Goal: Task Accomplishment & Management: Manage account settings

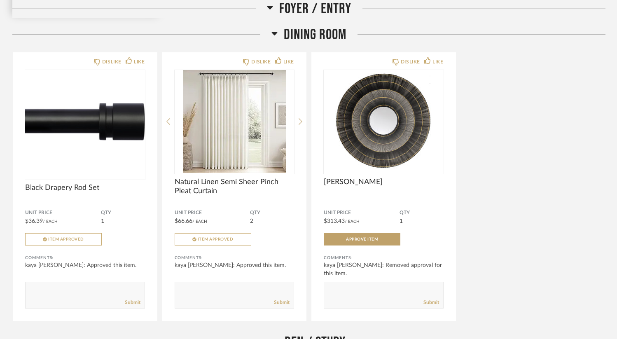
scroll to position [410, 0]
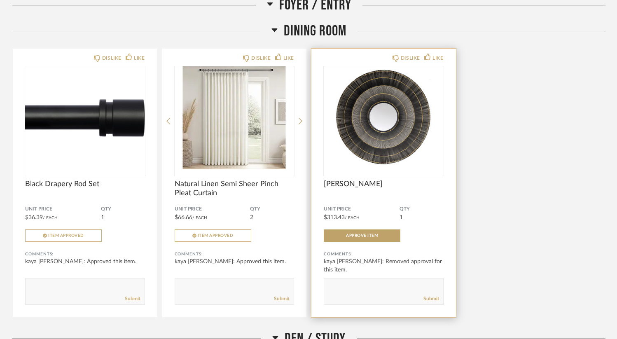
click at [395, 129] on img "0" at bounding box center [384, 117] width 120 height 103
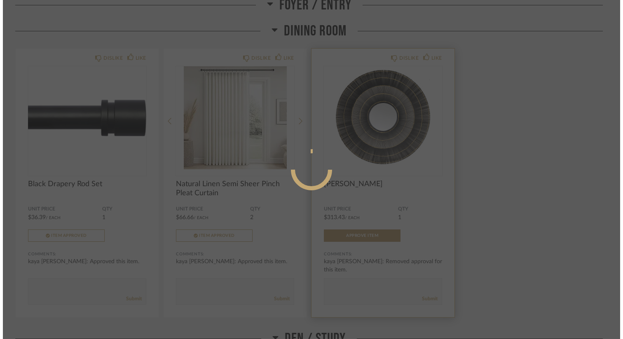
scroll to position [0, 0]
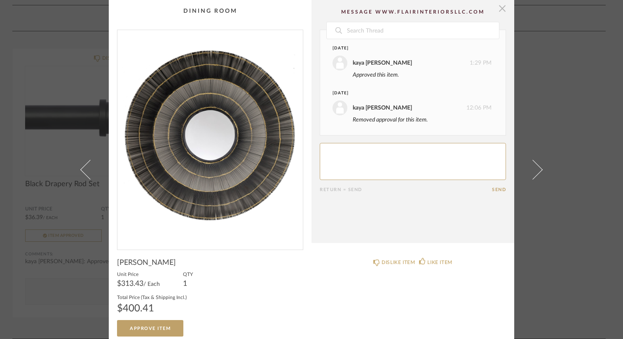
click at [503, 11] on span "button" at bounding box center [502, 8] width 16 height 16
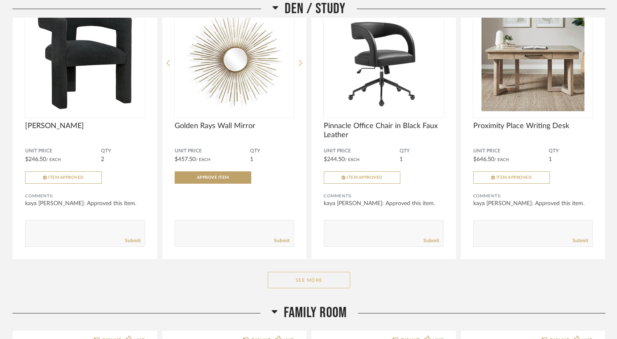
scroll to position [773, 0]
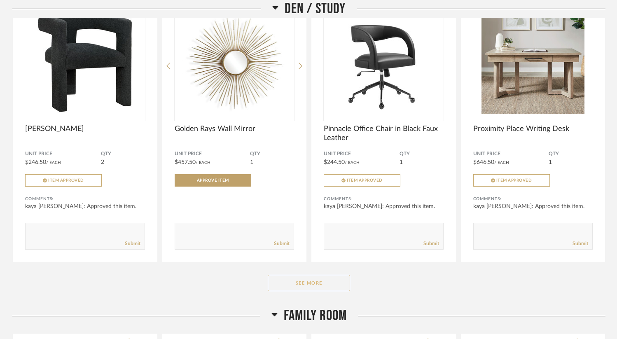
click at [300, 283] on button "See More" at bounding box center [309, 283] width 82 height 16
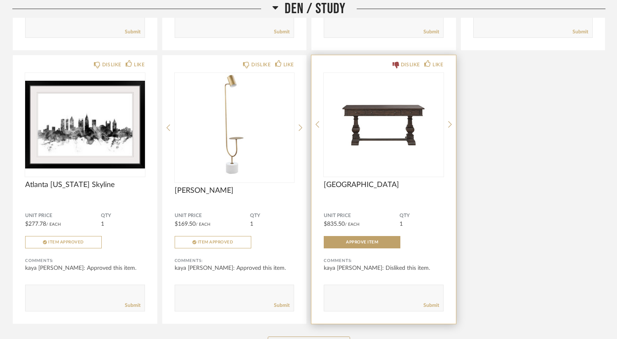
scroll to position [991, 0]
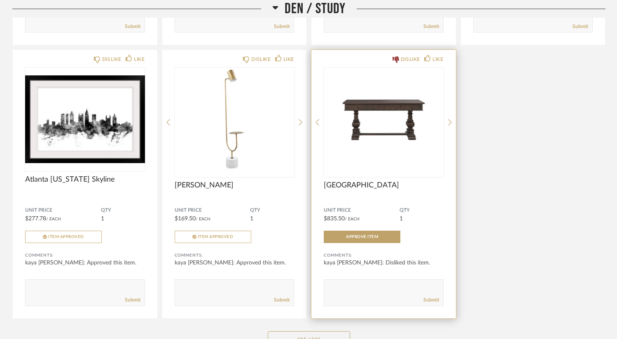
click at [0, 0] on img at bounding box center [0, 0] width 0 height 0
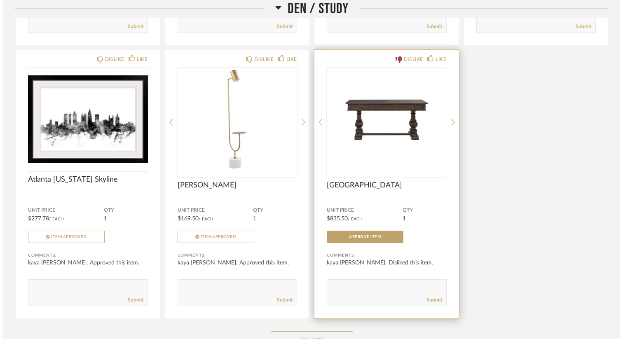
scroll to position [0, 0]
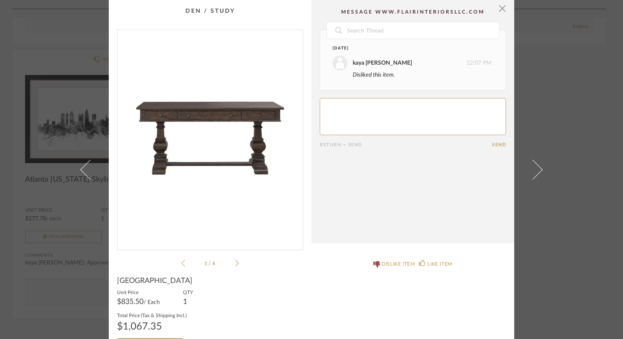
click at [576, 154] on div "× 1 / 4 Date [DATE] kaya [PERSON_NAME] 12:07 PM Disliked this item. Return = Se…" at bounding box center [311, 169] width 623 height 339
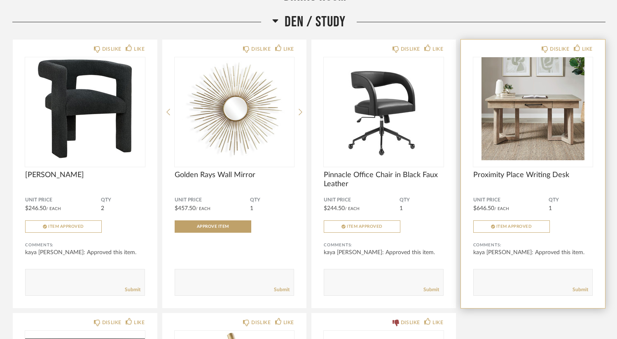
scroll to position [726, 0]
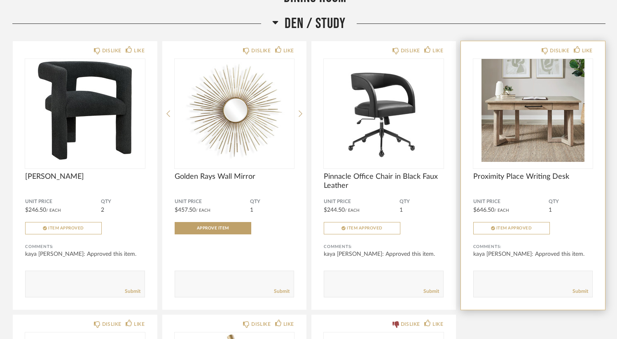
click at [548, 119] on img "0" at bounding box center [533, 110] width 120 height 103
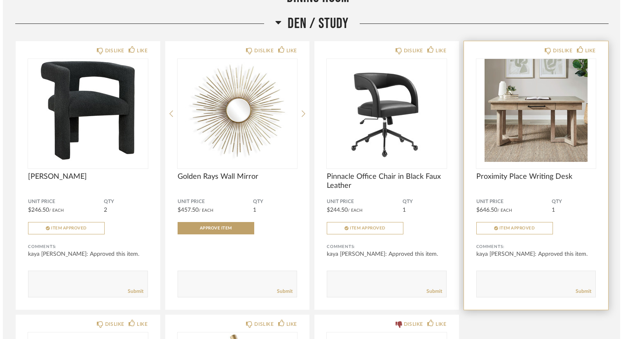
scroll to position [0, 0]
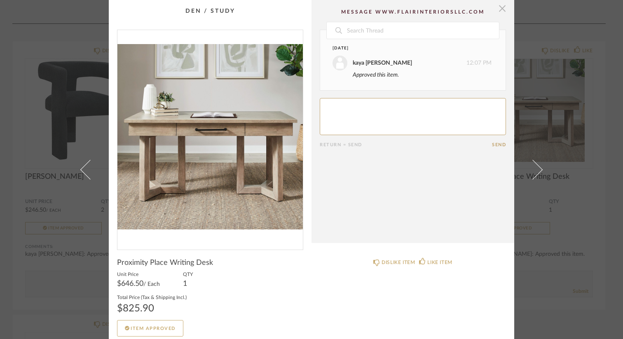
click at [499, 12] on span "button" at bounding box center [502, 8] width 16 height 16
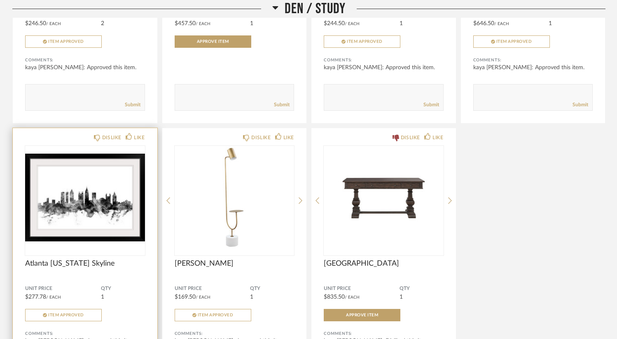
scroll to position [923, 0]
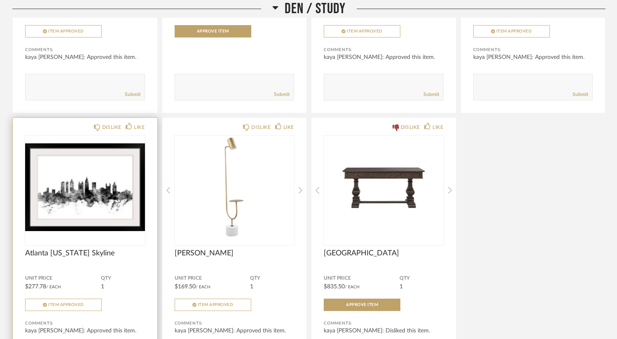
click at [89, 169] on img "0" at bounding box center [85, 187] width 120 height 103
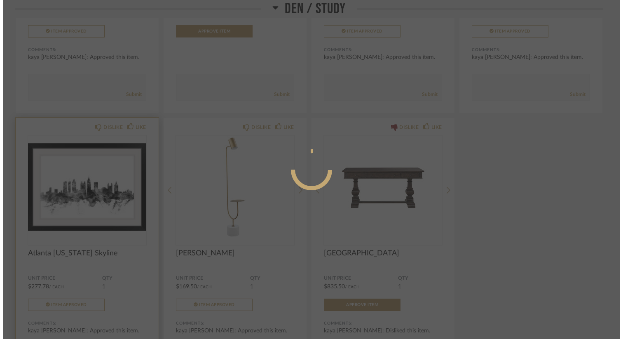
scroll to position [0, 0]
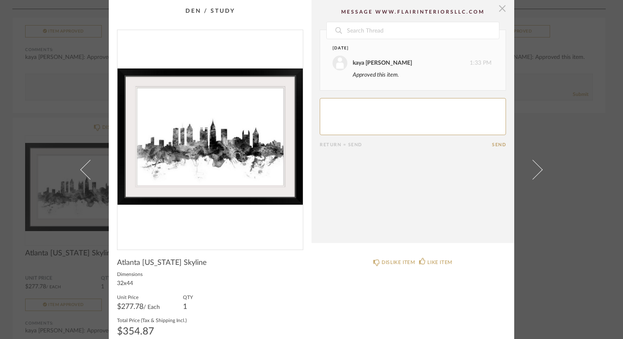
click at [501, 7] on span "button" at bounding box center [502, 8] width 16 height 16
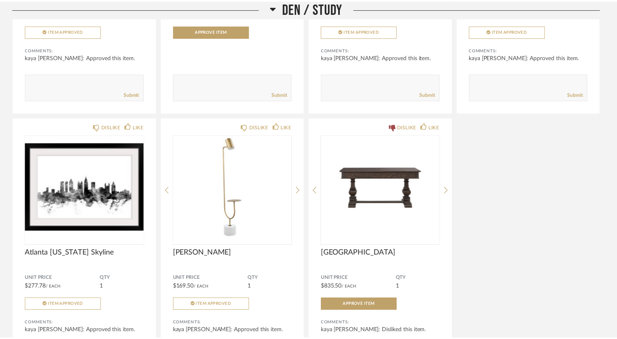
scroll to position [923, 0]
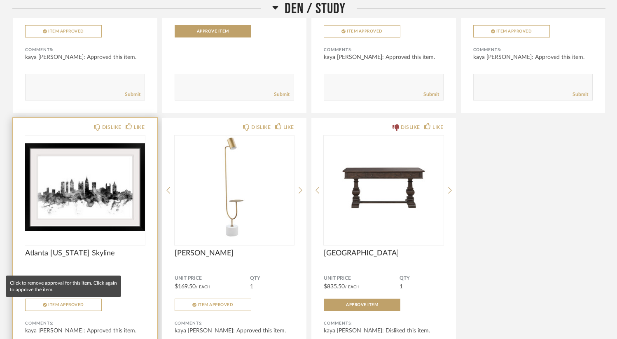
click at [68, 307] on span "Item Approved" at bounding box center [66, 305] width 36 height 4
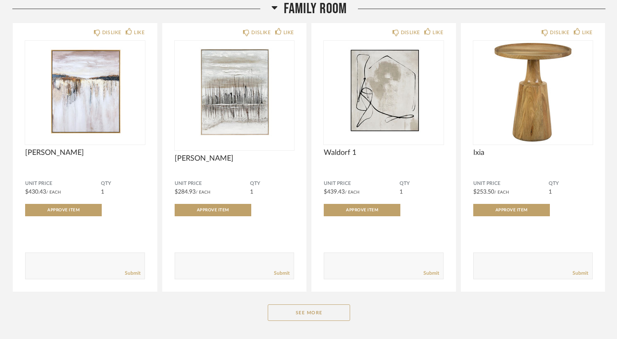
scroll to position [1364, 0]
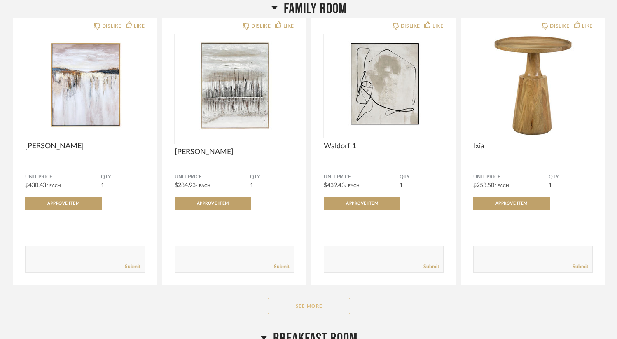
click at [324, 310] on button "See More" at bounding box center [309, 306] width 82 height 16
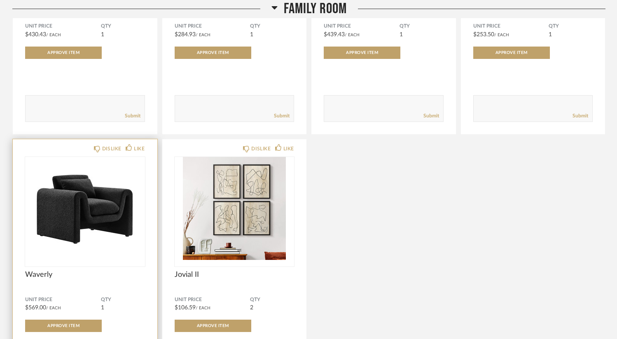
scroll to position [1514, 0]
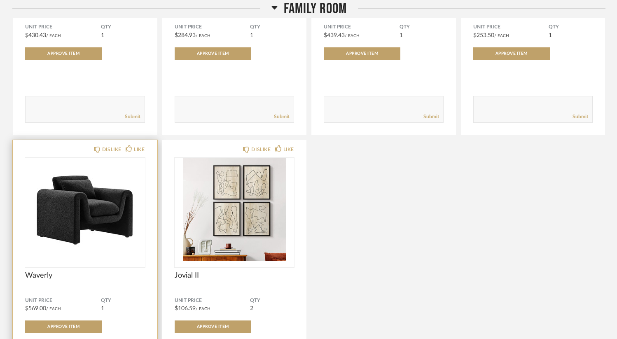
click at [87, 241] on img "0" at bounding box center [85, 209] width 120 height 103
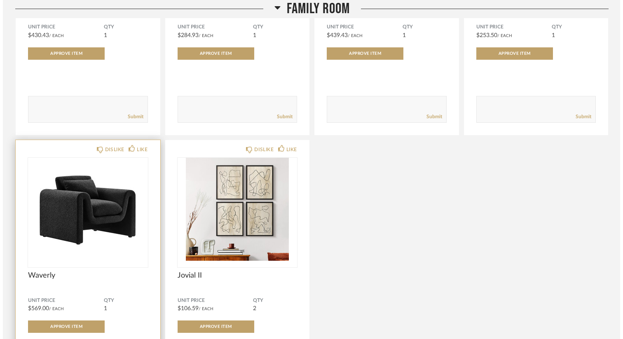
scroll to position [0, 0]
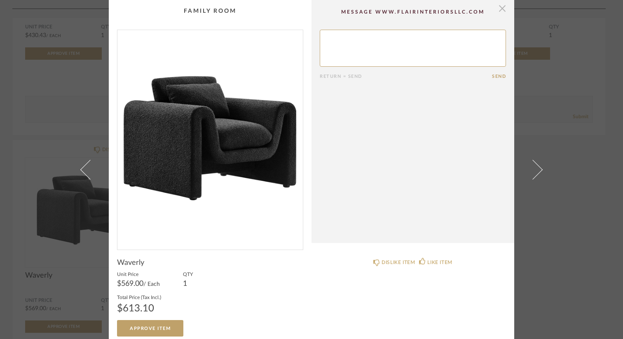
click at [499, 10] on span "button" at bounding box center [502, 8] width 16 height 16
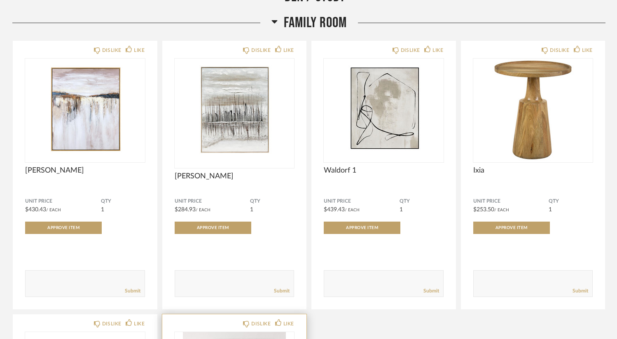
scroll to position [1340, 0]
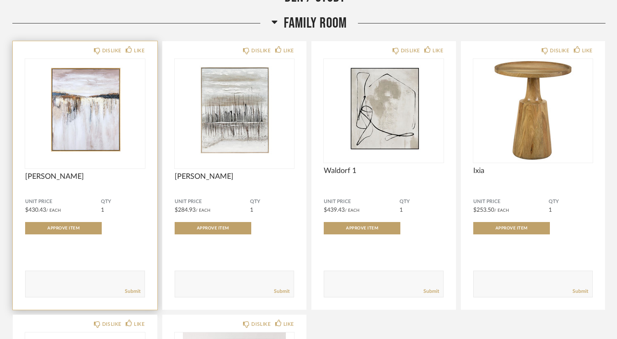
click at [80, 116] on img "0" at bounding box center [85, 110] width 120 height 103
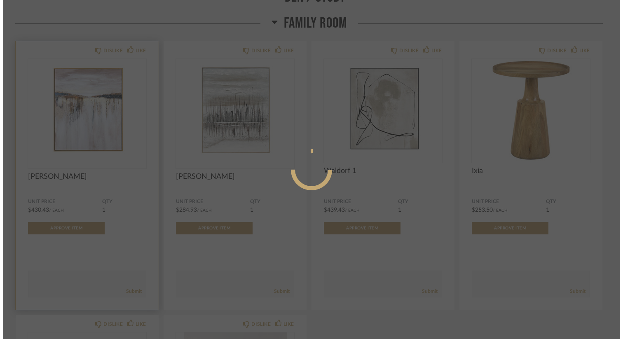
scroll to position [0, 0]
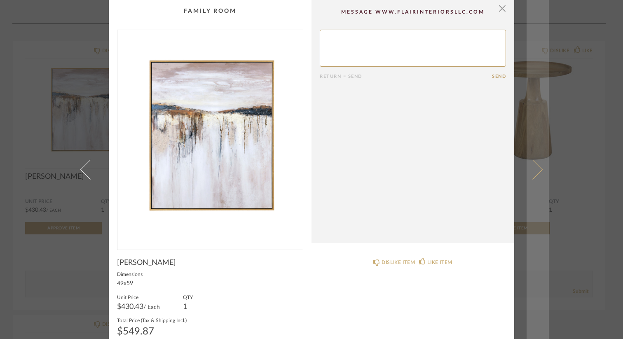
click at [536, 175] on link at bounding box center [538, 169] width 22 height 339
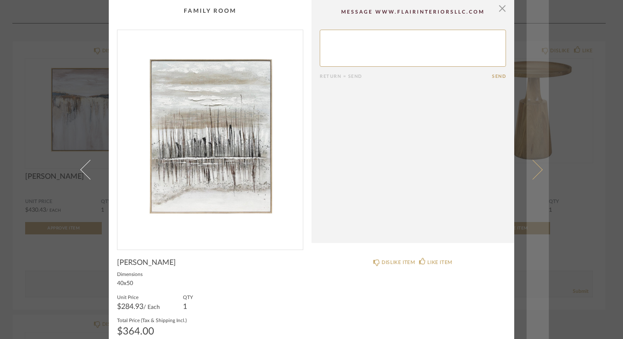
click at [536, 174] on link at bounding box center [538, 169] width 22 height 339
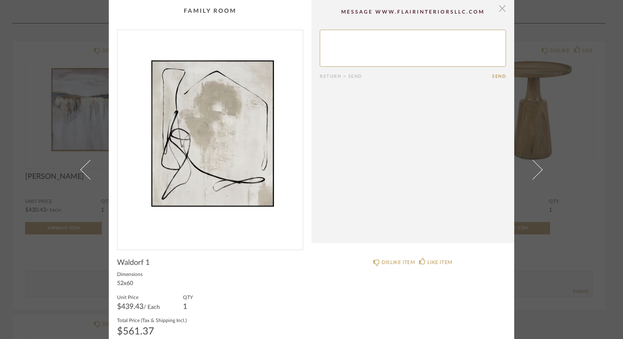
click at [499, 12] on span "button" at bounding box center [502, 8] width 16 height 16
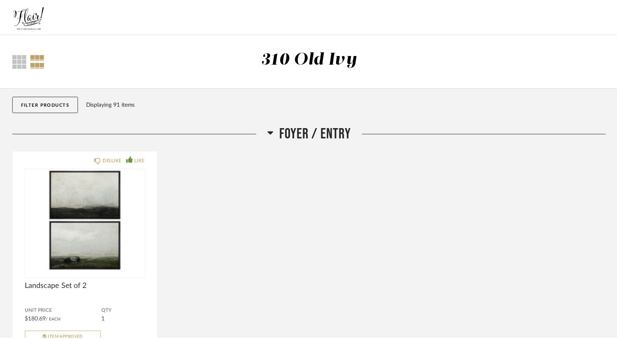
scroll to position [1340, 0]
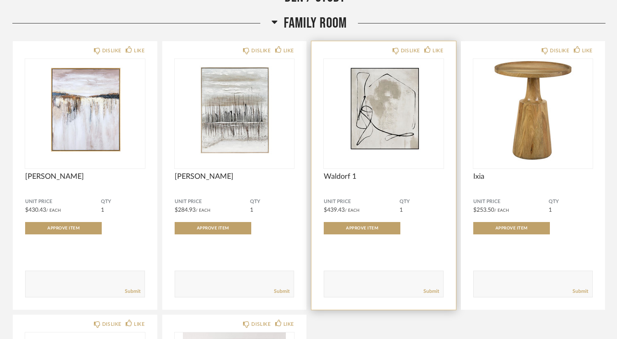
click at [387, 121] on img "0" at bounding box center [384, 110] width 120 height 103
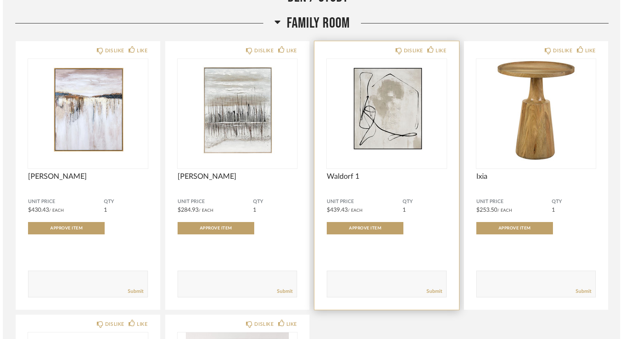
scroll to position [0, 0]
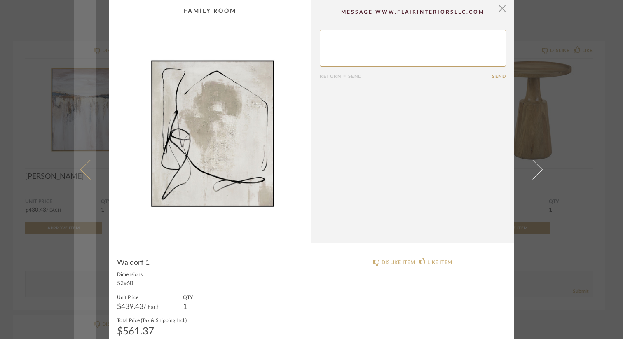
click at [82, 173] on span at bounding box center [90, 169] width 20 height 20
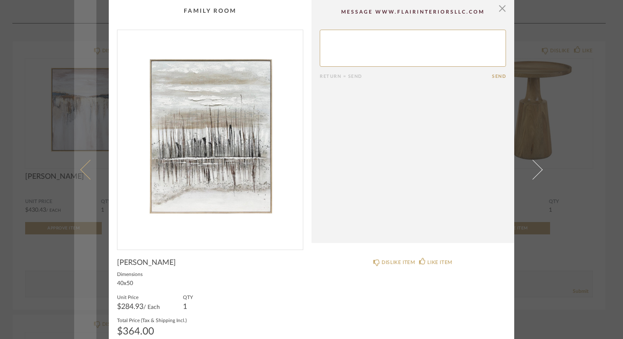
click at [82, 173] on span at bounding box center [90, 169] width 20 height 20
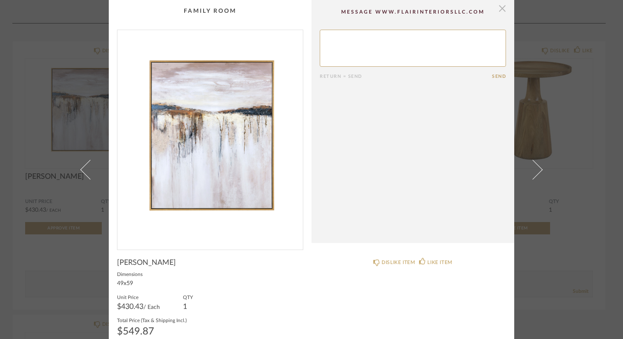
click at [501, 8] on span "button" at bounding box center [502, 8] width 16 height 16
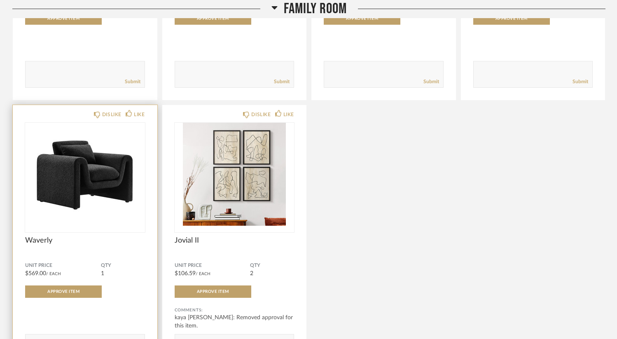
scroll to position [1551, 0]
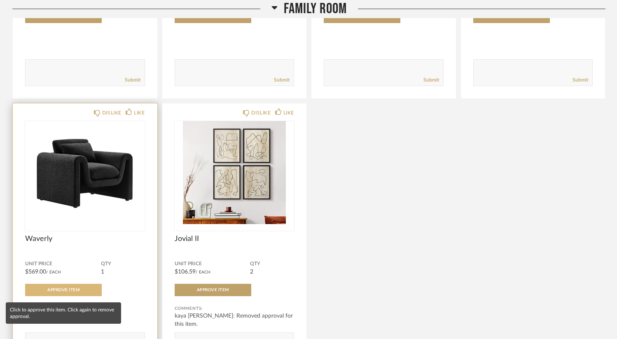
click at [63, 292] on span "Approve Item" at bounding box center [63, 290] width 32 height 4
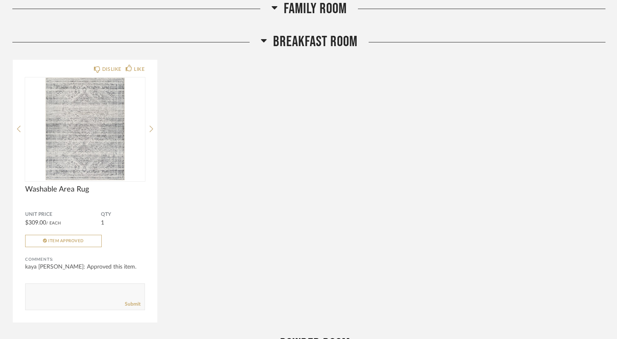
scroll to position [1928, 0]
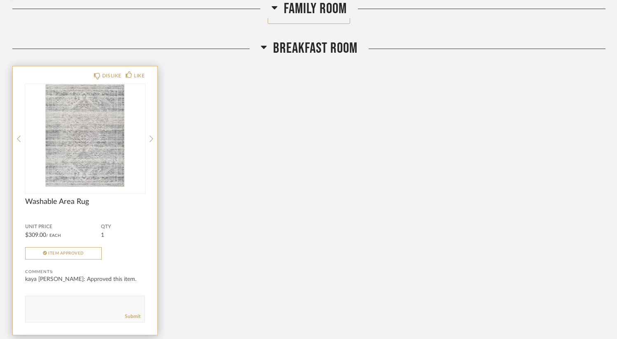
click at [104, 143] on img "0" at bounding box center [85, 135] width 120 height 103
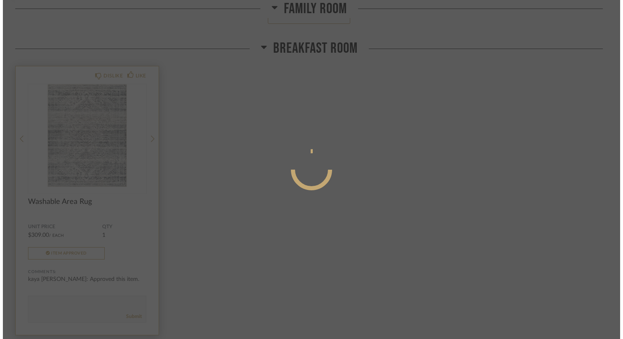
scroll to position [0, 0]
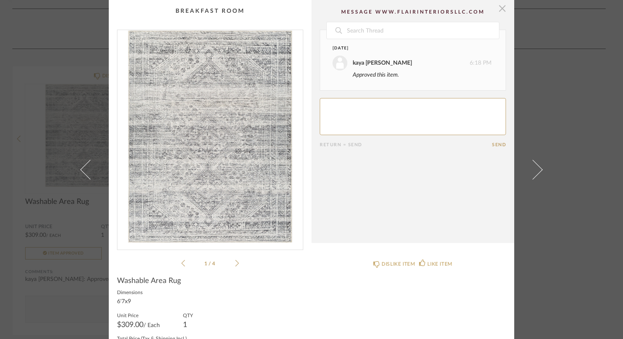
click at [503, 11] on span "button" at bounding box center [502, 8] width 16 height 16
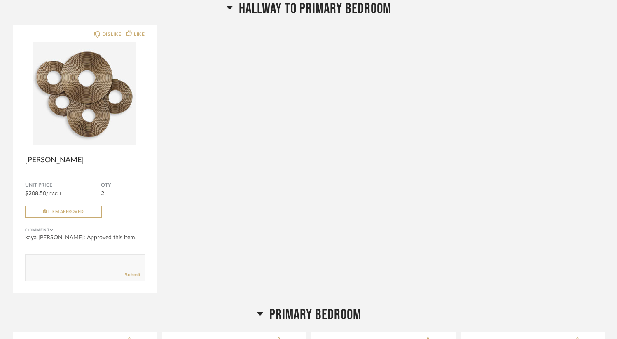
scroll to position [2586, 0]
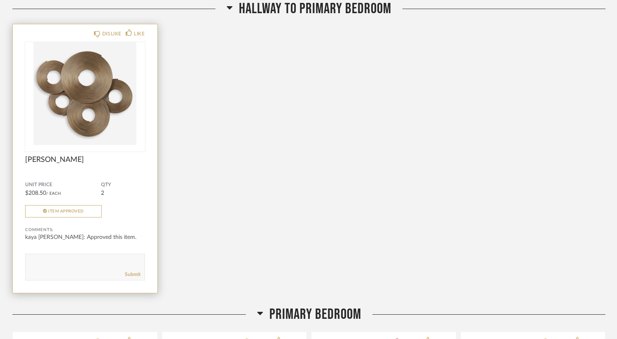
click at [73, 83] on img "0" at bounding box center [85, 93] width 120 height 103
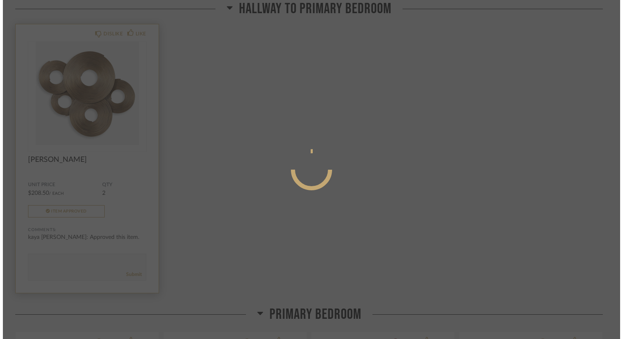
scroll to position [0, 0]
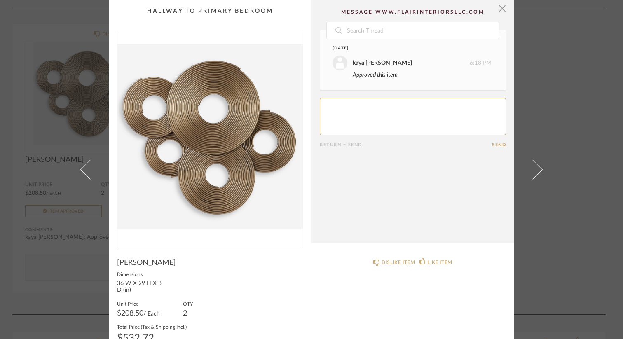
click at [581, 98] on div "× Date [DATE] kaya [PERSON_NAME] 6:18 PM Approved this item. Return = Send Send…" at bounding box center [311, 169] width 623 height 339
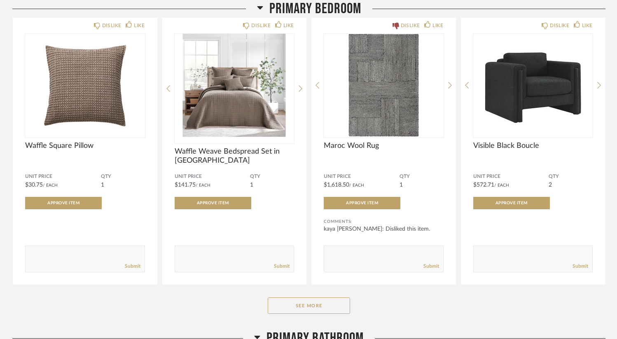
scroll to position [2906, 0]
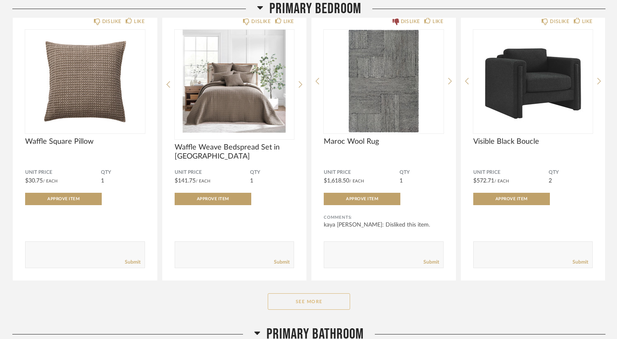
click at [305, 301] on button "See More" at bounding box center [309, 301] width 82 height 16
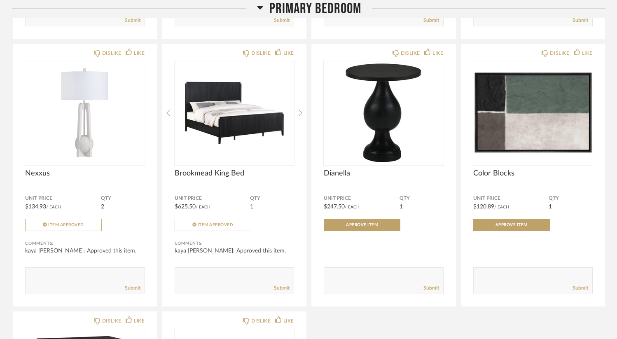
scroll to position [3147, 0]
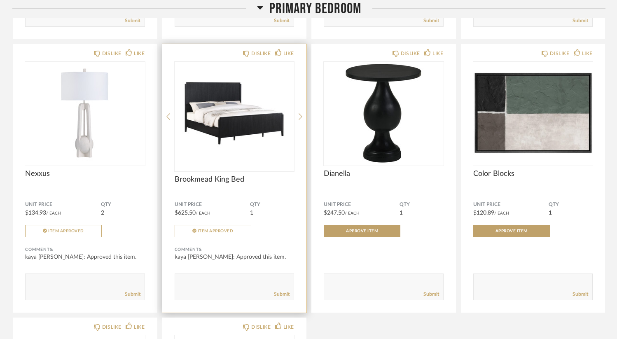
click at [0, 0] on img at bounding box center [0, 0] width 0 height 0
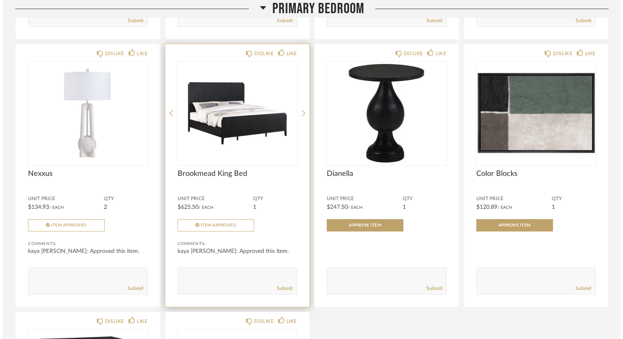
scroll to position [0, 0]
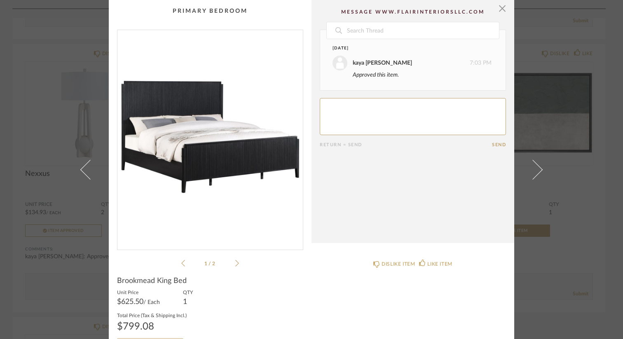
click at [232, 167] on img "0" at bounding box center [209, 136] width 185 height 213
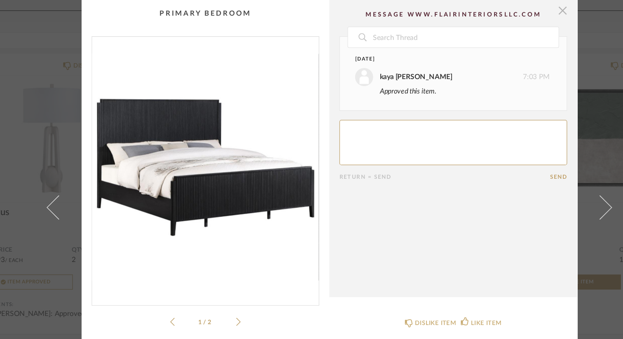
click at [502, 8] on span "button" at bounding box center [502, 8] width 16 height 16
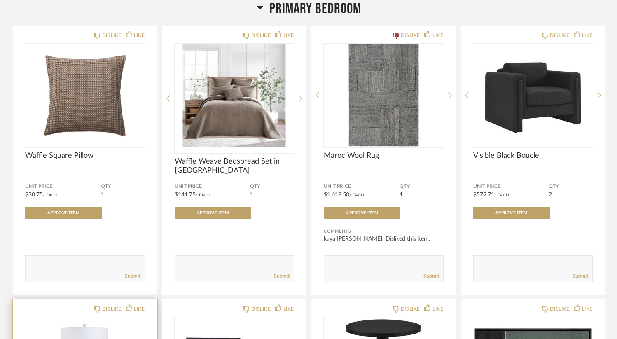
scroll to position [2869, 0]
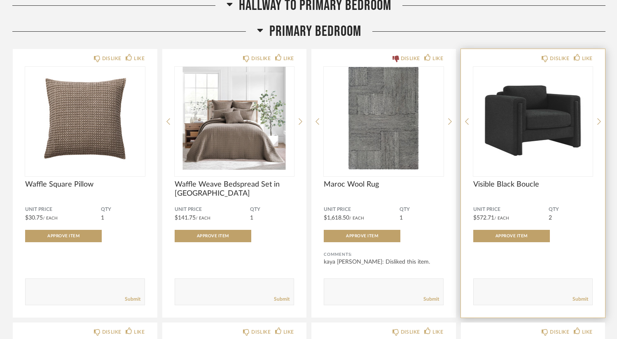
click at [517, 124] on img "0" at bounding box center [533, 118] width 120 height 103
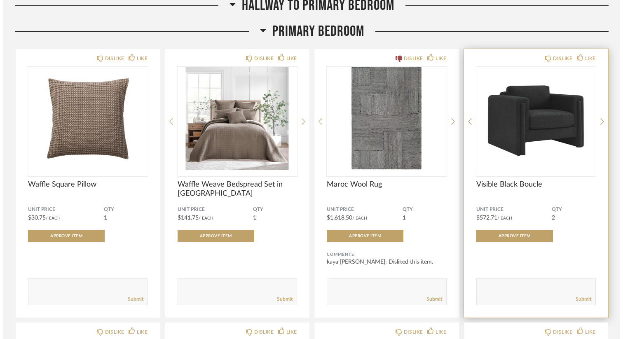
scroll to position [0, 0]
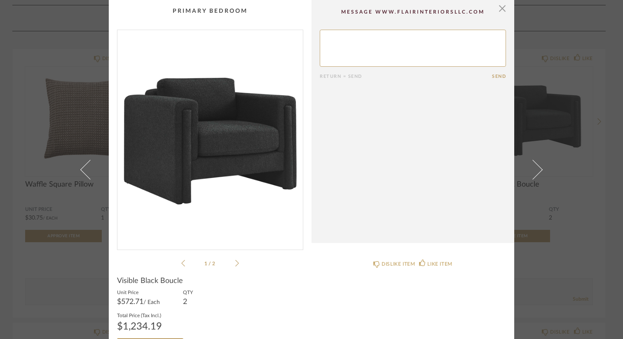
click at [611, 124] on div "× 1 / 2 Return = Send Send Visible Black Boucle Unit Price $572.71 / Each QTY 2…" at bounding box center [311, 169] width 623 height 339
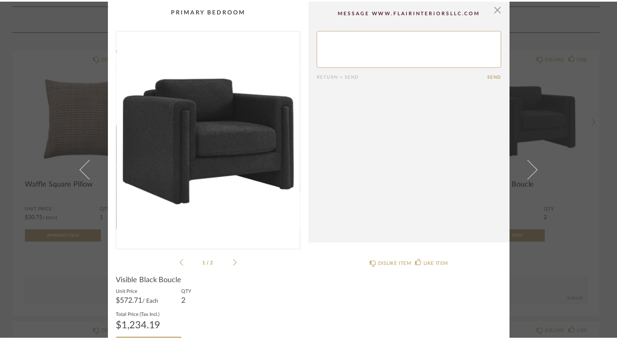
scroll to position [2869, 0]
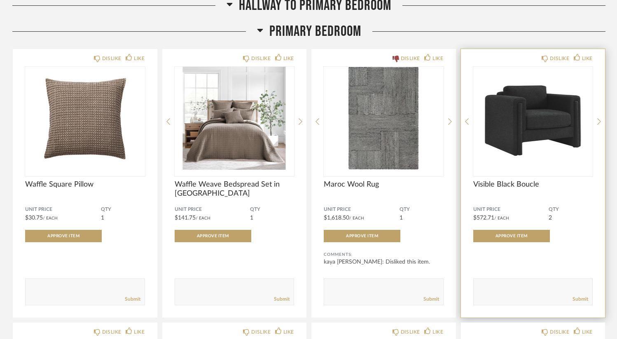
click at [548, 116] on img "0" at bounding box center [533, 118] width 120 height 103
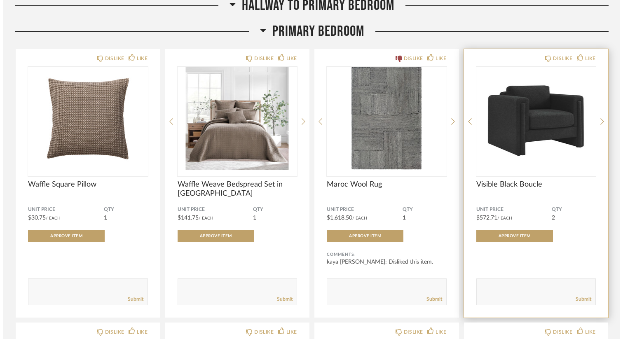
scroll to position [0, 0]
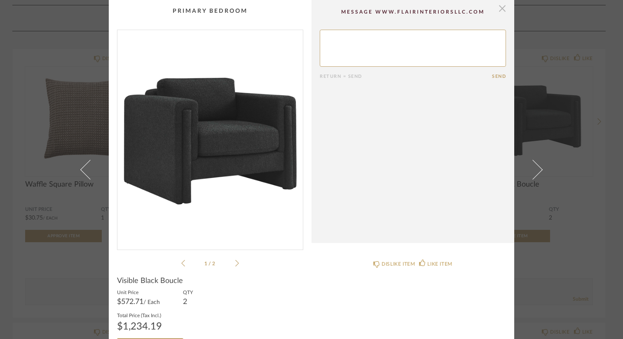
click at [499, 9] on span "button" at bounding box center [502, 8] width 16 height 16
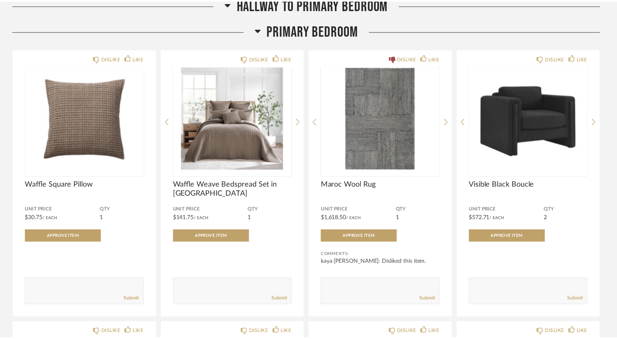
scroll to position [2869, 0]
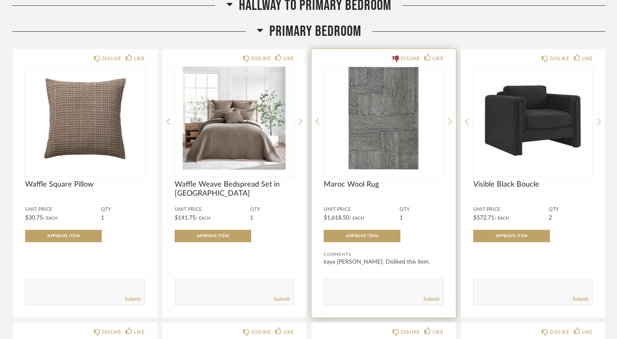
click at [375, 115] on img "0" at bounding box center [384, 118] width 120 height 103
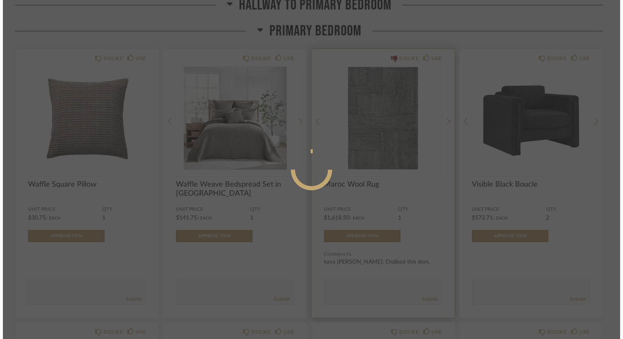
scroll to position [0, 0]
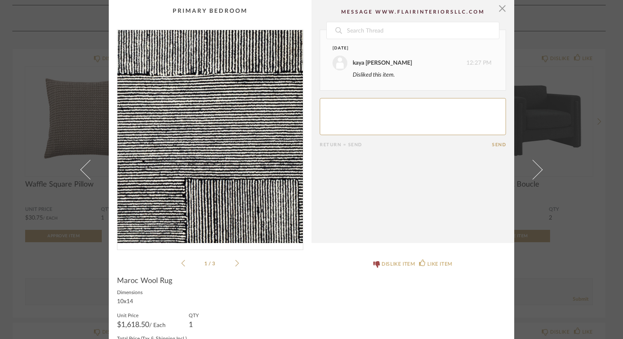
click at [209, 149] on img "0" at bounding box center [209, 136] width 185 height 213
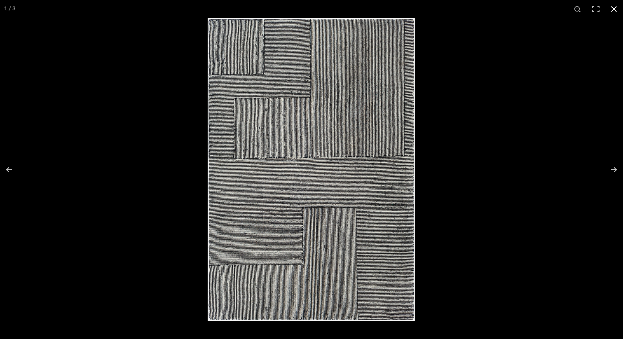
click at [614, 9] on button at bounding box center [614, 9] width 18 height 18
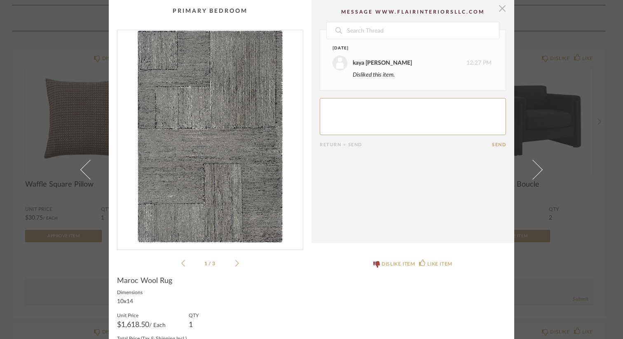
click at [500, 12] on span "button" at bounding box center [502, 8] width 16 height 16
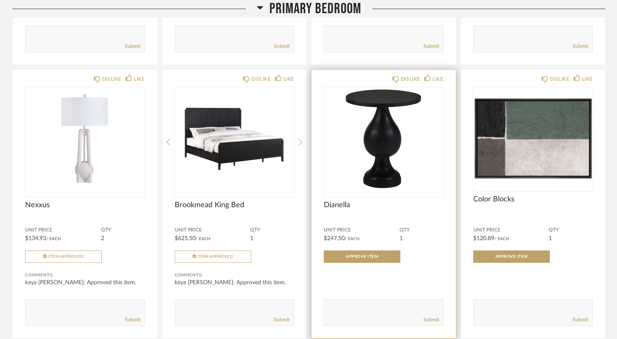
scroll to position [3123, 0]
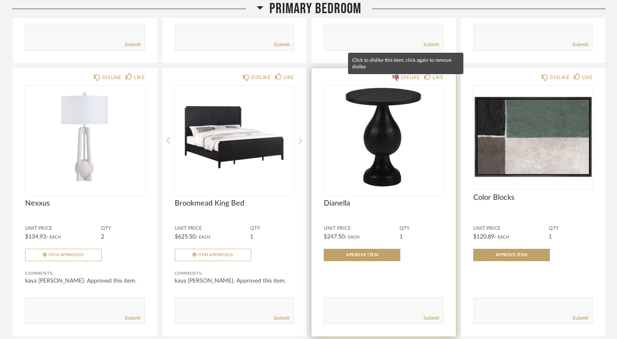
click at [403, 82] on div "DISLIKE" at bounding box center [410, 77] width 19 height 8
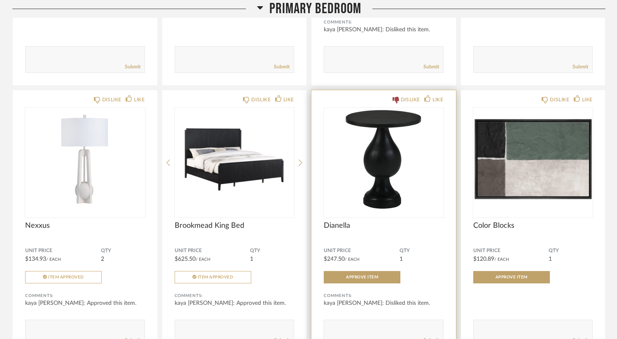
scroll to position [3102, 0]
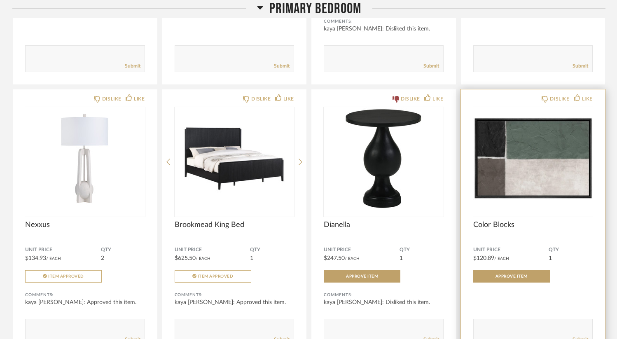
click at [551, 176] on img "0" at bounding box center [533, 158] width 120 height 103
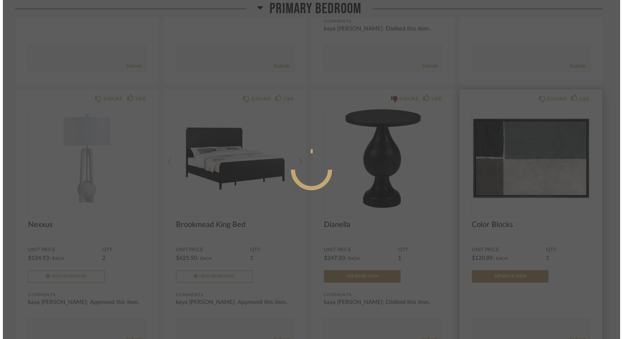
scroll to position [0, 0]
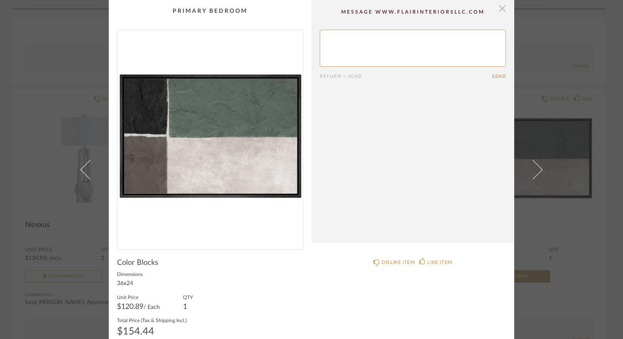
click at [502, 11] on span "button" at bounding box center [502, 8] width 16 height 16
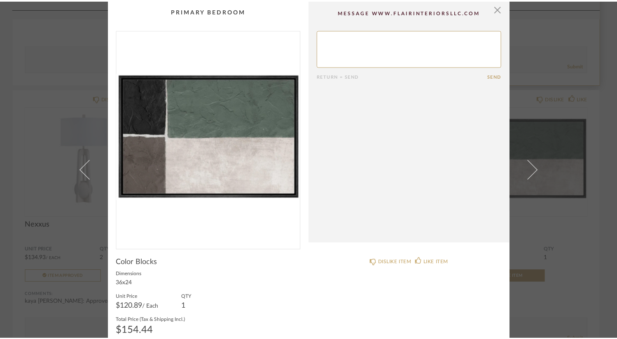
scroll to position [3102, 0]
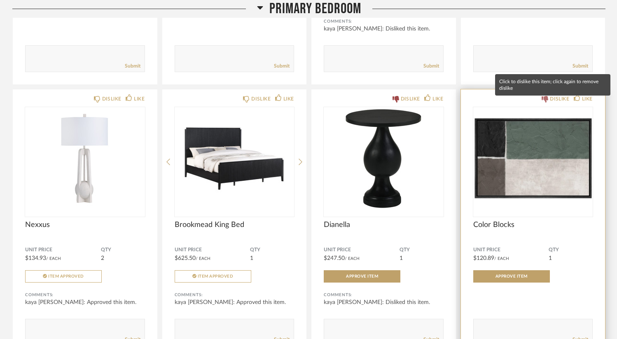
click at [551, 101] on div "DISLIKE" at bounding box center [559, 99] width 19 height 8
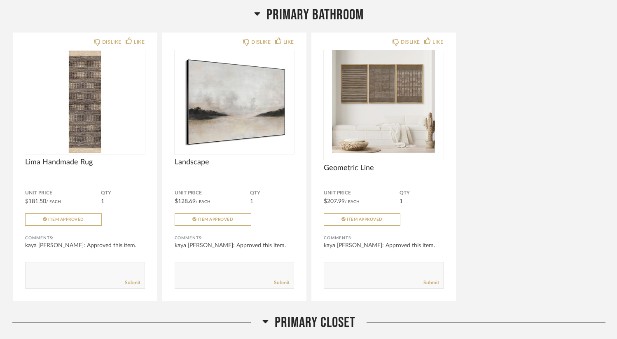
scroll to position [3773, 0]
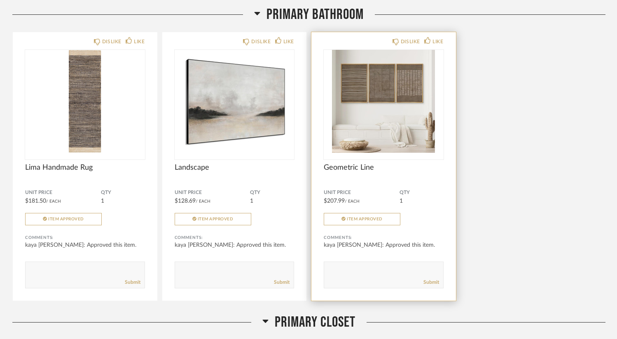
click at [387, 118] on img "0" at bounding box center [384, 101] width 120 height 103
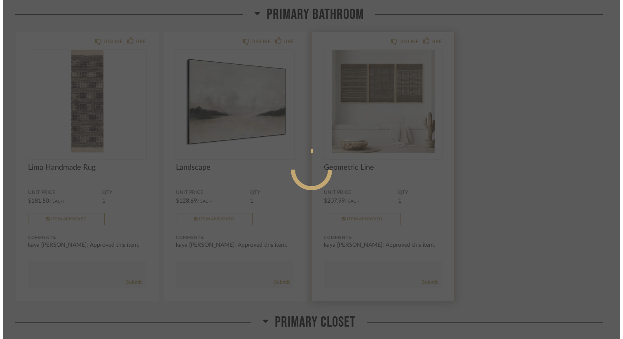
scroll to position [0, 0]
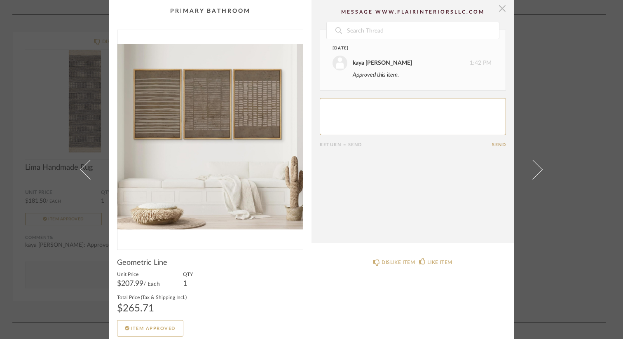
click at [501, 11] on span "button" at bounding box center [502, 8] width 16 height 16
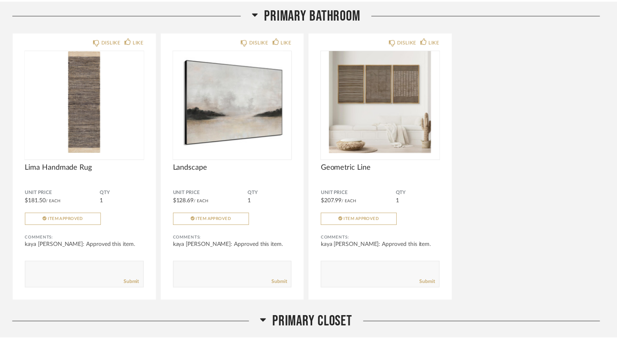
scroll to position [3773, 0]
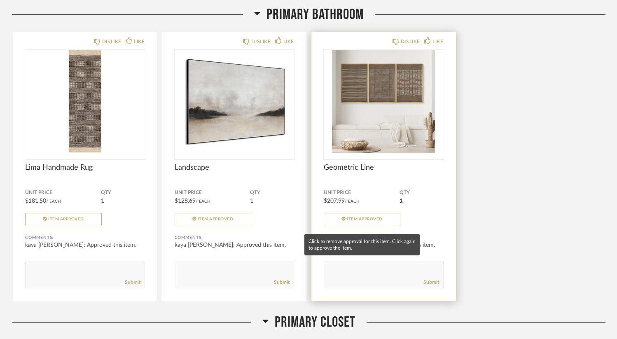
click at [358, 221] on button "Item Approved" at bounding box center [362, 219] width 77 height 12
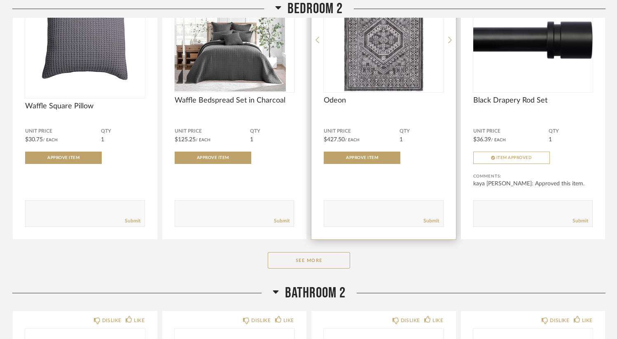
scroll to position [4457, 0]
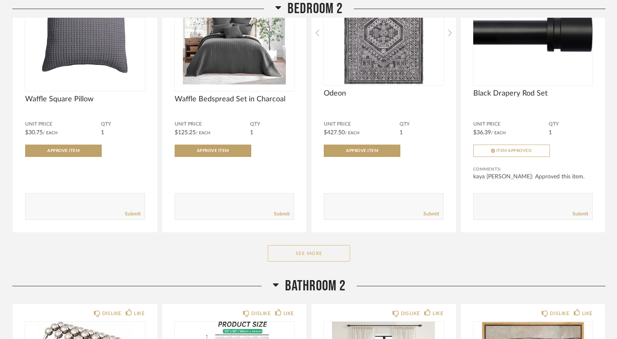
click at [320, 259] on button "See More" at bounding box center [309, 253] width 82 height 16
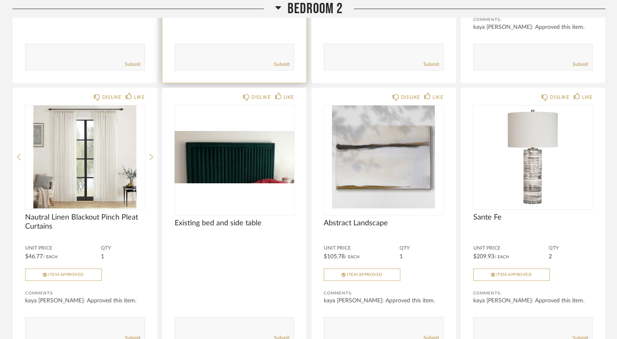
scroll to position [4608, 0]
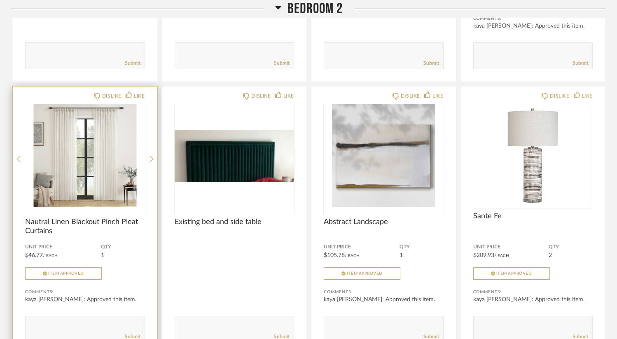
click at [82, 168] on img "0" at bounding box center [85, 155] width 120 height 103
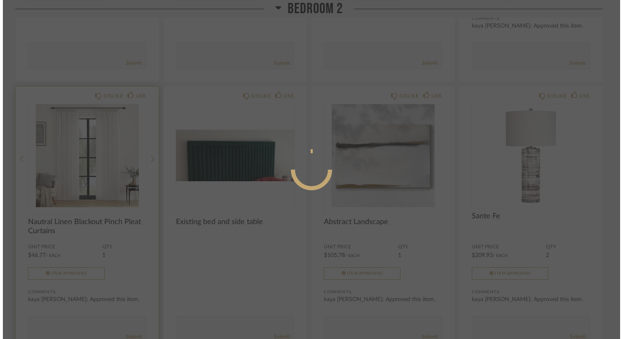
scroll to position [0, 0]
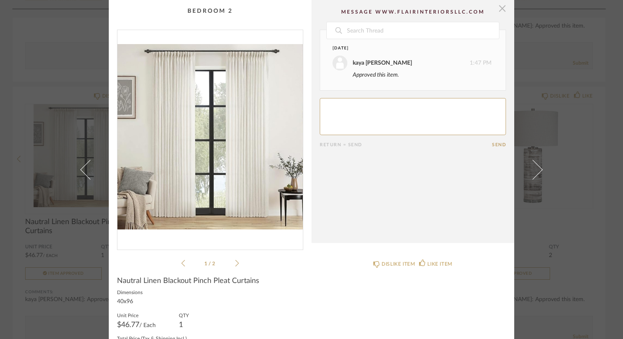
click at [499, 10] on span "button" at bounding box center [502, 8] width 16 height 16
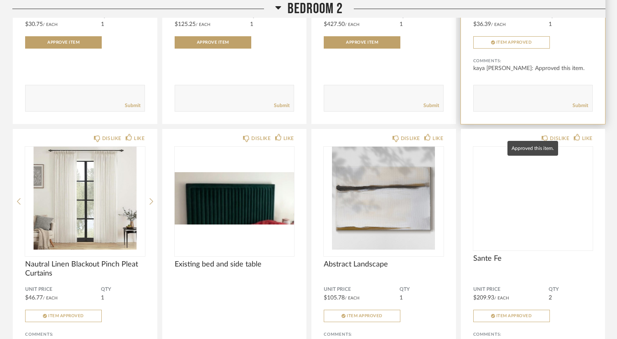
scroll to position [4583, 0]
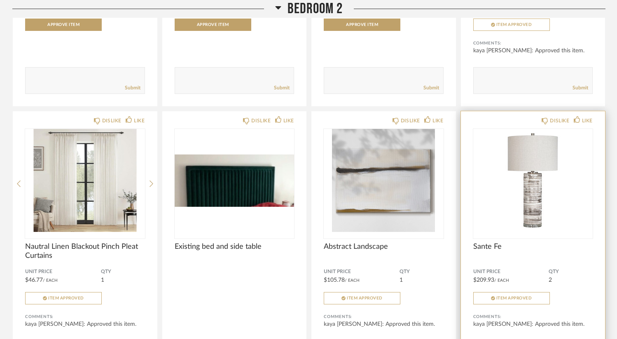
click at [529, 196] on img "0" at bounding box center [533, 180] width 120 height 103
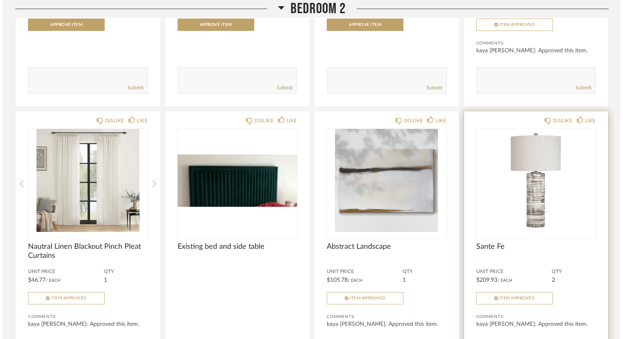
scroll to position [0, 0]
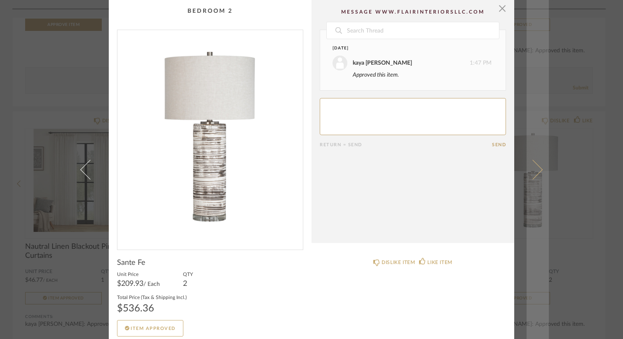
click at [538, 173] on link at bounding box center [538, 169] width 22 height 339
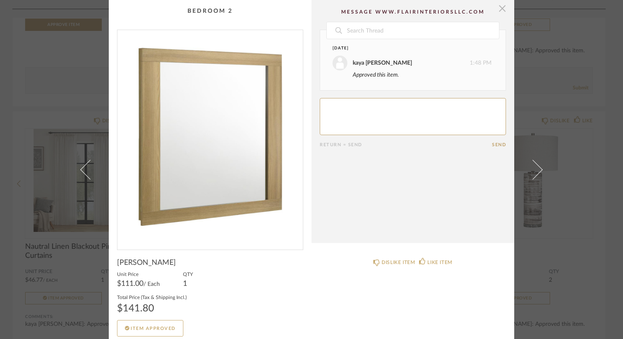
click at [500, 8] on span "button" at bounding box center [502, 8] width 16 height 16
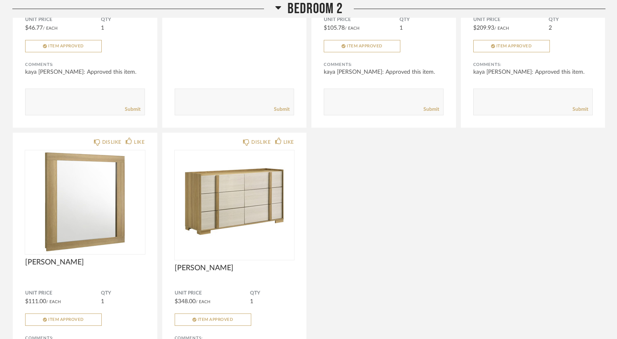
scroll to position [4836, 0]
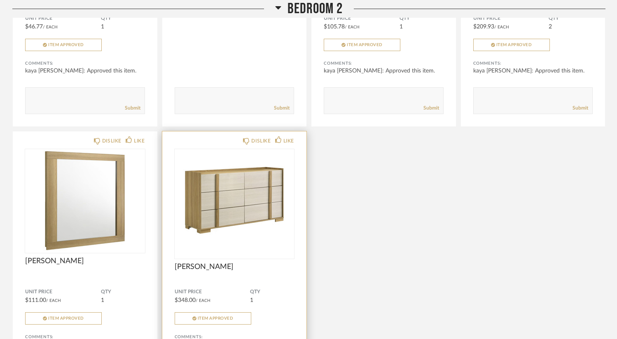
click at [245, 208] on img "0" at bounding box center [235, 200] width 120 height 103
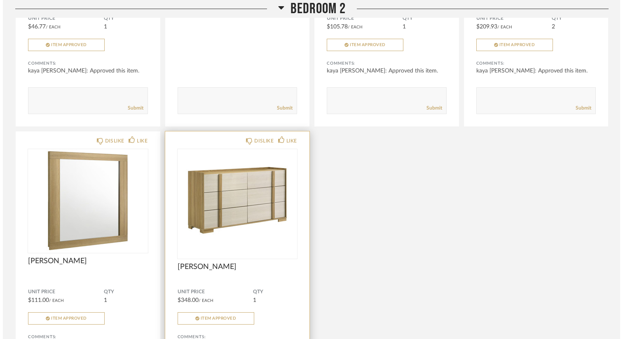
scroll to position [0, 0]
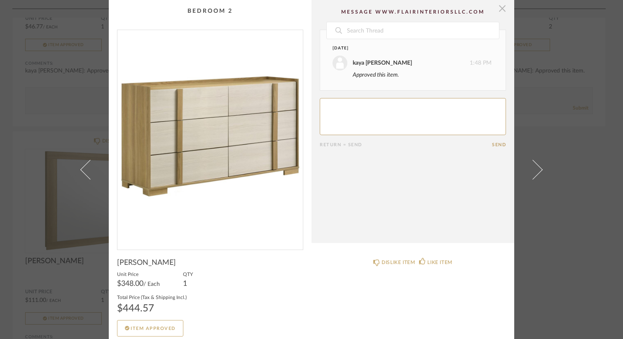
click at [501, 12] on span "button" at bounding box center [502, 8] width 16 height 16
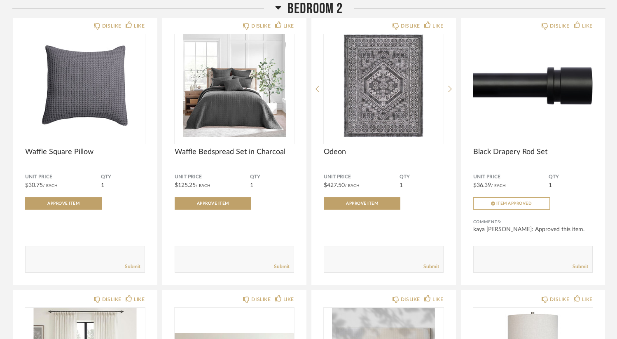
scroll to position [4399, 0]
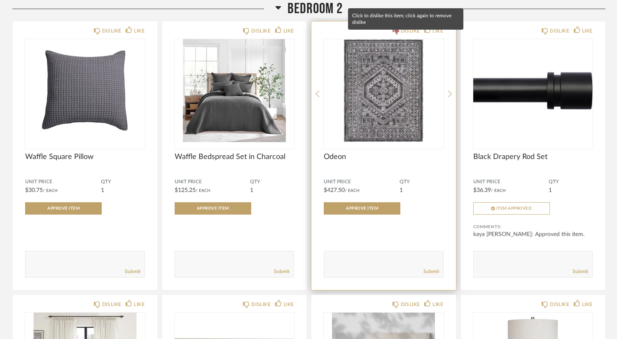
click at [403, 35] on div "DISLIKE" at bounding box center [410, 31] width 19 height 8
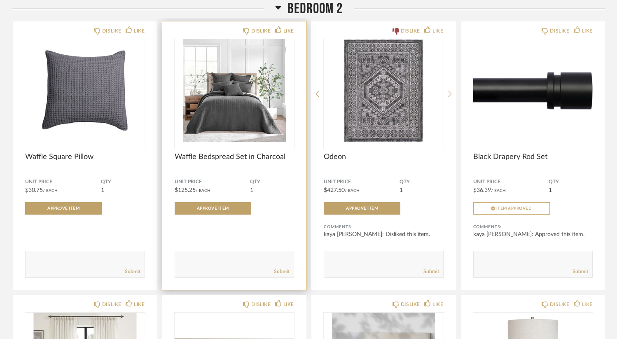
click at [260, 132] on img "0" at bounding box center [235, 90] width 120 height 103
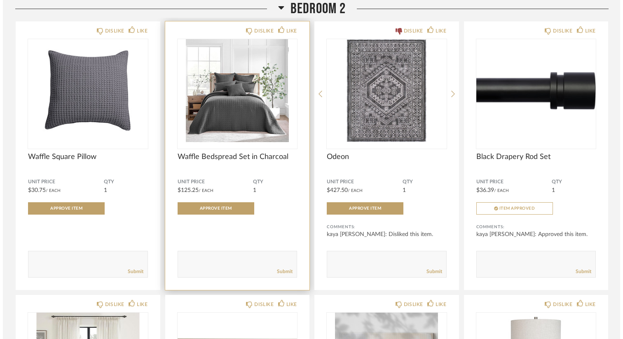
scroll to position [0, 0]
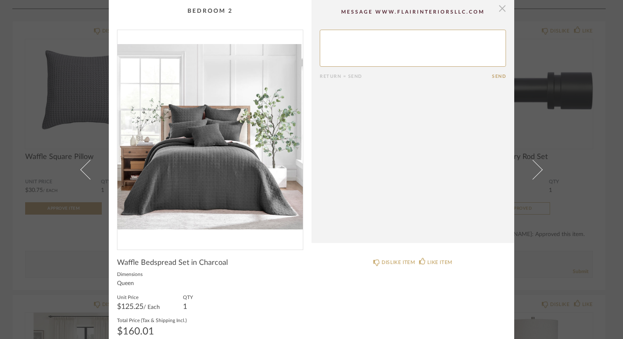
click at [498, 10] on span "button" at bounding box center [502, 8] width 16 height 16
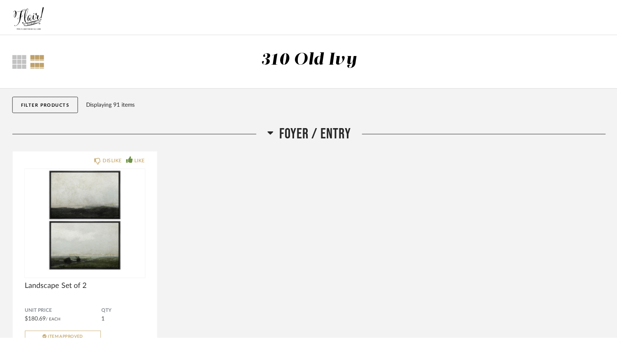
scroll to position [4399, 0]
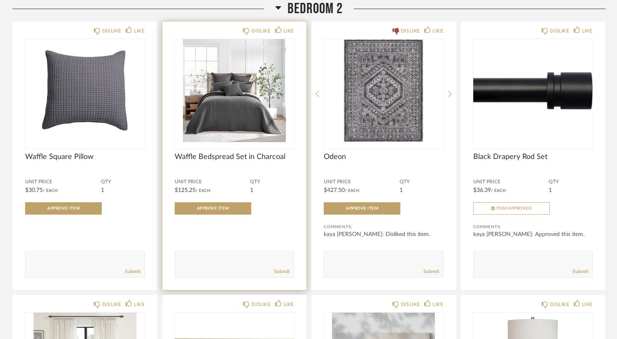
click at [248, 115] on img "0" at bounding box center [235, 90] width 120 height 103
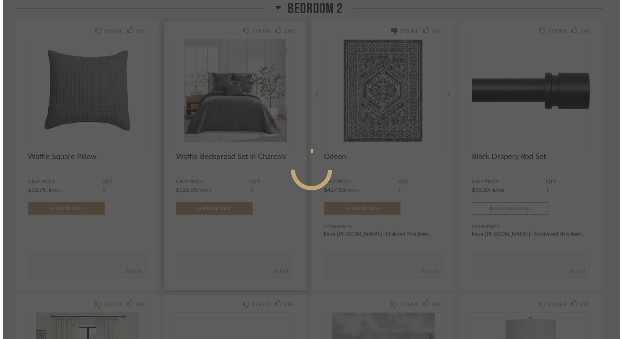
scroll to position [0, 0]
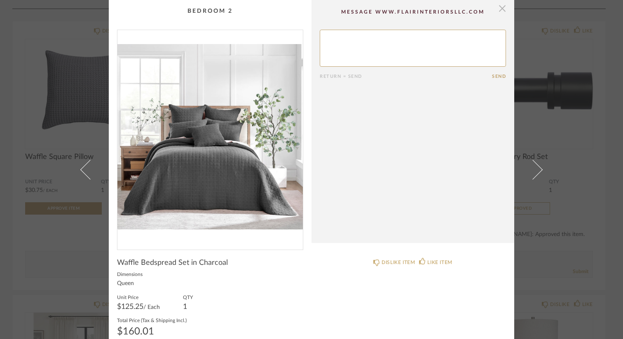
click at [501, 9] on span "button" at bounding box center [502, 8] width 16 height 16
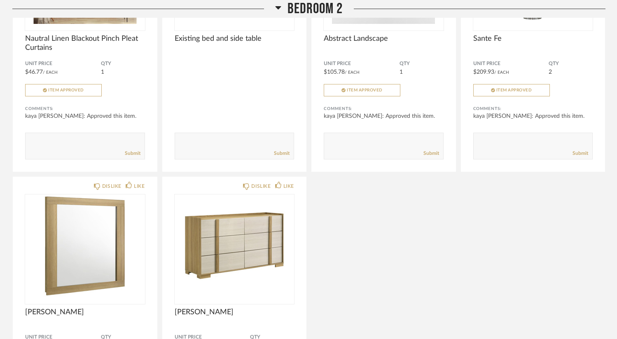
scroll to position [4958, 0]
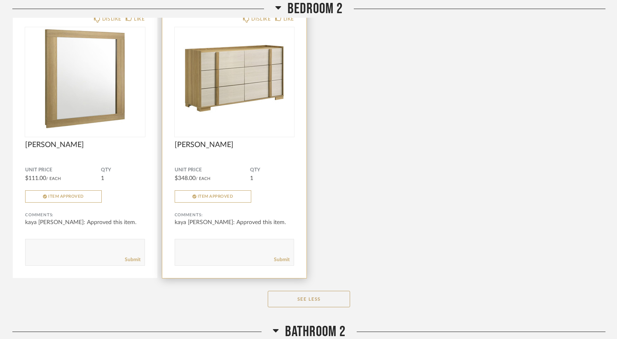
click at [233, 88] on img "0" at bounding box center [235, 78] width 120 height 103
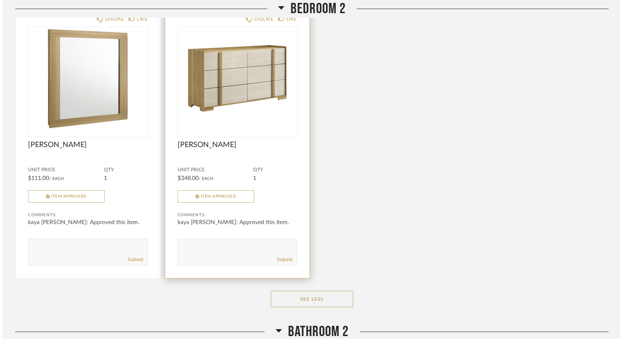
scroll to position [0, 0]
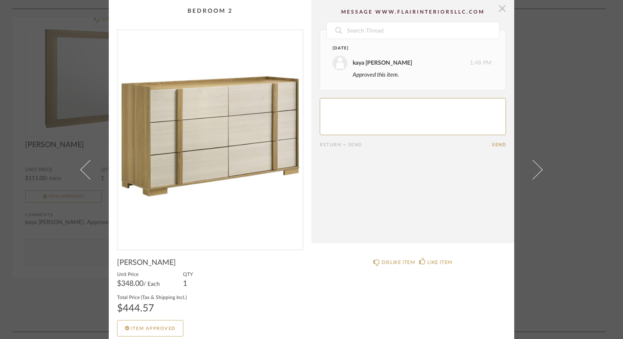
click at [500, 13] on span "button" at bounding box center [502, 8] width 16 height 16
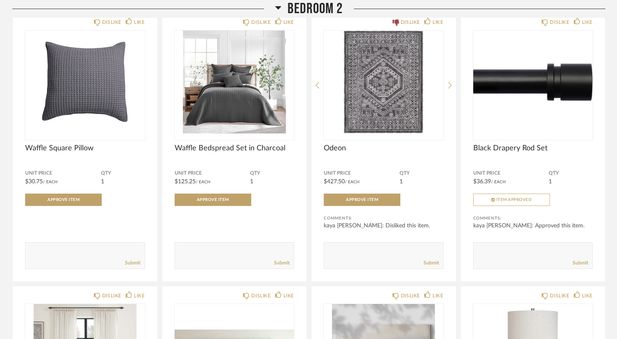
scroll to position [4407, 0]
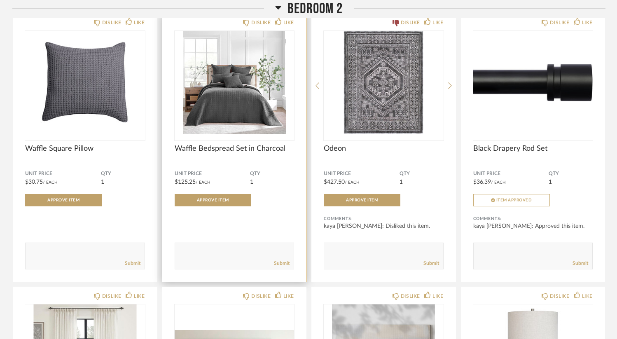
click at [210, 258] on textarea at bounding box center [234, 252] width 119 height 11
type textarea "Let's get in color "CREAM""
drag, startPoint x: 243, startPoint y: 253, endPoint x: 174, endPoint y: 252, distance: 68.4
click at [175, 252] on form "Submit" at bounding box center [235, 256] width 120 height 27
copy textarea
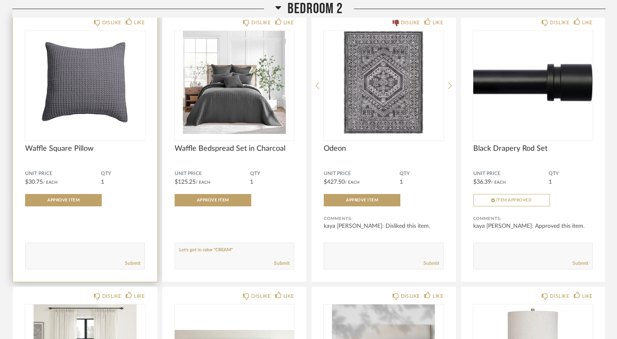
click at [89, 258] on textarea at bounding box center [85, 252] width 119 height 11
paste textarea "Let's get in color "CREAM""
type textarea "Let's get in color "CREAM""
click at [137, 267] on link "Submit" at bounding box center [133, 263] width 16 height 7
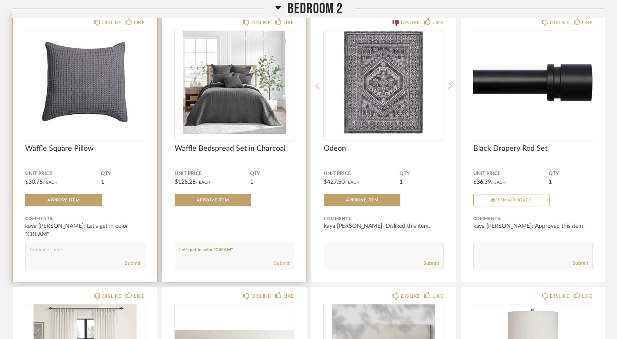
click at [281, 267] on link "Submit" at bounding box center [282, 263] width 16 height 7
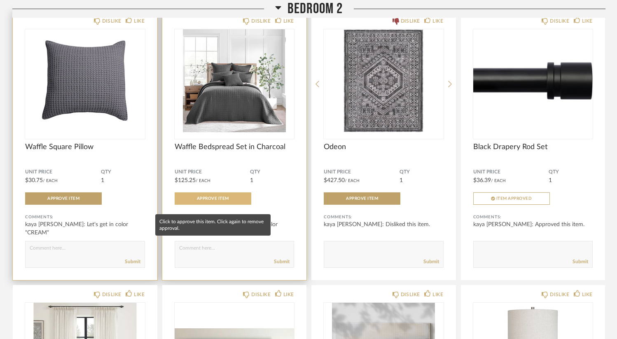
click at [232, 204] on button "Approve Item" at bounding box center [213, 198] width 77 height 12
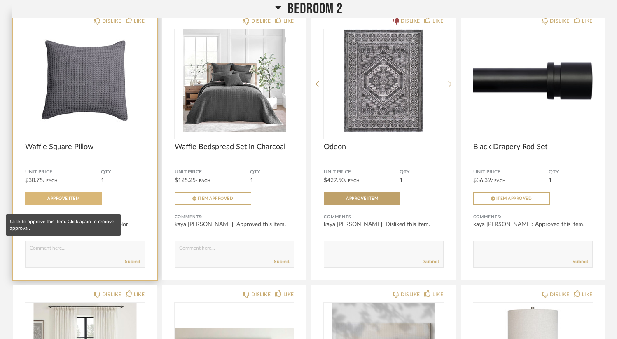
click at [89, 205] on button "Approve Item" at bounding box center [63, 198] width 77 height 12
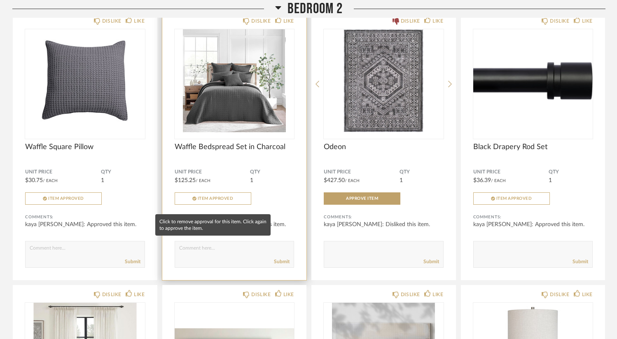
click at [231, 201] on span "Item Approved" at bounding box center [216, 199] width 36 height 4
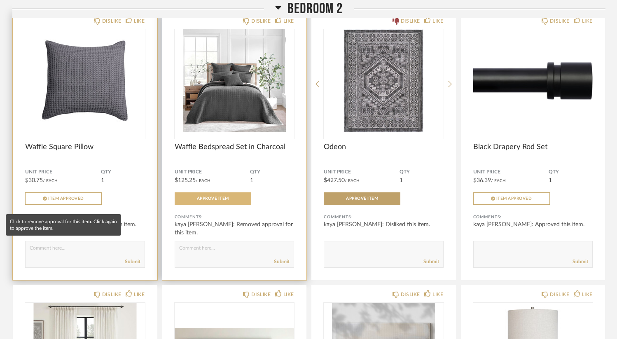
click at [81, 205] on button "Item Approved" at bounding box center [63, 198] width 77 height 12
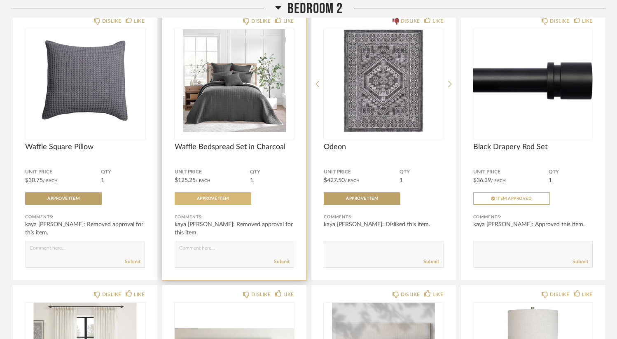
click at [225, 256] on textarea at bounding box center [234, 250] width 119 height 11
drag, startPoint x: 251, startPoint y: 255, endPoint x: 162, endPoint y: 243, distance: 89.4
click at [162, 243] on div "DISLIKE LIKE Waffle Bedspread Set in Charcoal Unit Price $125.25 / Each QTY 1 A…" at bounding box center [234, 146] width 145 height 269
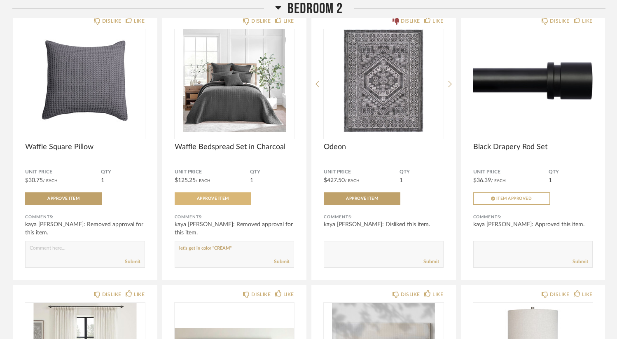
type textarea "let's get in color "CREAM""
click at [88, 256] on textarea at bounding box center [85, 250] width 119 height 11
paste textarea "let's get in color "CREAM""
type textarea "let's get in color "CREAM""
click at [130, 263] on div "Submit" at bounding box center [85, 261] width 119 height 11
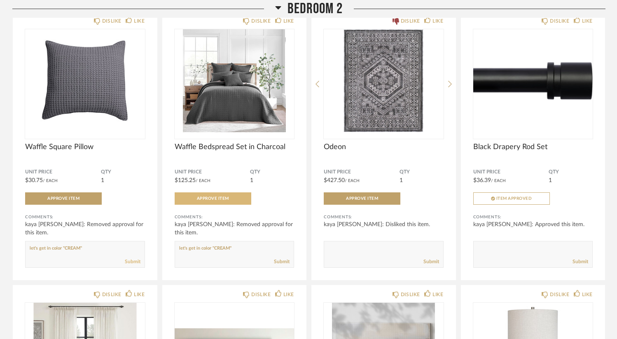
click at [131, 265] on link "Submit" at bounding box center [133, 261] width 16 height 7
click at [278, 265] on link "Submit" at bounding box center [282, 261] width 16 height 7
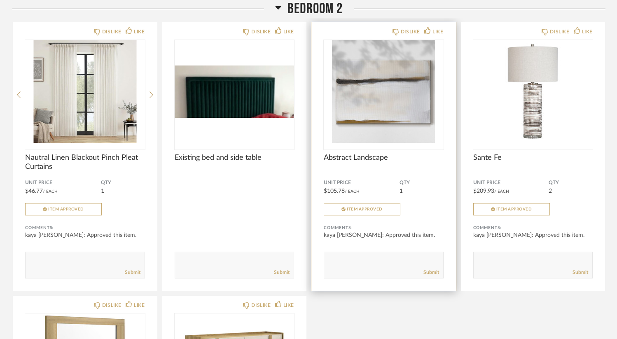
scroll to position [4663, 0]
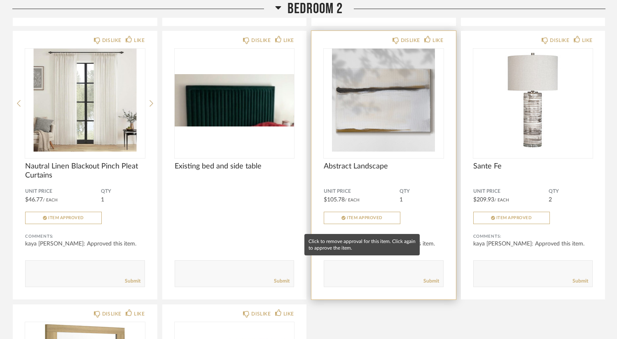
click at [378, 220] on span "Item Approved" at bounding box center [365, 218] width 36 height 4
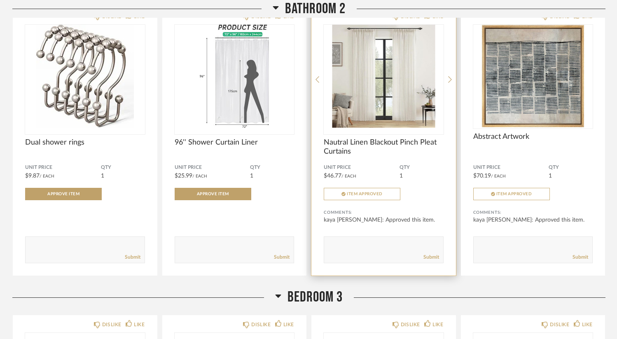
scroll to position [5302, 0]
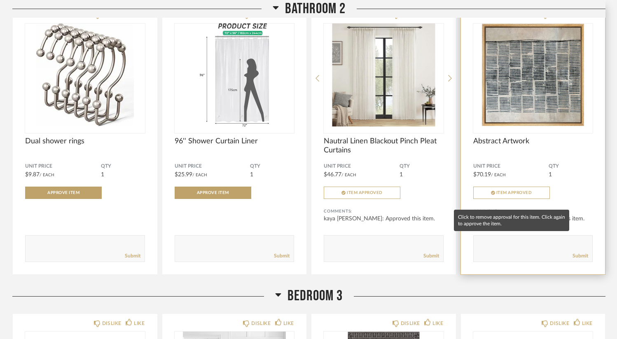
click at [505, 195] on span "Item Approved" at bounding box center [515, 193] width 36 height 4
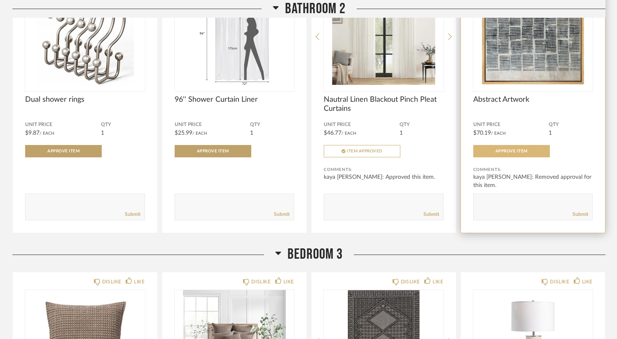
scroll to position [5350, 0]
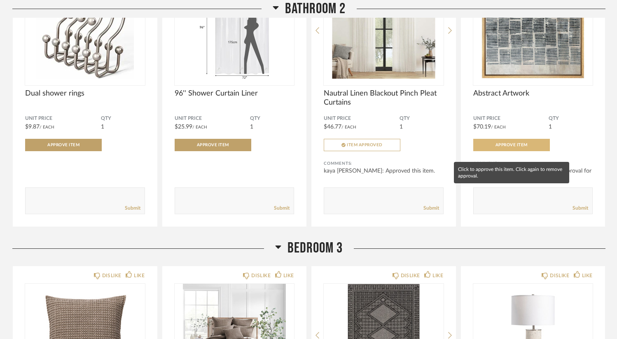
click at [521, 151] on button "Approve Item" at bounding box center [511, 145] width 77 height 12
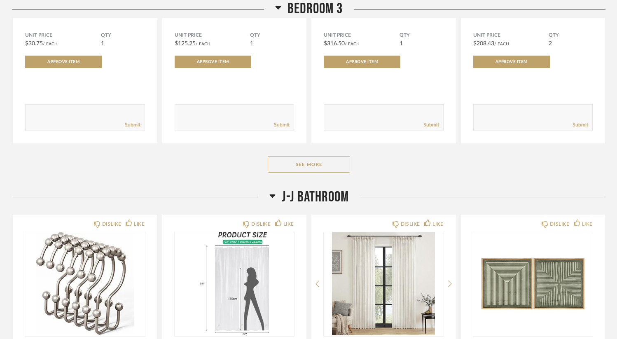
scroll to position [5742, 0]
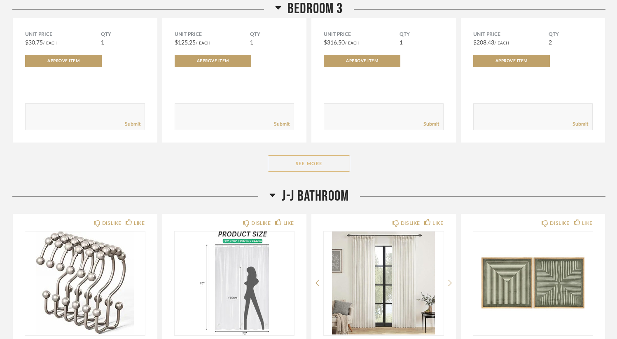
click at [319, 172] on button "See More" at bounding box center [309, 163] width 82 height 16
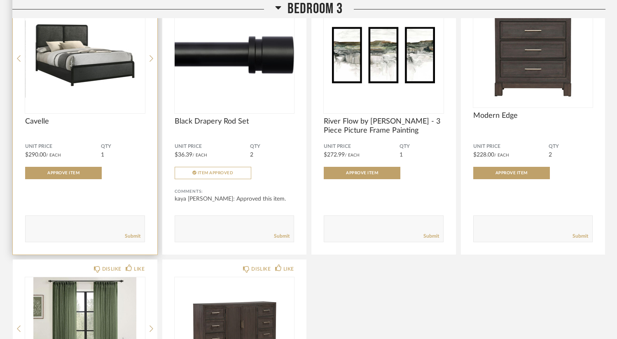
scroll to position [5893, 0]
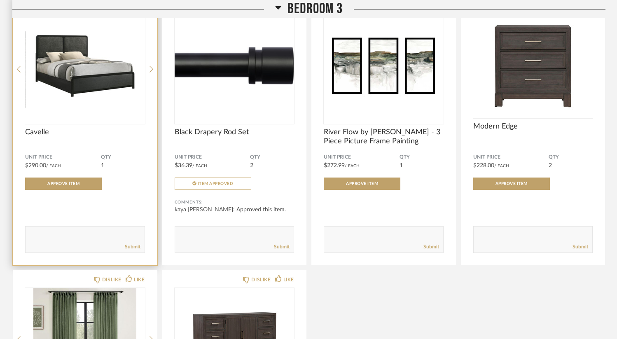
click at [123, 96] on img "0" at bounding box center [85, 65] width 120 height 103
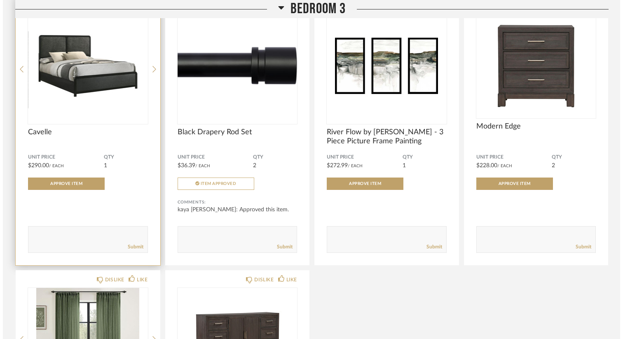
scroll to position [0, 0]
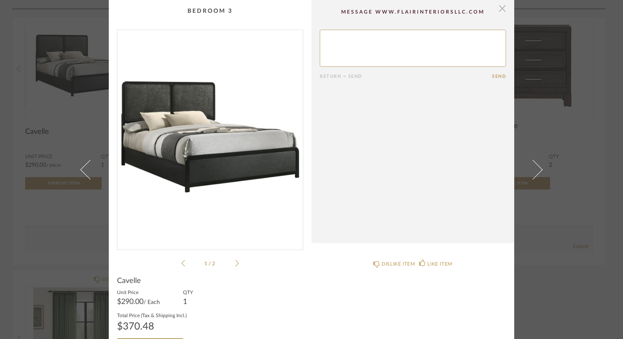
click at [503, 12] on span "button" at bounding box center [502, 8] width 16 height 16
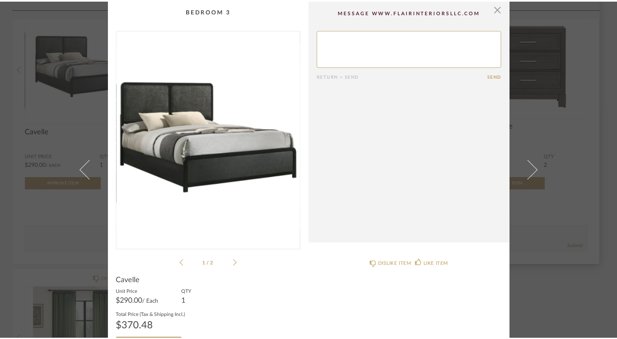
scroll to position [5893, 0]
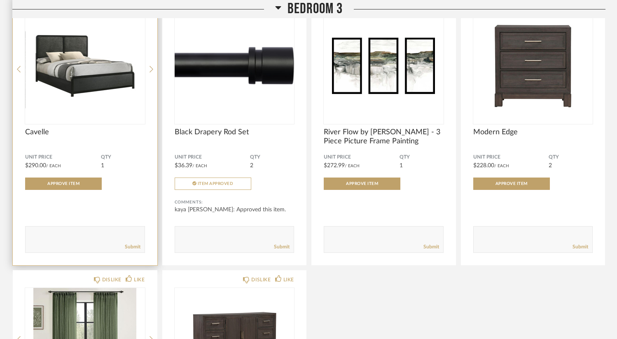
click at [117, 92] on img "0" at bounding box center [85, 65] width 120 height 103
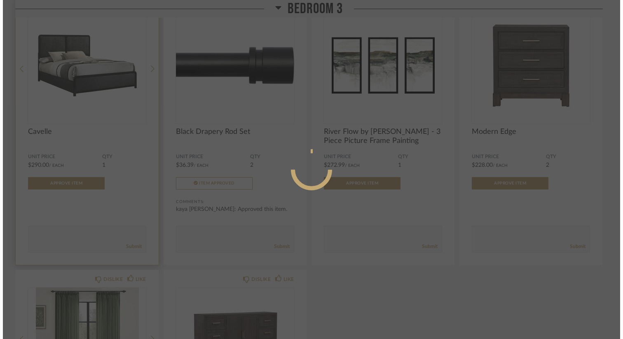
scroll to position [0, 0]
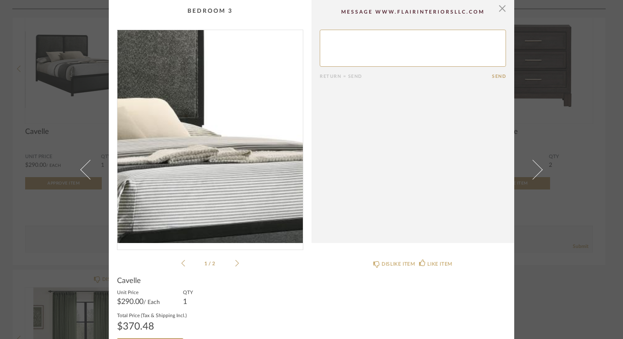
click at [214, 124] on img "0" at bounding box center [209, 136] width 185 height 213
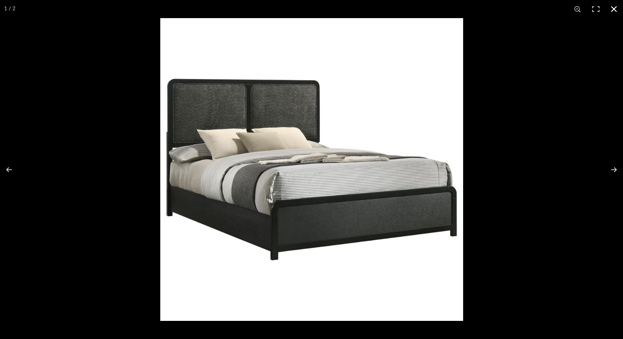
click at [613, 10] on button at bounding box center [614, 9] width 18 height 18
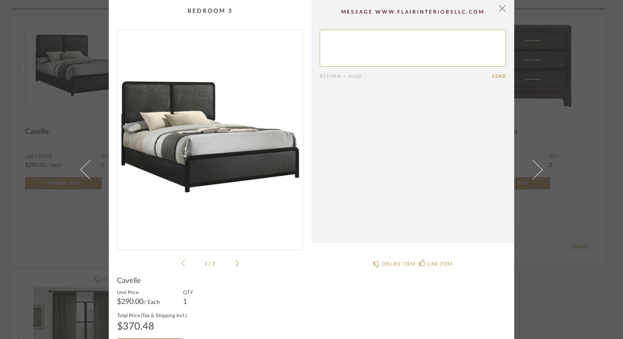
click at [504, 11] on cpp-summary-comments "Return = Send Send" at bounding box center [413, 121] width 203 height 243
click at [501, 11] on span "button" at bounding box center [502, 8] width 16 height 16
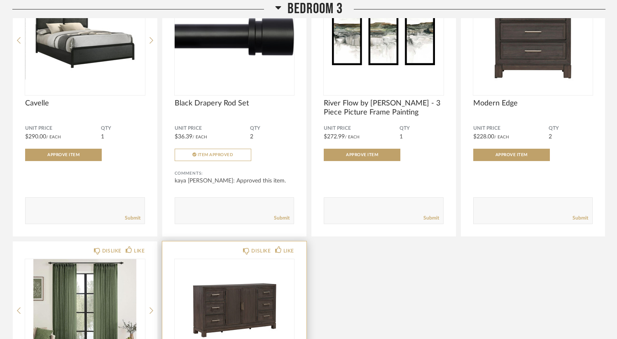
scroll to position [5930, 0]
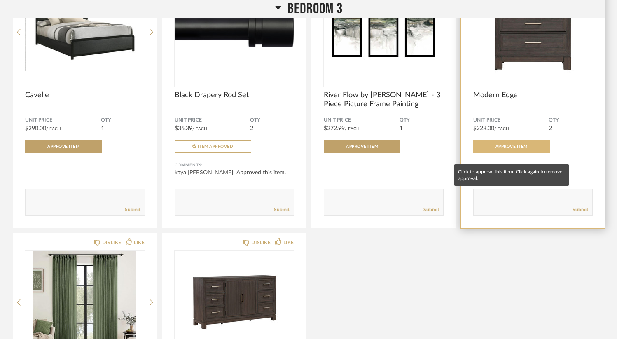
click at [531, 150] on button "Approve Item" at bounding box center [511, 147] width 77 height 12
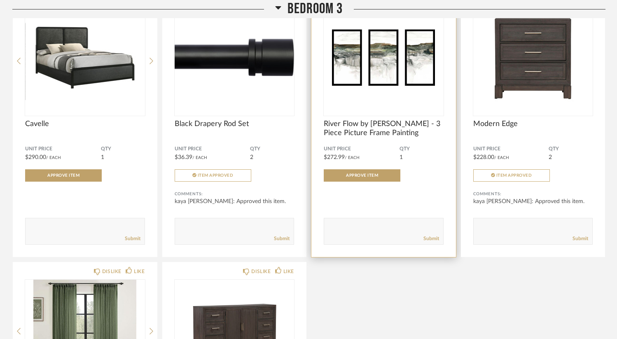
scroll to position [5895, 0]
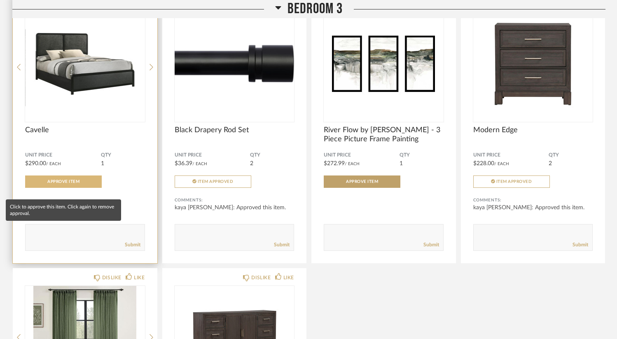
click at [84, 188] on button "Approve Item" at bounding box center [63, 182] width 77 height 12
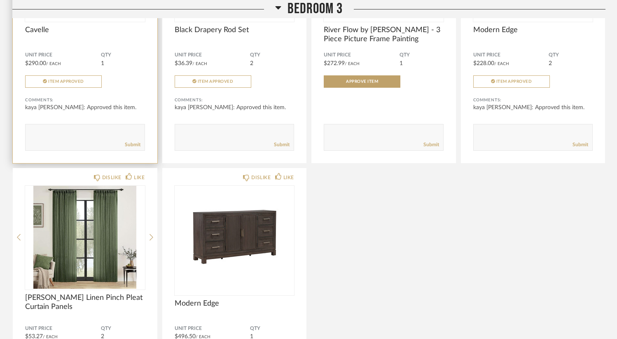
scroll to position [6044, 0]
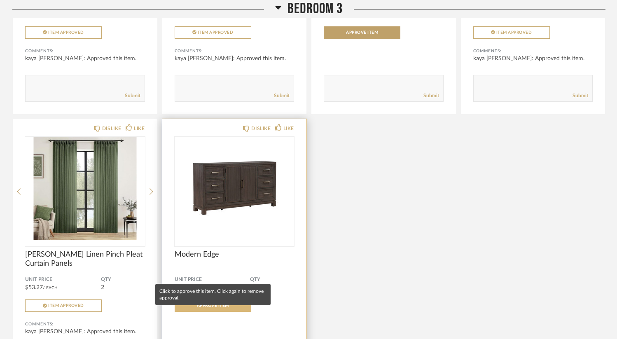
click at [220, 308] on span "Approve Item" at bounding box center [213, 306] width 32 height 4
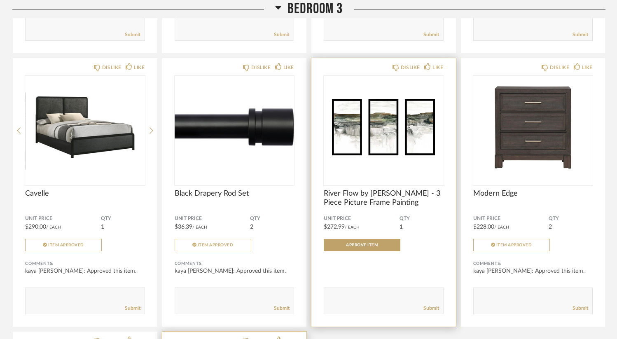
scroll to position [5833, 0]
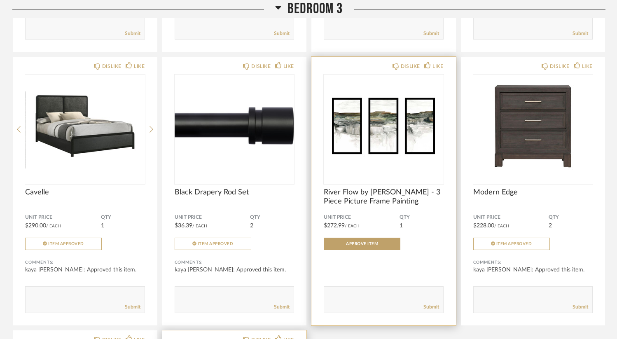
click at [394, 148] on img "0" at bounding box center [384, 126] width 120 height 103
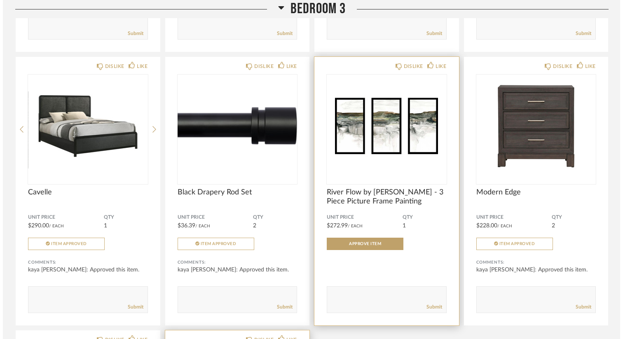
scroll to position [0, 0]
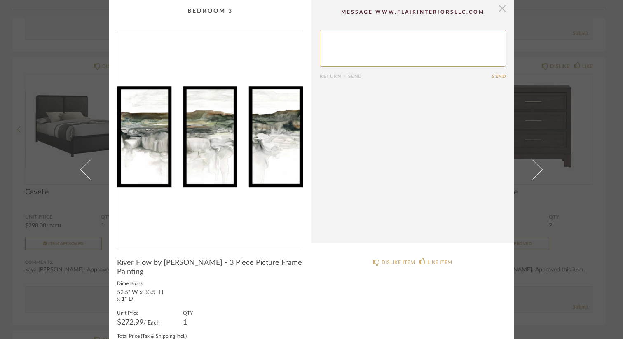
click at [501, 6] on span "button" at bounding box center [502, 8] width 16 height 16
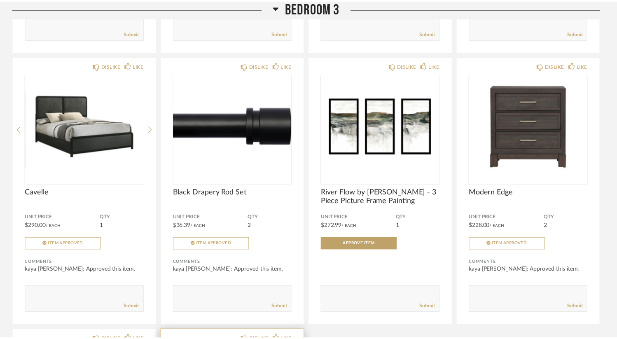
scroll to position [5833, 0]
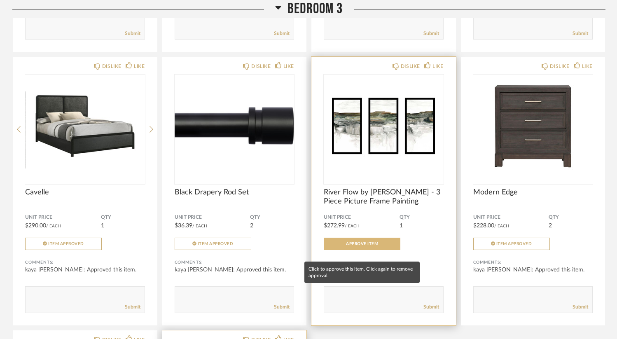
click at [373, 246] on span "Approve Item" at bounding box center [362, 244] width 32 height 4
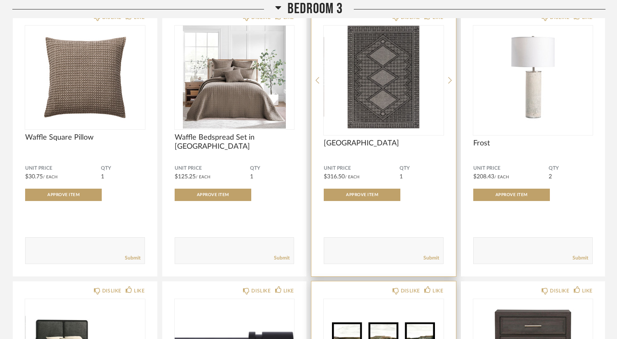
scroll to position [5602, 0]
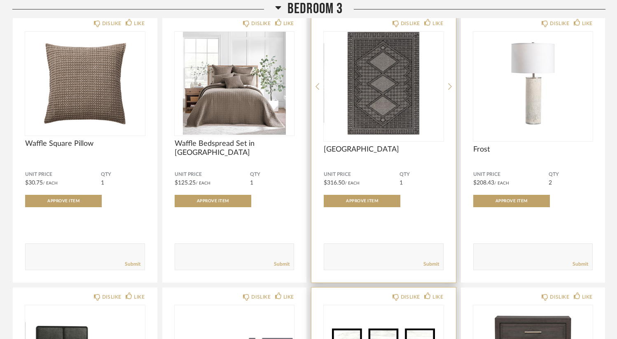
click at [384, 107] on img "0" at bounding box center [384, 83] width 120 height 103
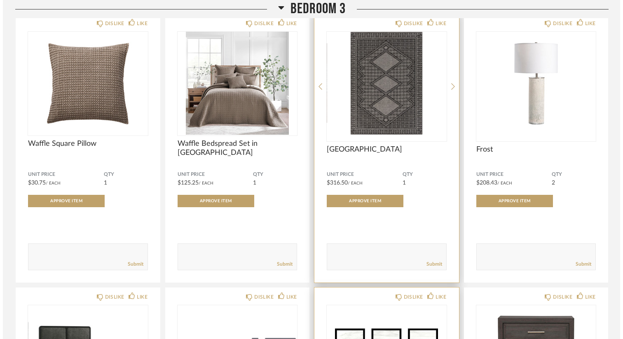
scroll to position [0, 0]
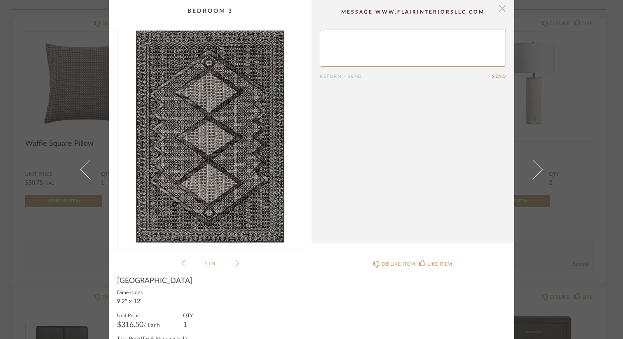
click at [501, 15] on span "button" at bounding box center [502, 8] width 16 height 16
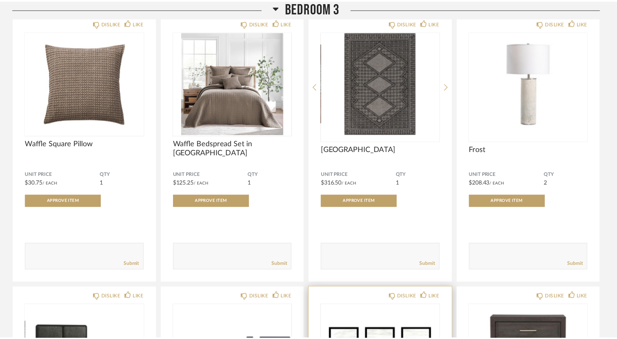
scroll to position [5602, 0]
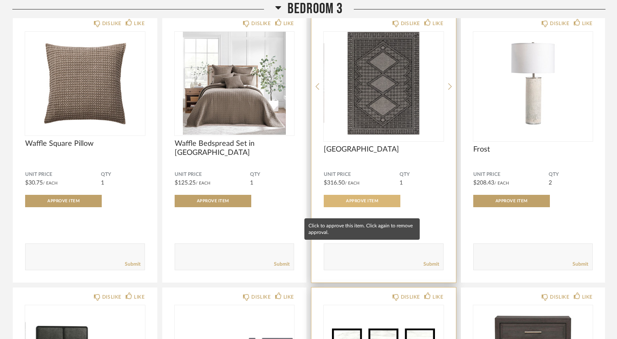
click at [373, 203] on span "Approve Item" at bounding box center [362, 201] width 32 height 4
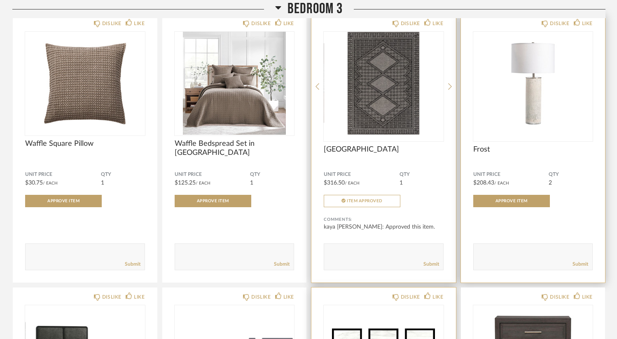
click at [522, 111] on img "0" at bounding box center [533, 83] width 120 height 103
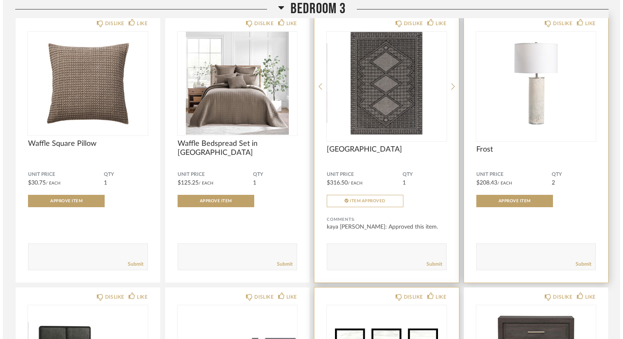
scroll to position [0, 0]
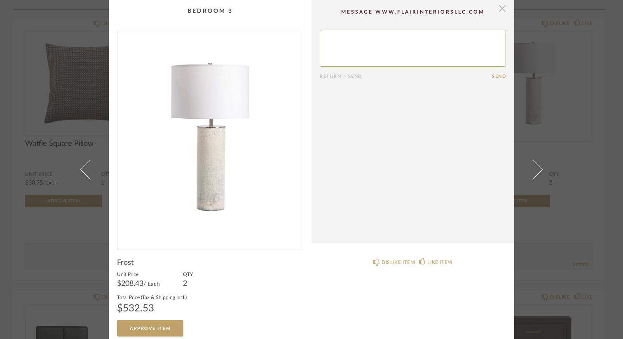
click at [502, 8] on span "button" at bounding box center [502, 8] width 16 height 16
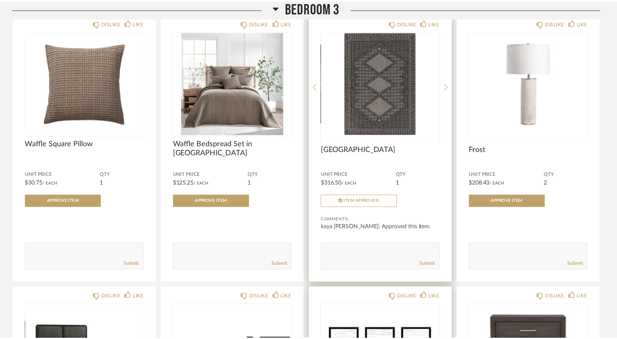
scroll to position [5602, 0]
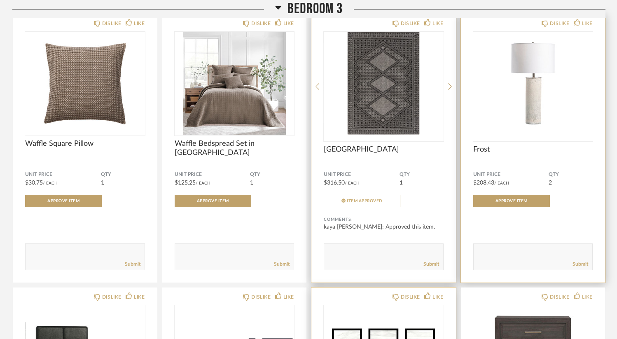
click at [536, 73] on img "0" at bounding box center [533, 83] width 120 height 103
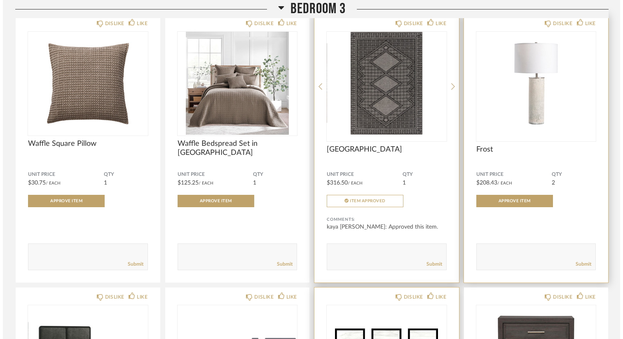
scroll to position [0, 0]
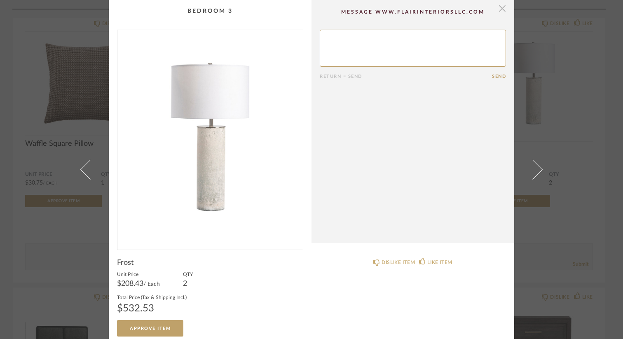
click at [501, 12] on span "button" at bounding box center [502, 8] width 16 height 16
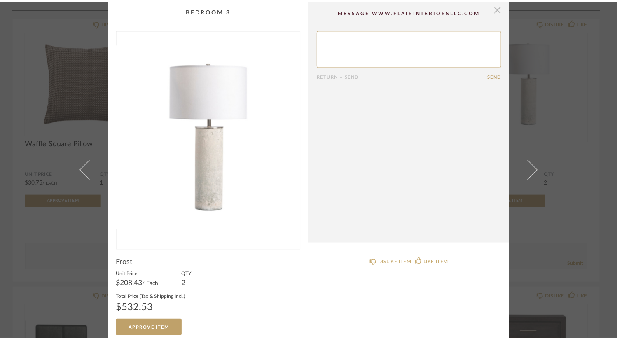
scroll to position [5602, 0]
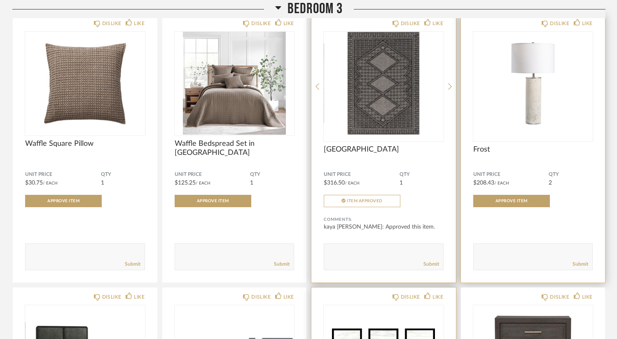
click at [522, 85] on img "0" at bounding box center [533, 83] width 120 height 103
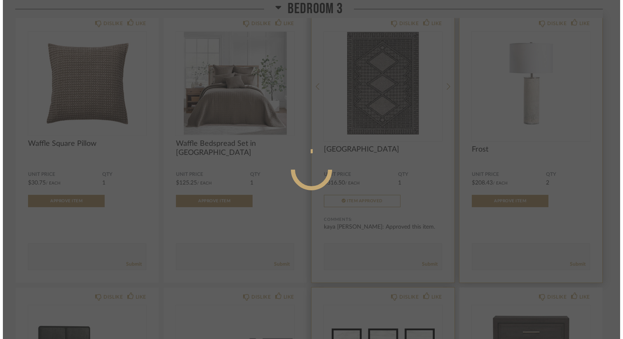
scroll to position [0, 0]
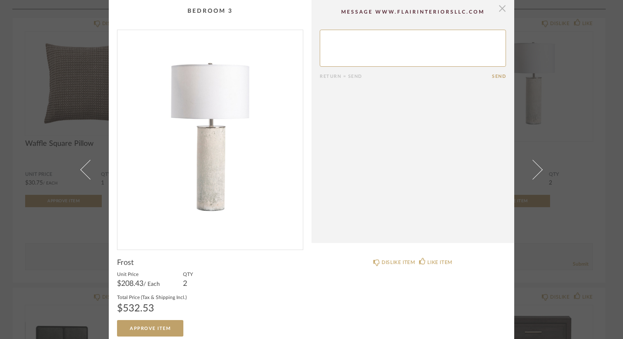
click at [499, 11] on span "button" at bounding box center [502, 8] width 16 height 16
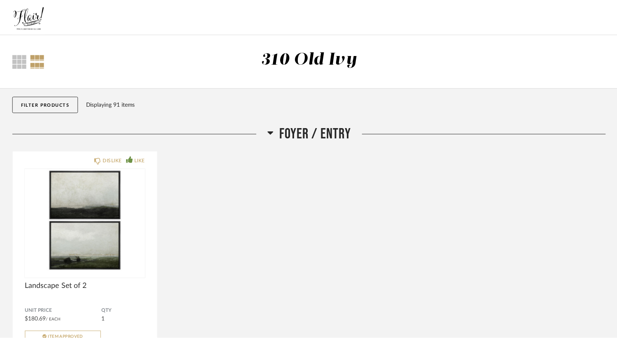
scroll to position [5602, 0]
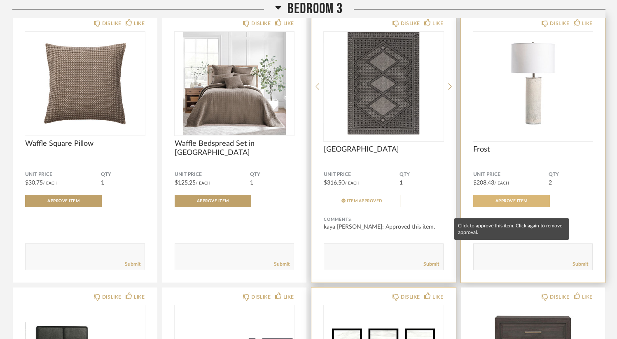
click at [524, 203] on span "Approve Item" at bounding box center [512, 201] width 32 height 4
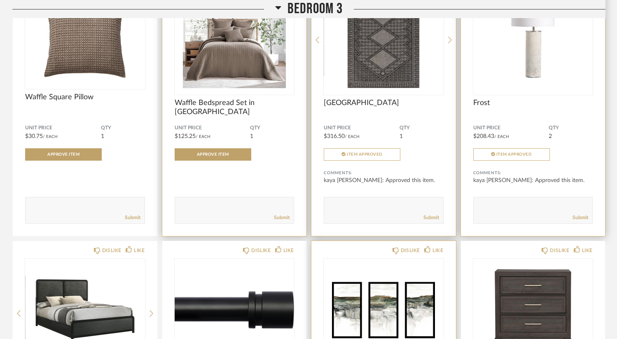
scroll to position [5641, 0]
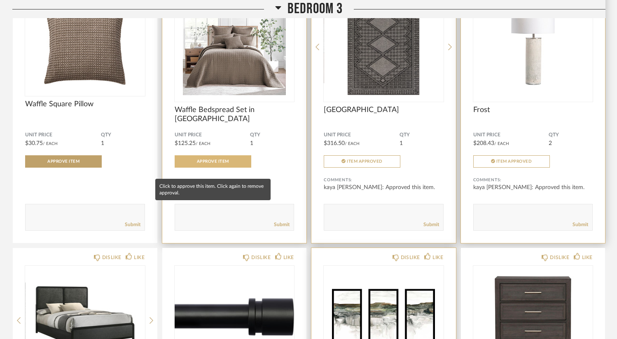
click at [231, 168] on button "Approve Item" at bounding box center [213, 161] width 77 height 12
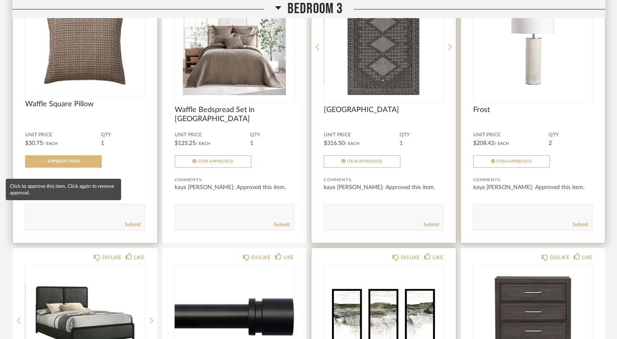
click at [72, 164] on span "Approve Item" at bounding box center [63, 161] width 32 height 4
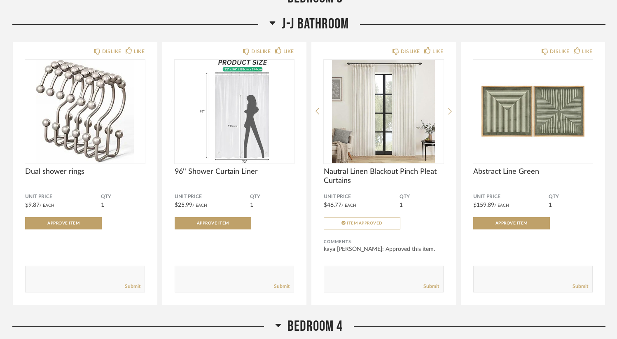
scroll to position [6462, 0]
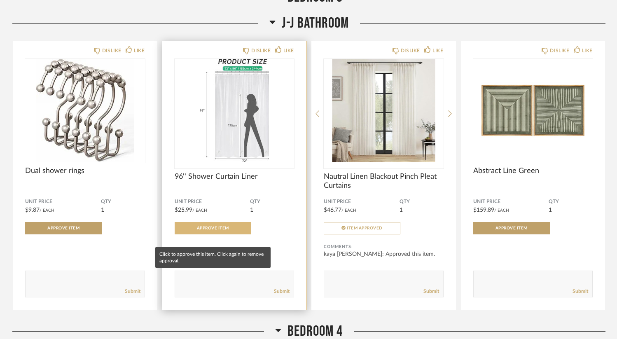
click at [210, 230] on span "Approve Item" at bounding box center [213, 228] width 32 height 4
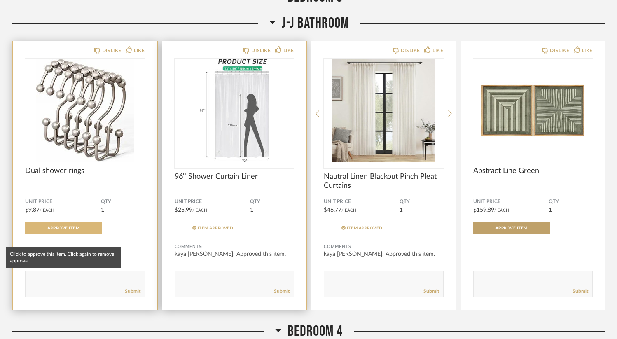
click at [61, 230] on span "Approve Item" at bounding box center [63, 228] width 32 height 4
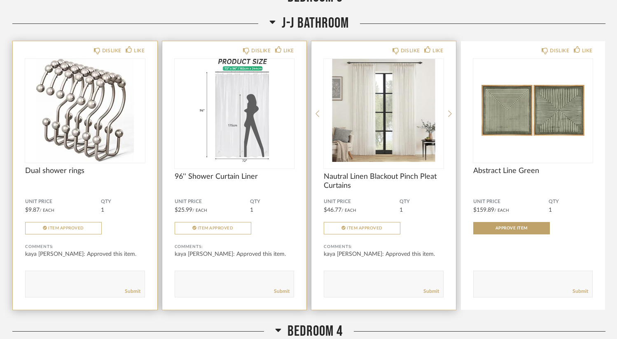
click at [372, 243] on div "Comments: kaya [PERSON_NAME]: Approved this item. Submit" at bounding box center [384, 265] width 120 height 63
click at [382, 138] on img "0" at bounding box center [384, 110] width 120 height 103
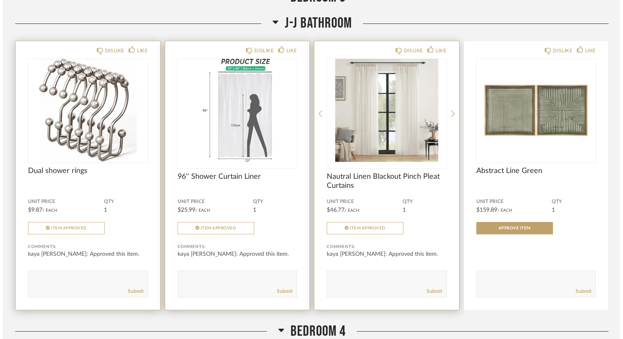
scroll to position [0, 0]
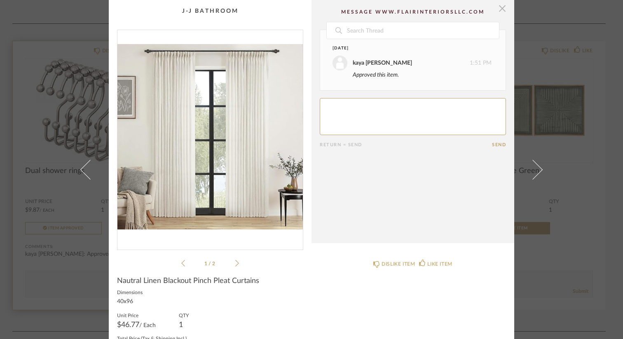
click at [499, 6] on span "button" at bounding box center [502, 8] width 16 height 16
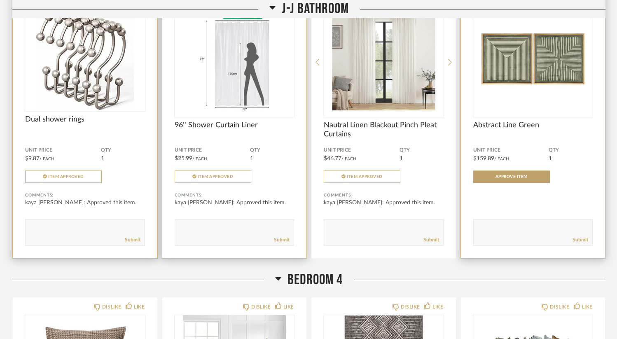
scroll to position [6514, 0]
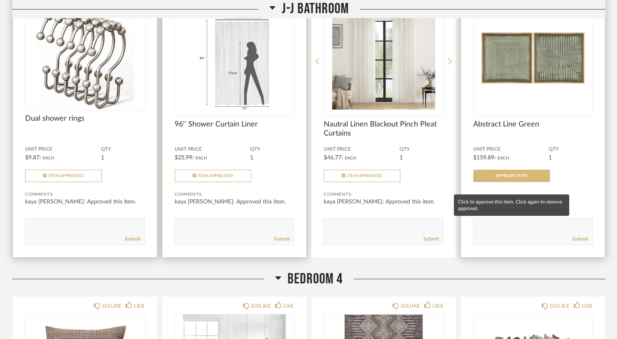
click at [514, 178] on span "Approve Item" at bounding box center [512, 176] width 32 height 4
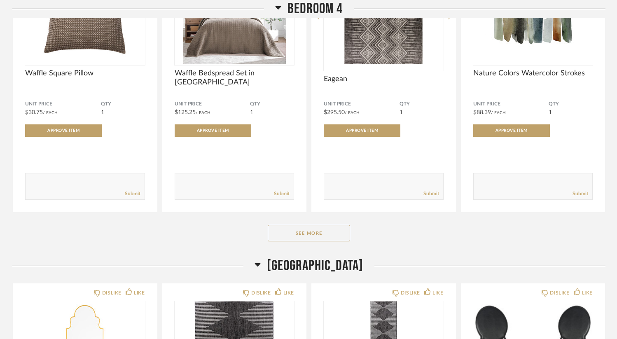
scroll to position [6864, 0]
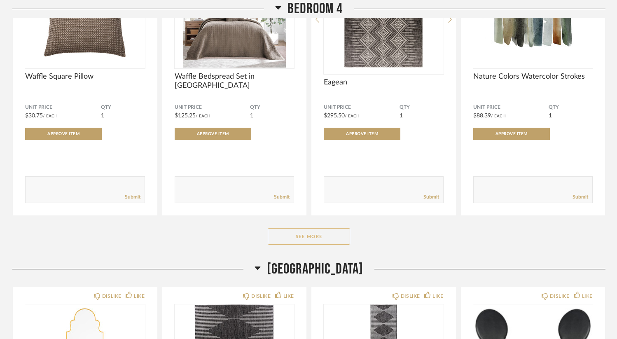
click at [300, 245] on button "See More" at bounding box center [309, 236] width 82 height 16
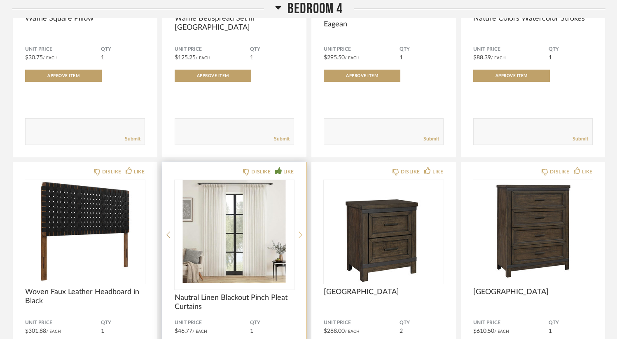
scroll to position [6916, 0]
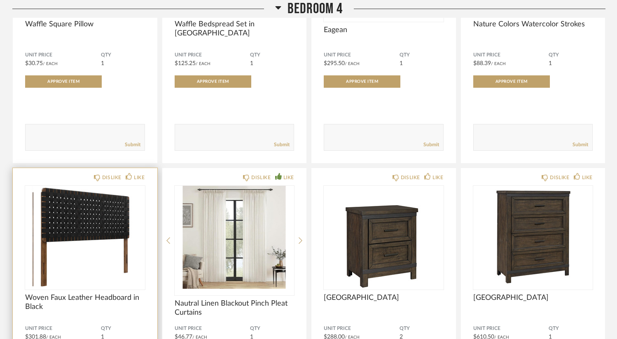
click at [68, 235] on div at bounding box center [85, 237] width 120 height 103
click at [89, 251] on img "0" at bounding box center [85, 237] width 120 height 103
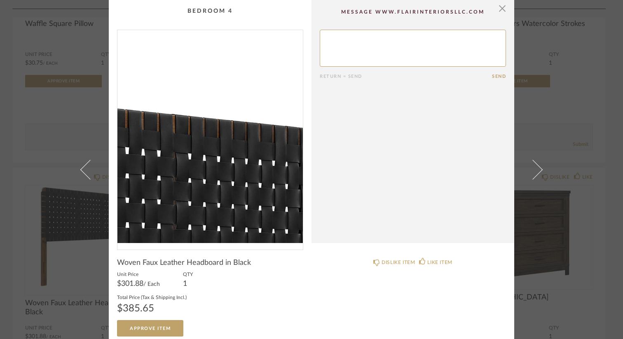
scroll to position [6, 0]
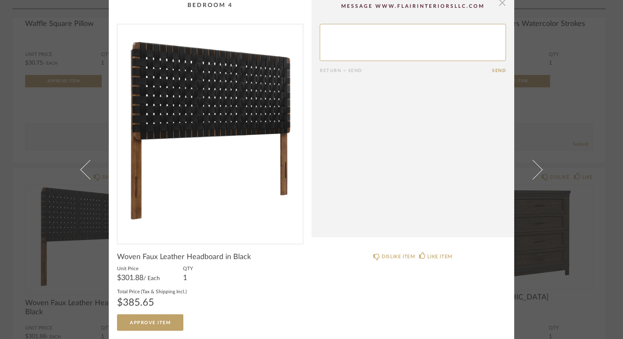
click at [502, 4] on span "button" at bounding box center [502, 2] width 16 height 16
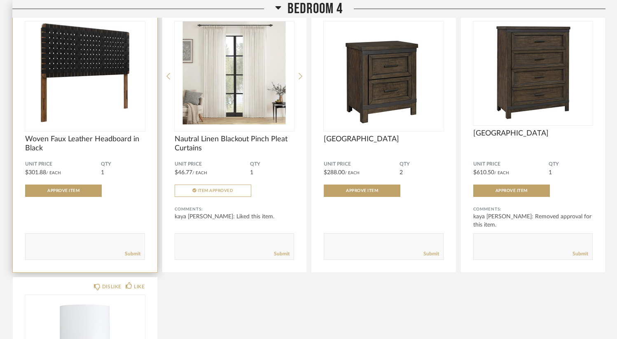
scroll to position [7082, 0]
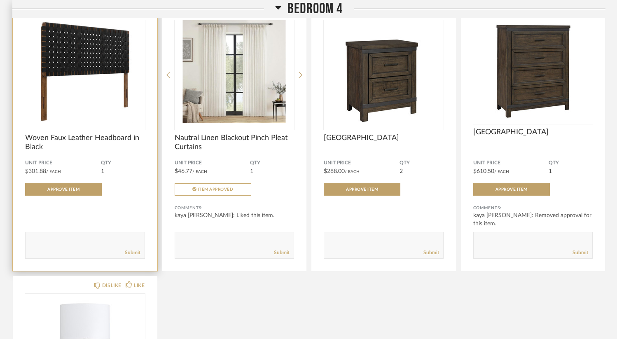
click at [87, 258] on div "Submit" at bounding box center [85, 252] width 119 height 11
click at [80, 247] on textarea at bounding box center [85, 241] width 119 height 11
type textarea "WORRIED ABOUT THE LEGS. THINK WE NEED A FLOATING HEADBOARD. We will keep curren…"
click at [134, 256] on link "Submit" at bounding box center [133, 252] width 16 height 7
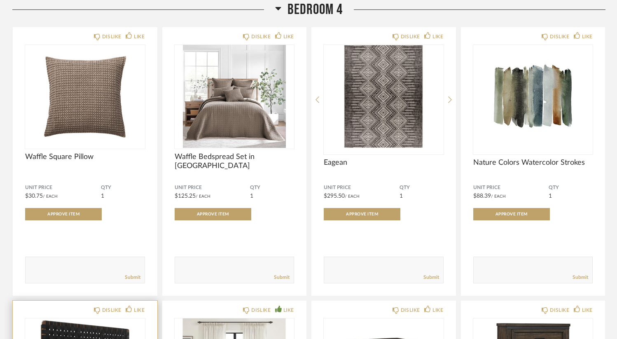
scroll to position [6793, 0]
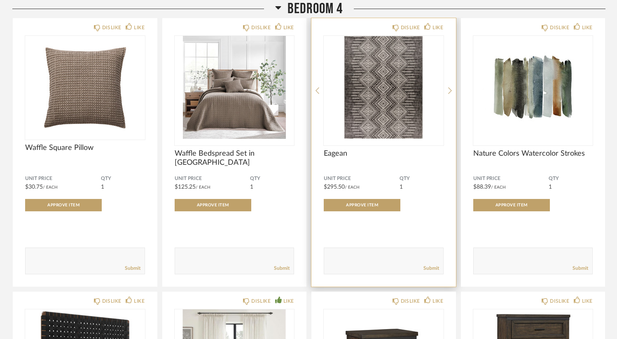
click at [370, 100] on img "0" at bounding box center [384, 87] width 120 height 103
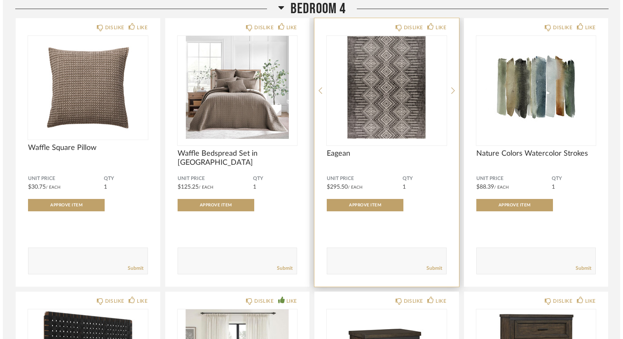
scroll to position [0, 0]
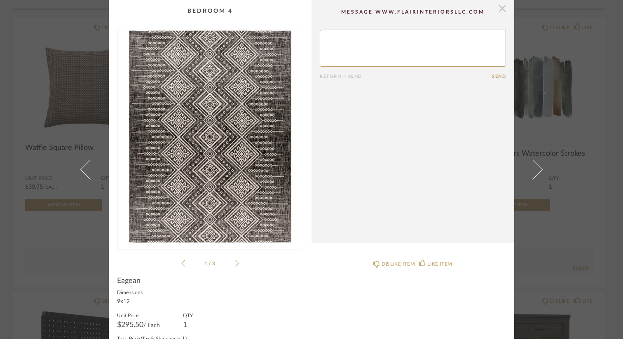
click at [501, 10] on span "button" at bounding box center [502, 8] width 16 height 16
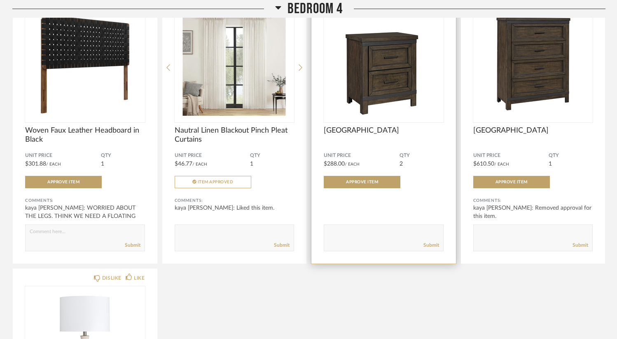
scroll to position [7085, 0]
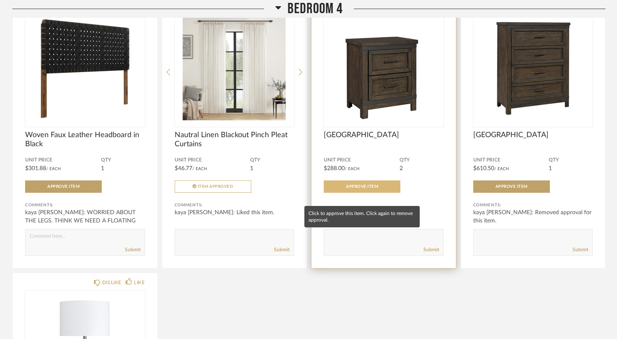
click at [370, 189] on span "Approve Item" at bounding box center [362, 187] width 32 height 4
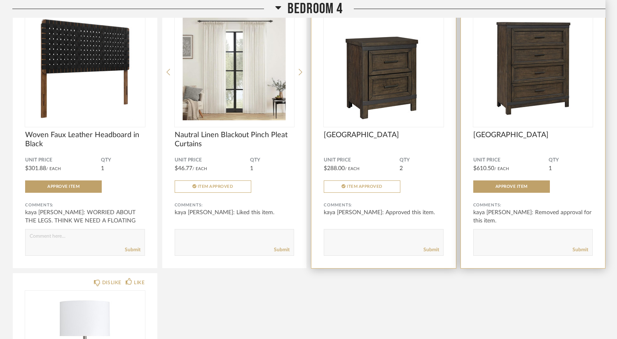
click at [544, 98] on img "0" at bounding box center [533, 68] width 120 height 103
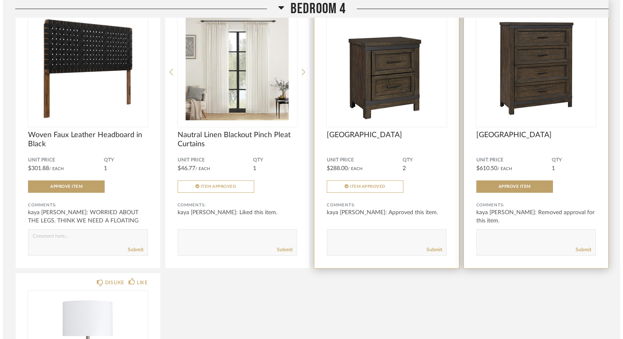
scroll to position [0, 0]
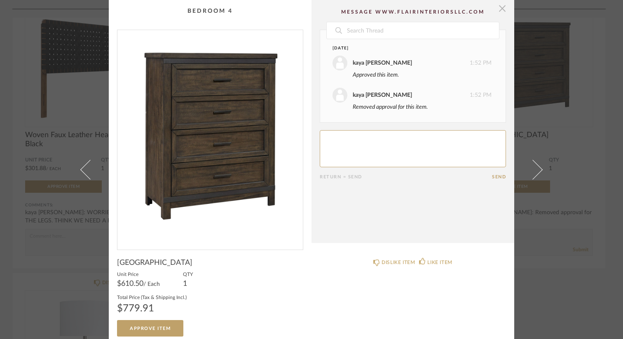
click at [500, 12] on span "button" at bounding box center [502, 8] width 16 height 16
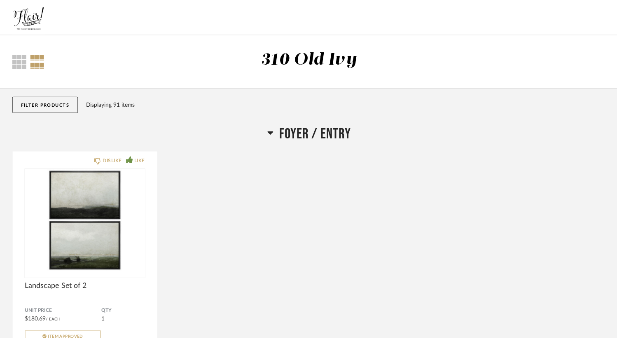
scroll to position [7085, 0]
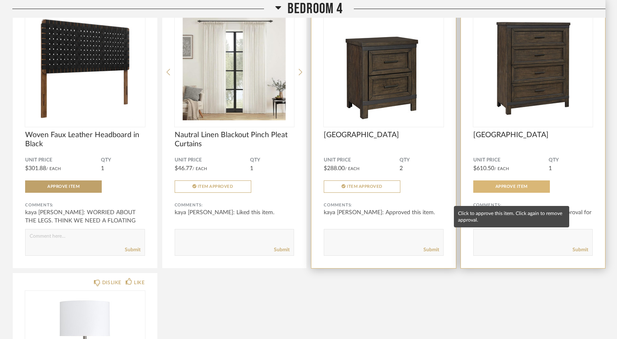
click at [513, 189] on span "Approve Item" at bounding box center [512, 187] width 32 height 4
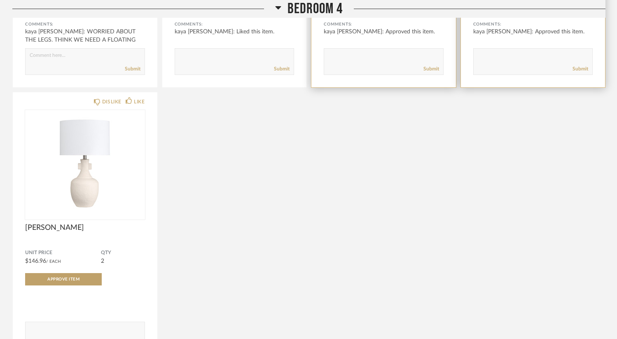
scroll to position [7267, 0]
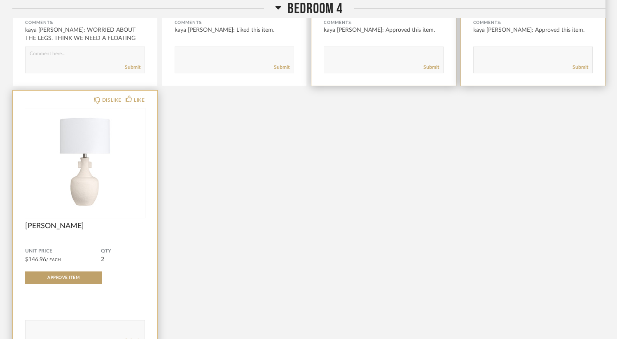
click at [109, 191] on img "0" at bounding box center [85, 159] width 120 height 103
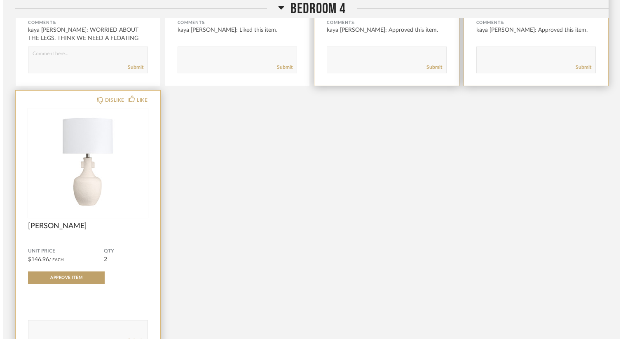
scroll to position [0, 0]
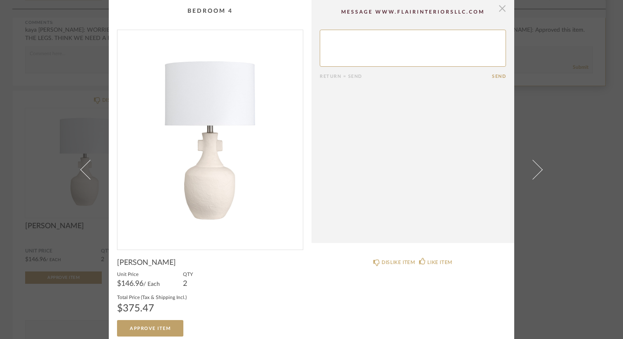
click at [500, 12] on span "button" at bounding box center [502, 8] width 16 height 16
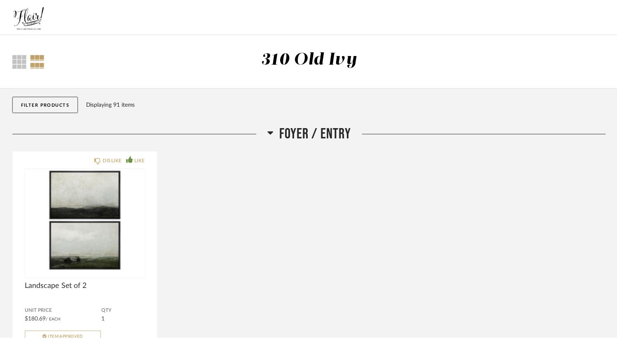
scroll to position [7267, 0]
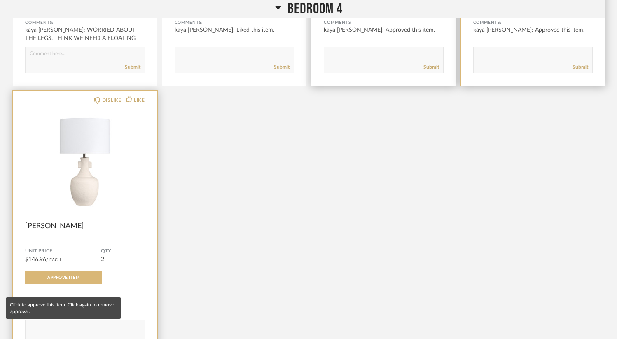
click at [62, 284] on button "Approve Item" at bounding box center [63, 278] width 77 height 12
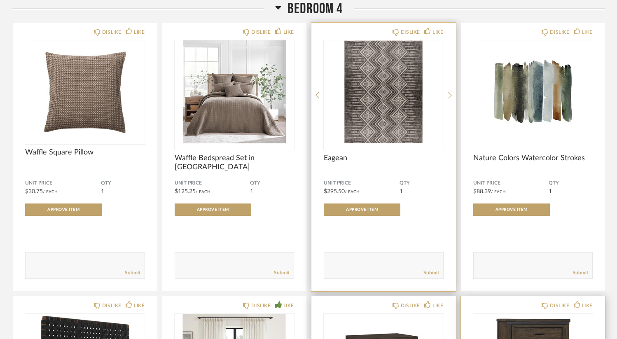
scroll to position [6786, 0]
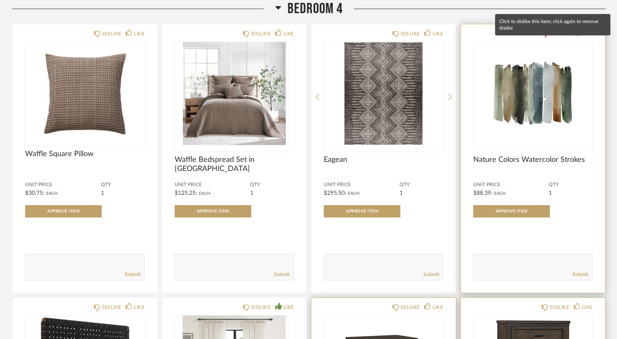
click at [560, 38] on div "DISLIKE" at bounding box center [559, 34] width 19 height 8
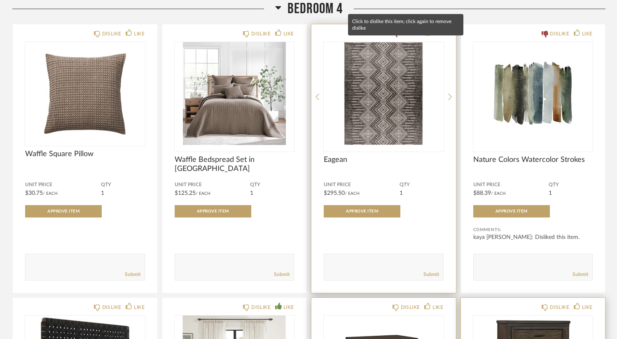
click at [408, 38] on div "DISLIKE" at bounding box center [410, 34] width 19 height 8
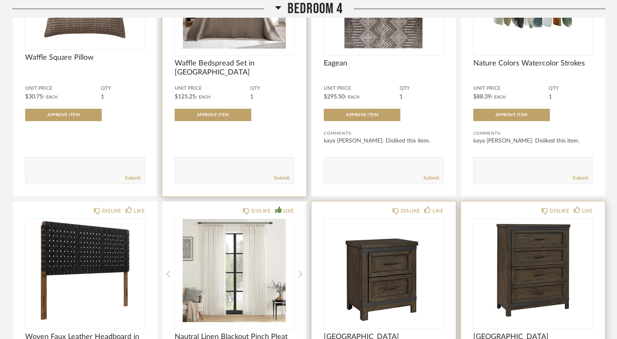
scroll to position [6885, 0]
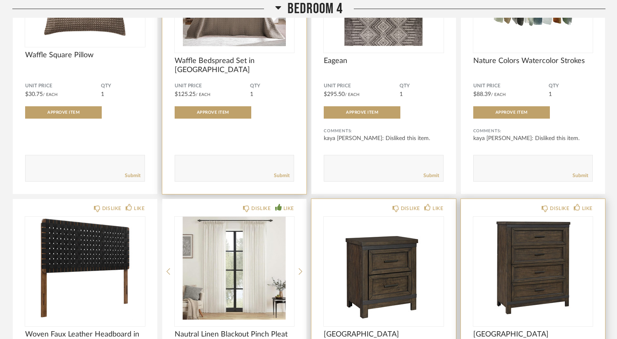
click at [212, 179] on div "Submit" at bounding box center [234, 175] width 119 height 11
click at [212, 170] on textarea at bounding box center [234, 164] width 119 height 11
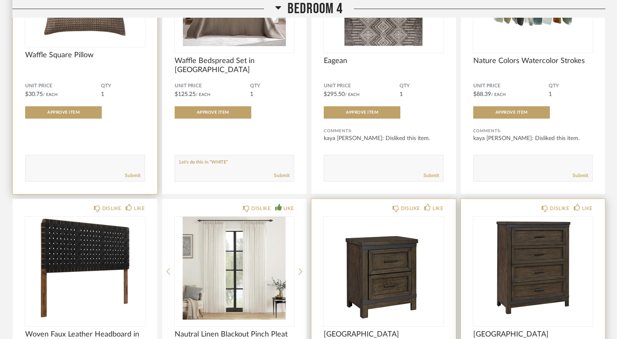
drag, startPoint x: 242, startPoint y: 171, endPoint x: 143, endPoint y: 162, distance: 100.2
click at [143, 162] on div "DISLIKE LIKE Waffle Square Pillow Unit Price $30.75 / Each QTY 1 Approve Item C…" at bounding box center [308, 333] width 593 height 817
type textarea "Let's do this in "WHITE""
click at [103, 180] on div "Submit" at bounding box center [85, 175] width 119 height 11
click at [101, 170] on textarea at bounding box center [85, 164] width 119 height 11
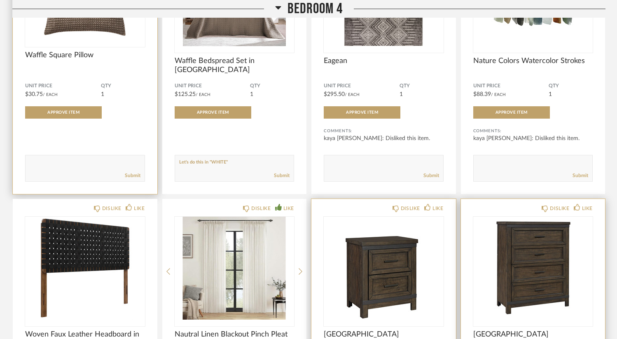
paste textarea "Let's do this in "WHITE""
type textarea "Let's do this in "WHITE""
click at [131, 179] on link "Submit" at bounding box center [133, 175] width 16 height 7
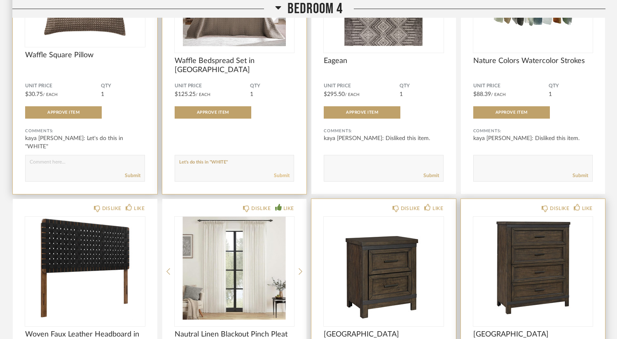
click at [280, 179] on link "Submit" at bounding box center [282, 175] width 16 height 7
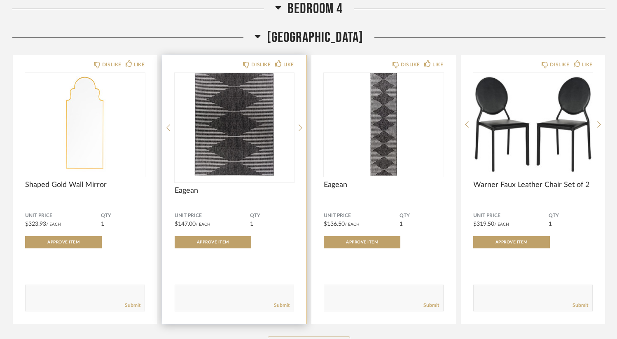
scroll to position [7644, 0]
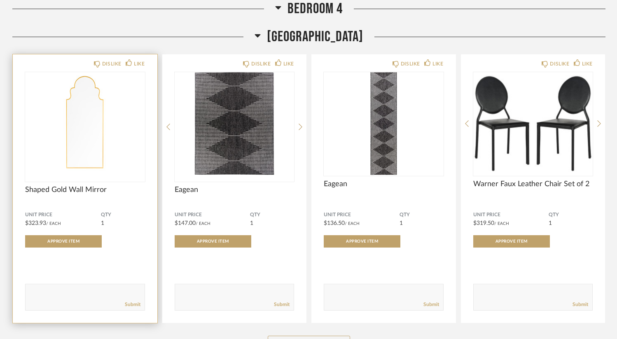
click at [89, 148] on img "0" at bounding box center [85, 123] width 120 height 103
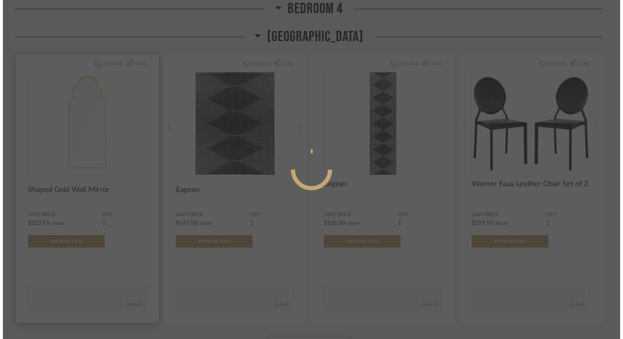
scroll to position [0, 0]
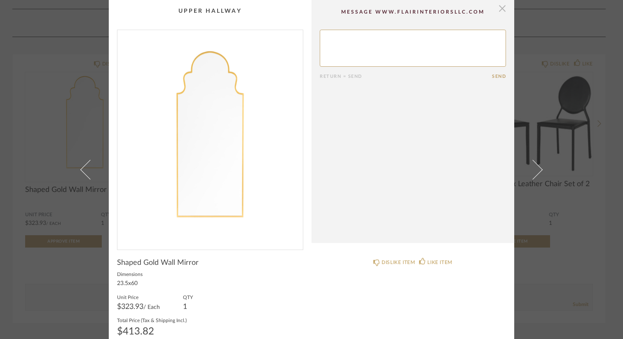
click at [498, 12] on span "button" at bounding box center [502, 8] width 16 height 16
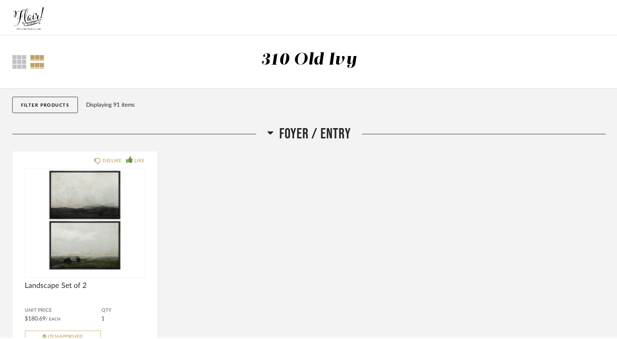
scroll to position [7644, 0]
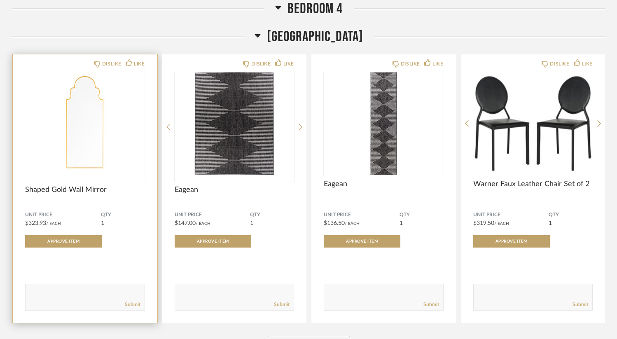
click at [84, 299] on textarea at bounding box center [85, 293] width 119 height 11
type textarea "c"
paste textarea "[URL][DOMAIN_NAME]"
type textarea "Can we something a little bit wider? Like this: [URL][DOMAIN_NAME]"
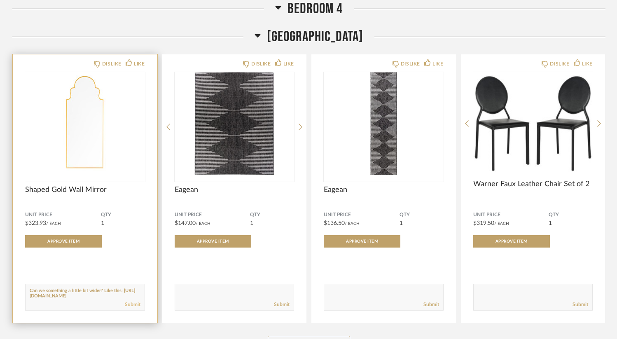
click at [134, 308] on link "Submit" at bounding box center [133, 304] width 16 height 7
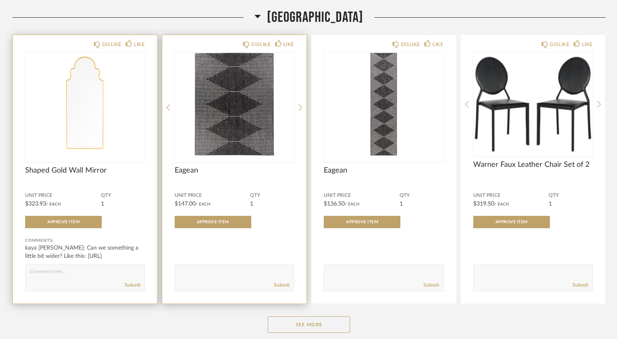
scroll to position [7664, 0]
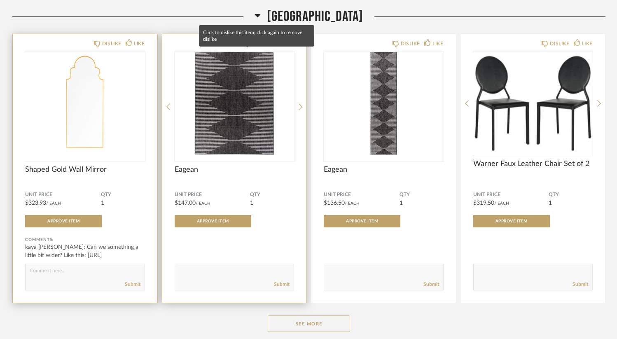
click at [260, 48] on div "DISLIKE" at bounding box center [260, 44] width 19 height 8
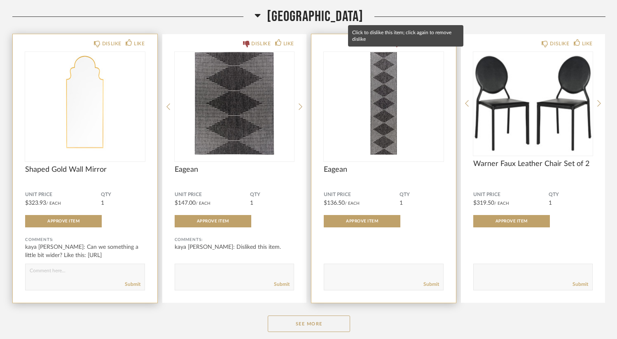
click at [403, 48] on div "DISLIKE" at bounding box center [410, 44] width 19 height 8
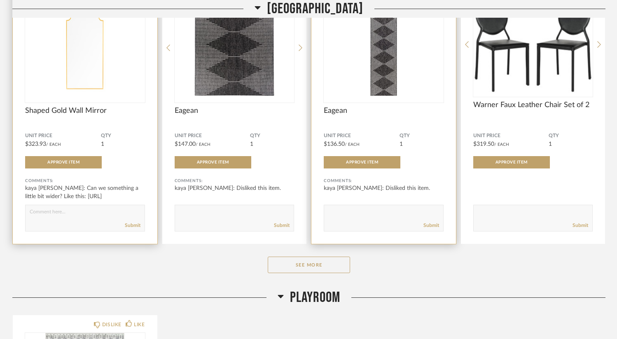
scroll to position [7728, 0]
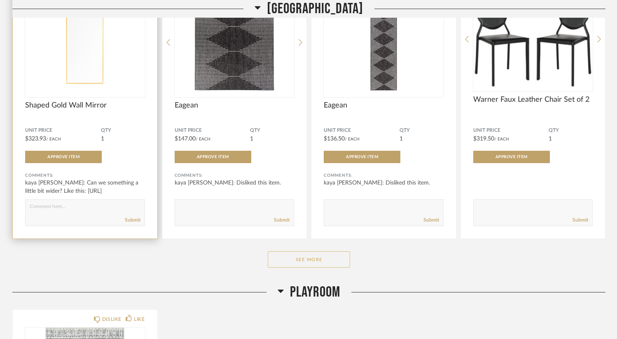
click at [316, 267] on button "See More" at bounding box center [309, 259] width 82 height 16
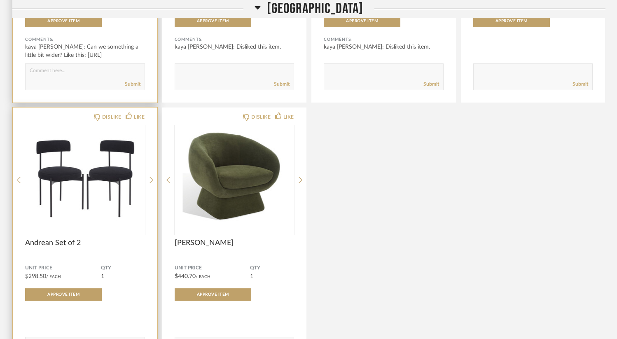
scroll to position [7865, 0]
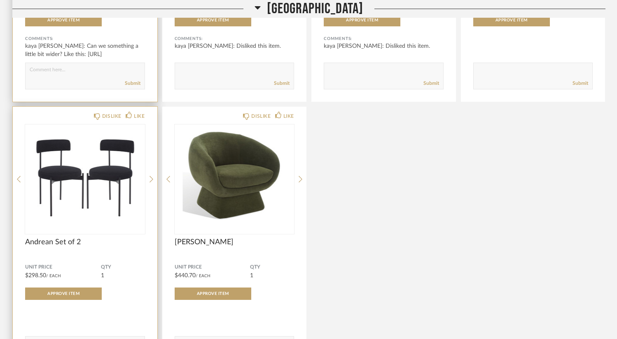
click at [74, 201] on img "0" at bounding box center [85, 175] width 120 height 103
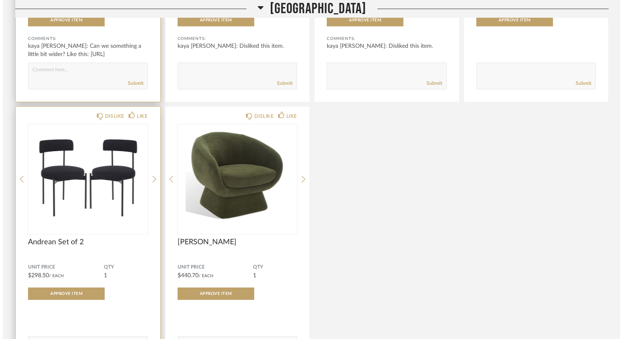
scroll to position [0, 0]
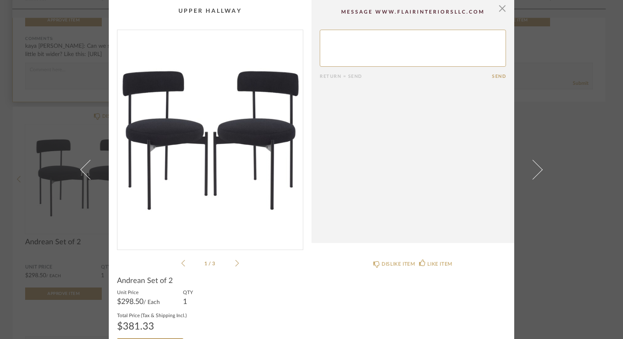
click at [235, 262] on icon at bounding box center [237, 263] width 4 height 7
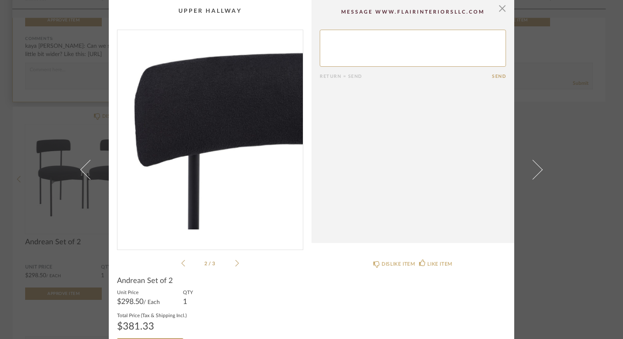
click at [235, 262] on icon at bounding box center [237, 263] width 4 height 7
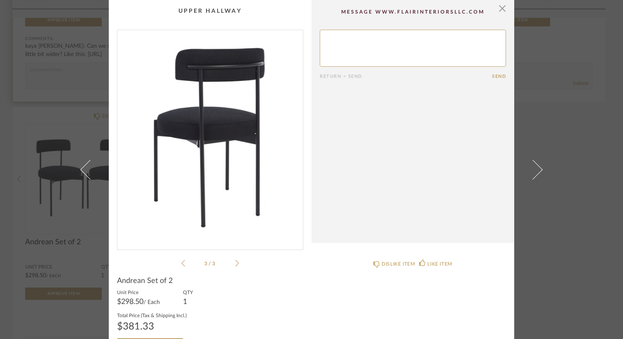
click at [185, 263] on li "3 / 3" at bounding box center [210, 263] width 50 height 10
click at [181, 263] on icon at bounding box center [183, 263] width 4 height 7
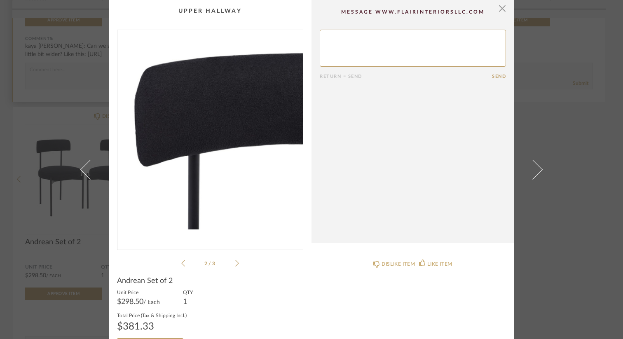
click at [181, 263] on icon at bounding box center [183, 263] width 4 height 7
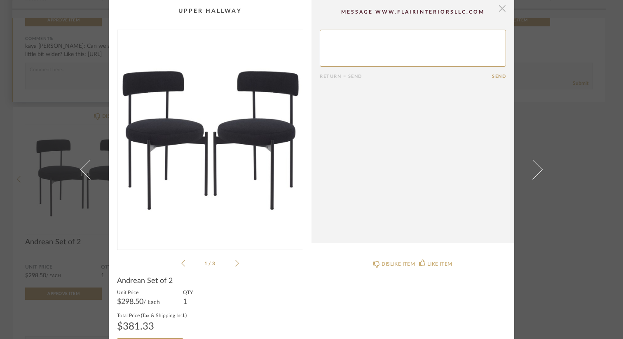
click at [501, 11] on span "button" at bounding box center [502, 8] width 16 height 16
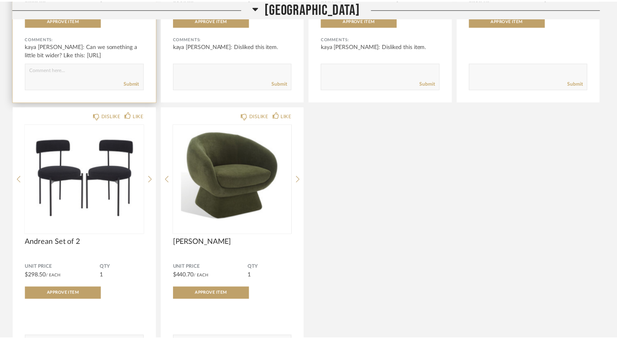
scroll to position [7865, 0]
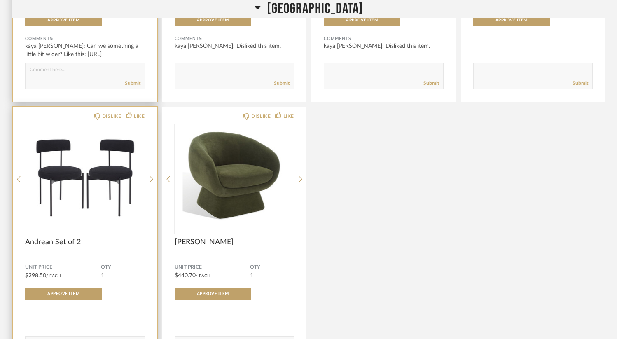
click at [106, 162] on img "0" at bounding box center [85, 175] width 120 height 103
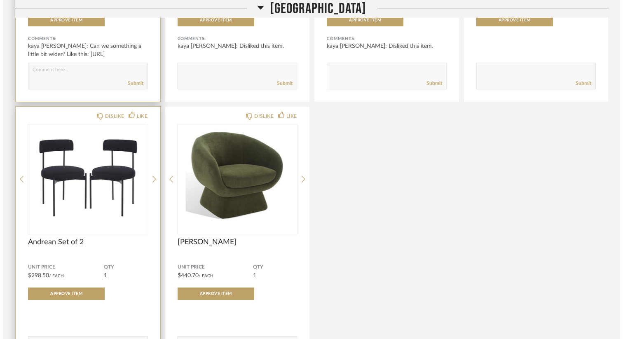
scroll to position [0, 0]
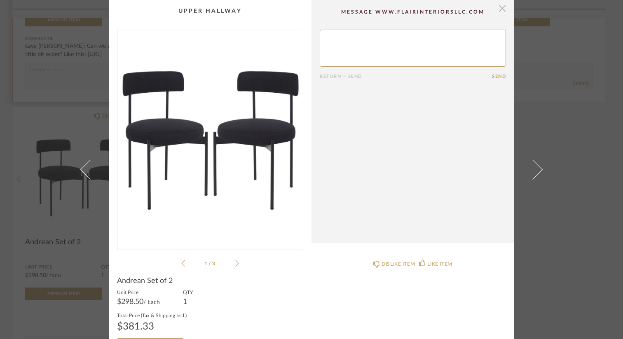
click at [501, 13] on span "button" at bounding box center [502, 8] width 16 height 16
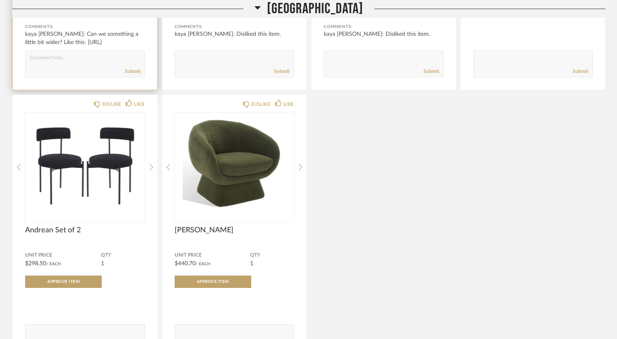
scroll to position [7882, 0]
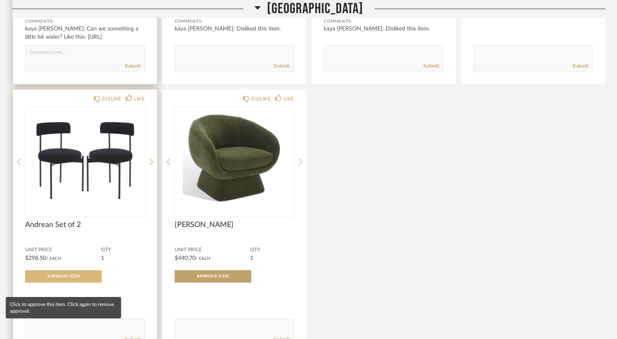
click at [65, 279] on span "Approve Item" at bounding box center [63, 276] width 32 height 4
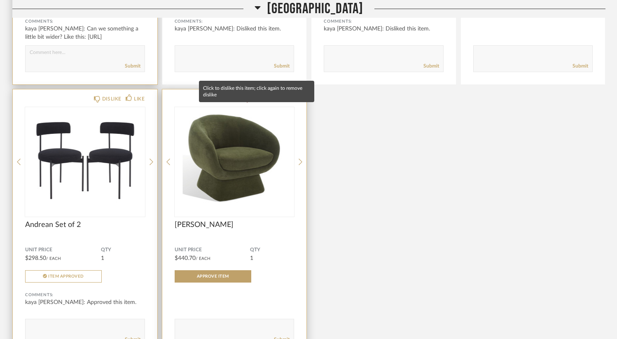
click at [256, 103] on div "DISLIKE" at bounding box center [260, 99] width 19 height 8
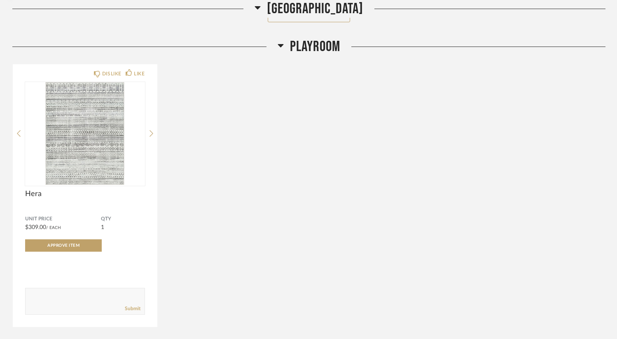
scroll to position [8260, 0]
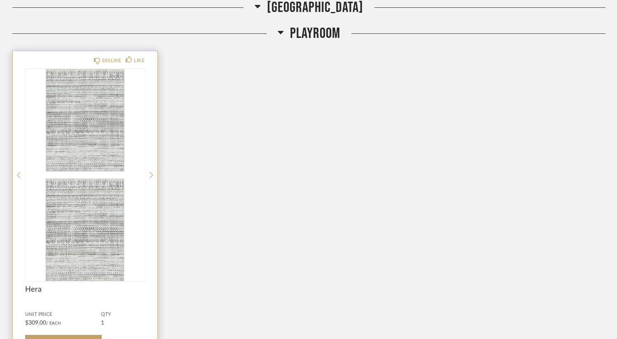
click at [90, 148] on img "0" at bounding box center [85, 120] width 120 height 103
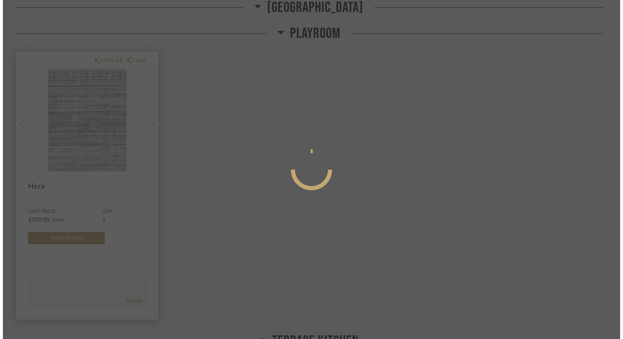
scroll to position [0, 0]
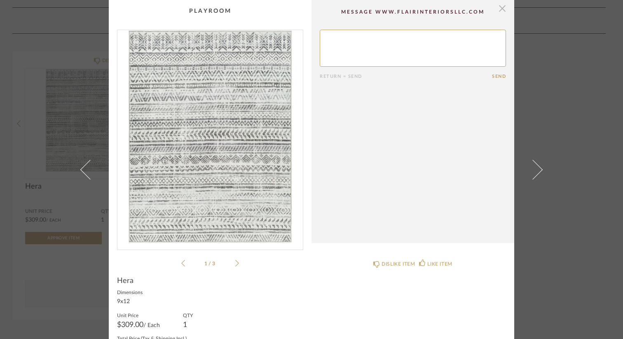
click at [499, 10] on span "button" at bounding box center [502, 8] width 16 height 16
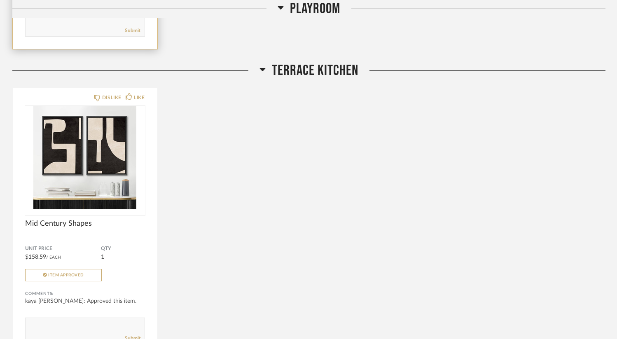
scroll to position [8534, 0]
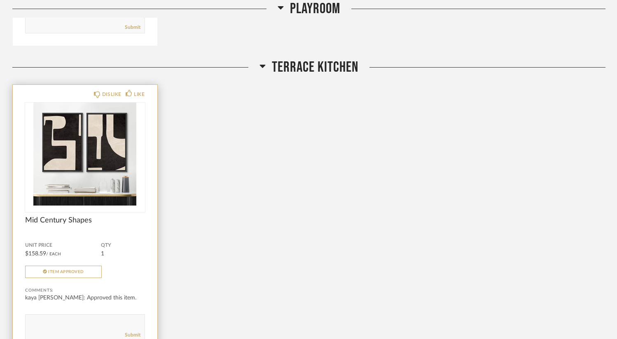
click at [94, 169] on img "0" at bounding box center [85, 154] width 120 height 103
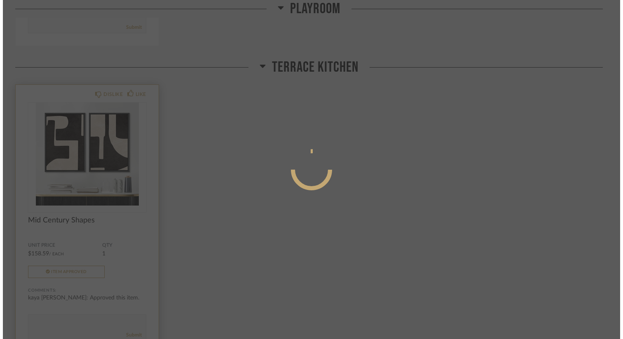
scroll to position [0, 0]
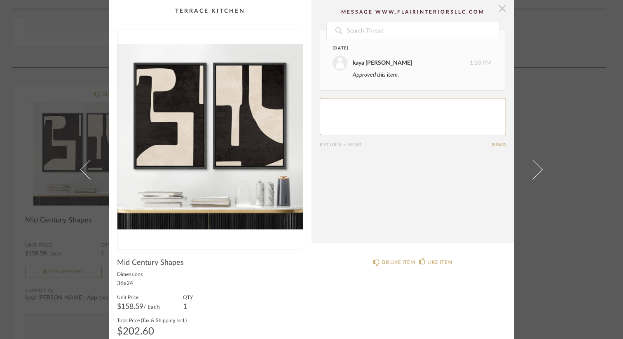
click at [497, 12] on span "button" at bounding box center [502, 8] width 16 height 16
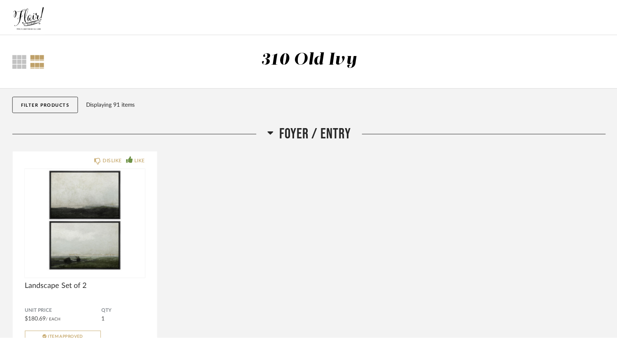
scroll to position [8534, 0]
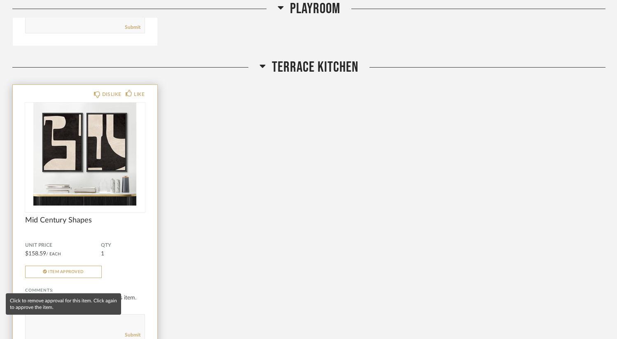
click at [72, 278] on button "Item Approved" at bounding box center [63, 272] width 77 height 12
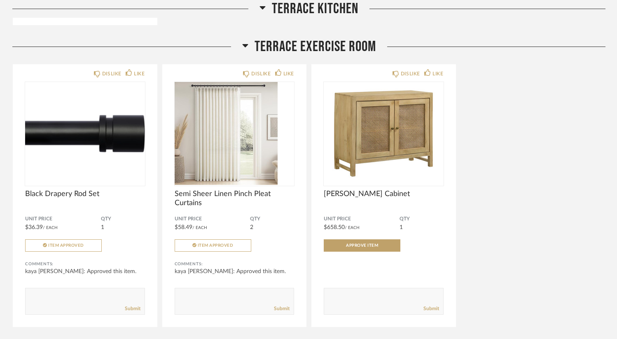
scroll to position [8863, 0]
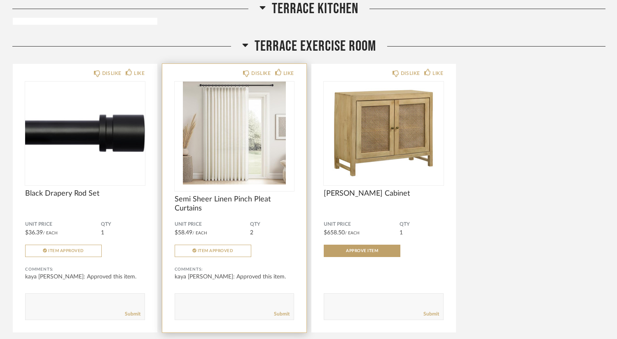
click at [230, 164] on img "0" at bounding box center [235, 133] width 120 height 103
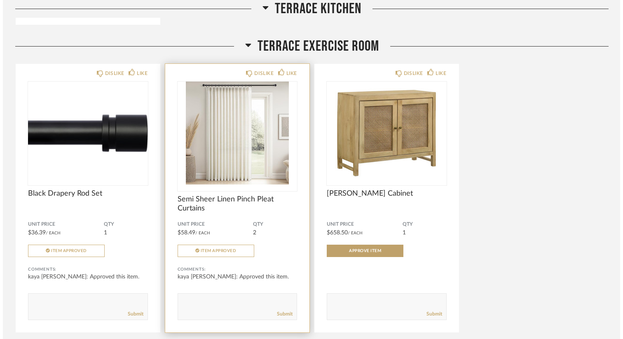
scroll to position [0, 0]
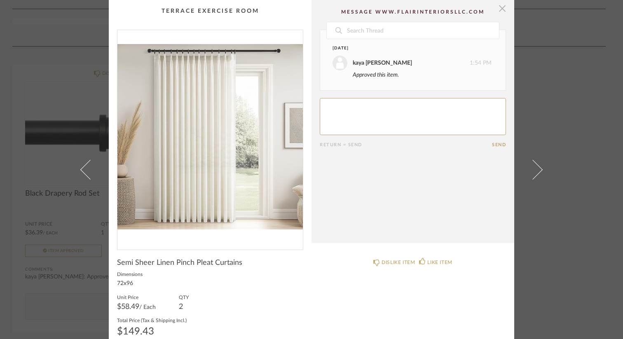
click at [502, 7] on span "button" at bounding box center [502, 8] width 16 height 16
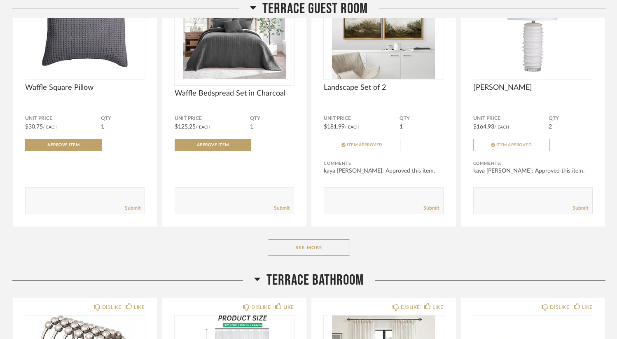
scroll to position [9275, 0]
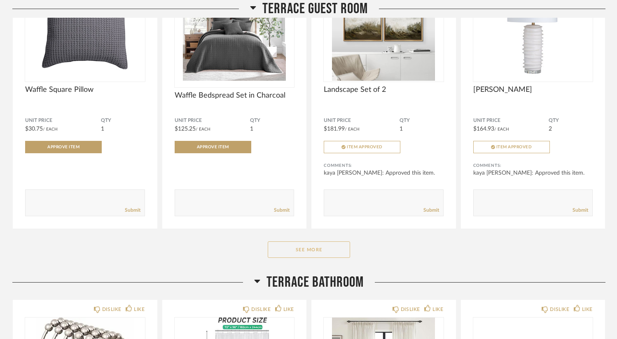
click at [309, 258] on button "See More" at bounding box center [309, 249] width 82 height 16
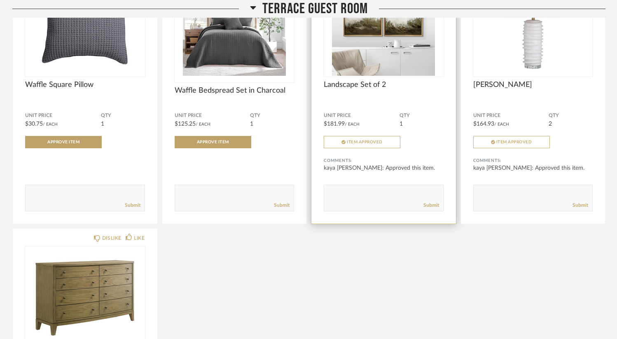
scroll to position [9281, 0]
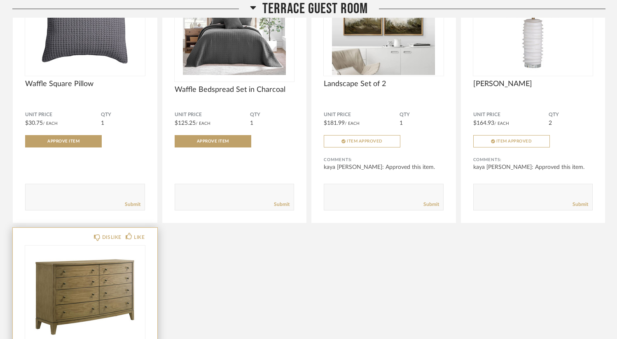
click at [0, 0] on img at bounding box center [0, 0] width 0 height 0
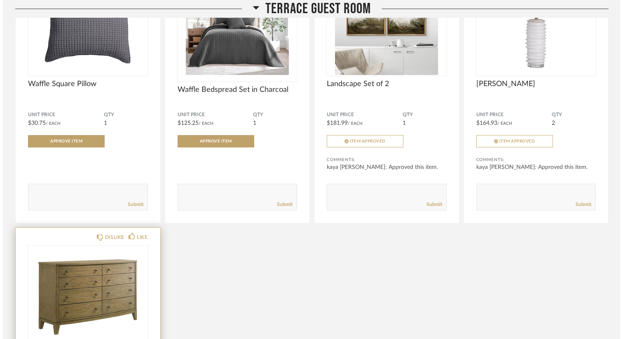
scroll to position [0, 0]
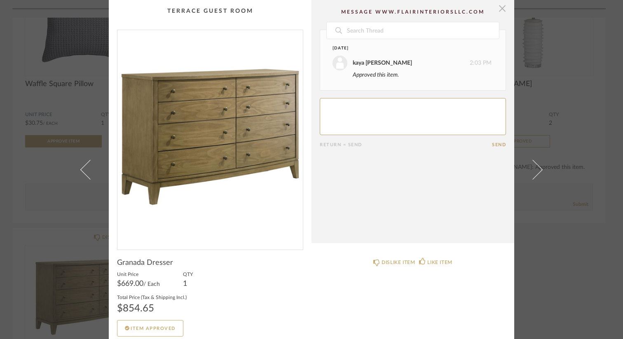
click at [499, 10] on span "button" at bounding box center [502, 8] width 16 height 16
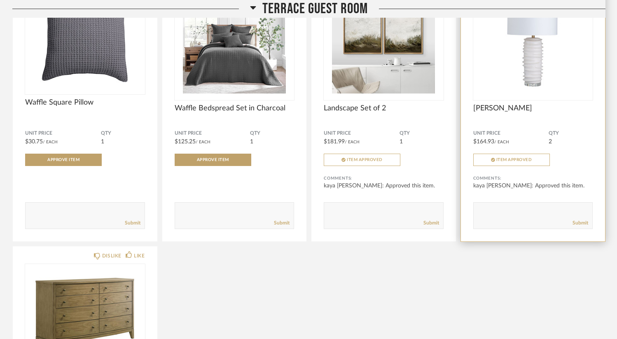
scroll to position [9265, 0]
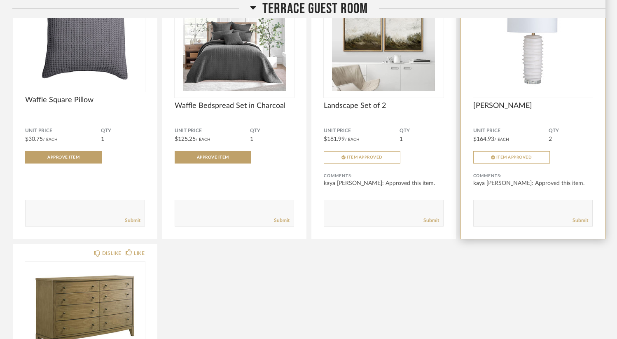
click at [514, 91] on img "0" at bounding box center [533, 39] width 120 height 103
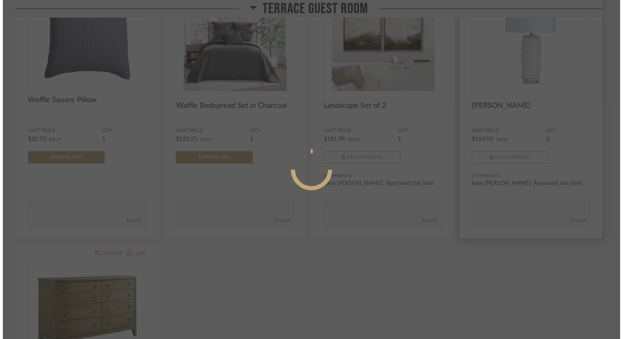
scroll to position [0, 0]
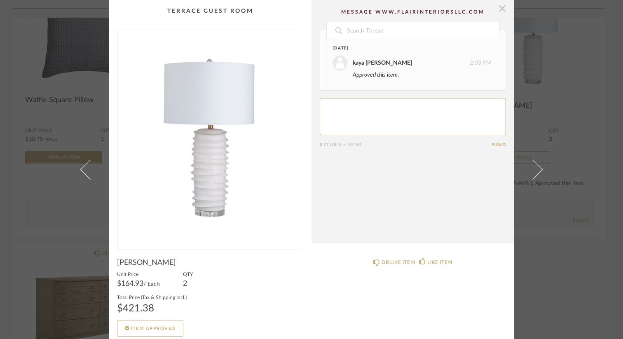
click at [498, 9] on span "button" at bounding box center [502, 8] width 16 height 16
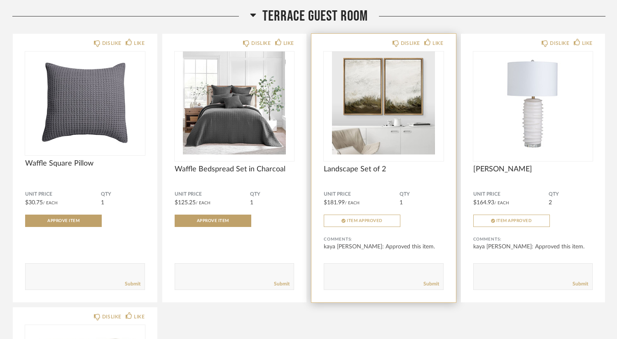
scroll to position [9200, 0]
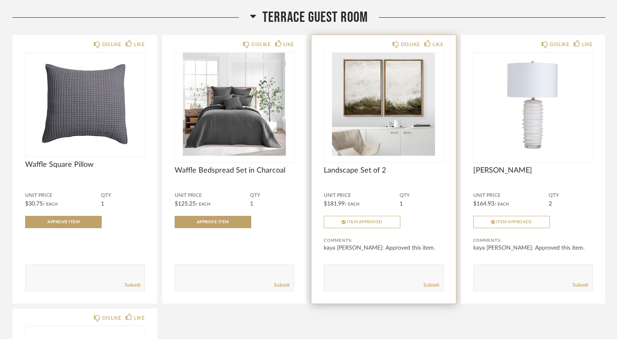
click at [363, 128] on img "0" at bounding box center [384, 104] width 120 height 103
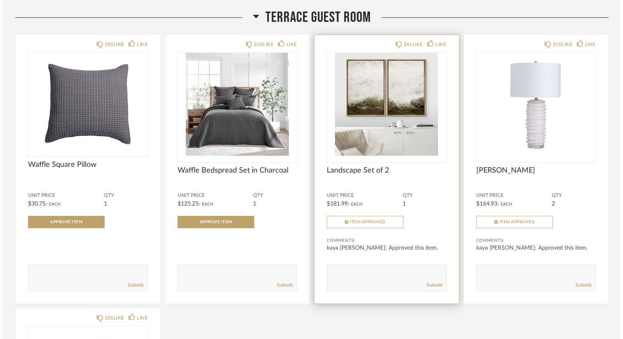
scroll to position [0, 0]
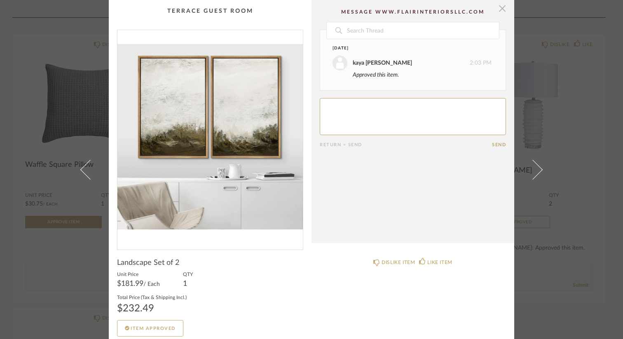
click at [500, 8] on span "button" at bounding box center [502, 8] width 16 height 16
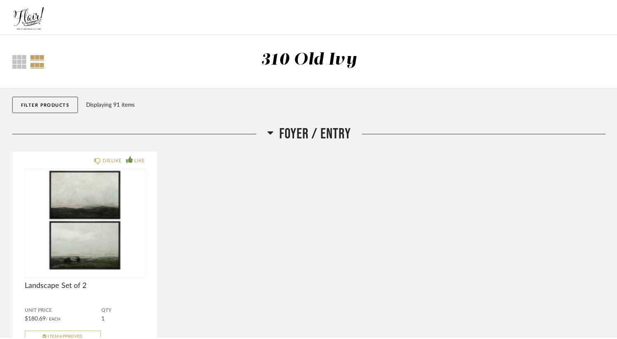
scroll to position [9200, 0]
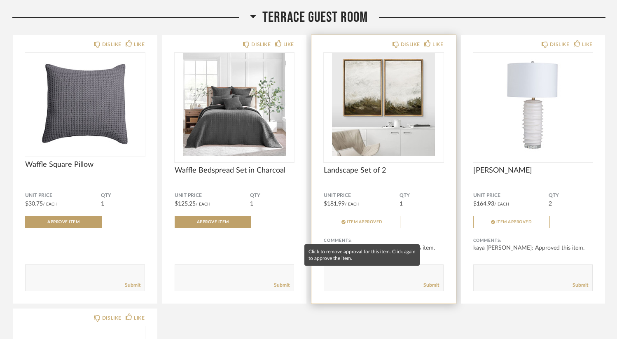
click at [357, 228] on button "Item Approved" at bounding box center [362, 222] width 77 height 12
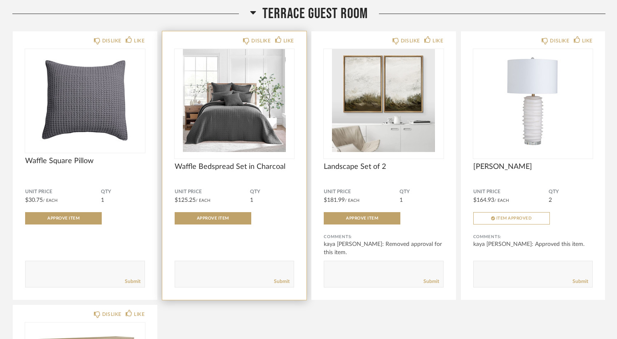
scroll to position [9204, 0]
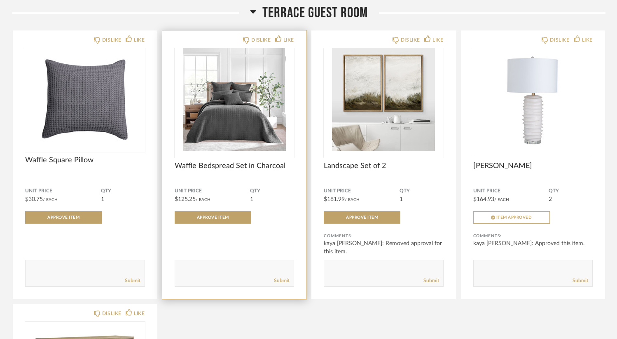
click at [208, 275] on textarea at bounding box center [234, 269] width 119 height 11
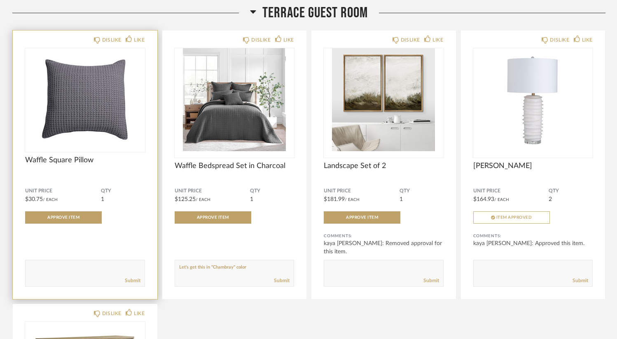
drag, startPoint x: 254, startPoint y: 281, endPoint x: 154, endPoint y: 275, distance: 99.9
click at [154, 275] on div "DISLIKE LIKE Waffle Square Pillow Unit Price $30.75 / Each QTY 1 Approve Item C…" at bounding box center [308, 301] width 593 height 543
type textarea "Let's get this in "Chambray" color"
click at [98, 275] on textarea at bounding box center [85, 269] width 119 height 11
paste textarea "Let's get this in "Chambray" color"
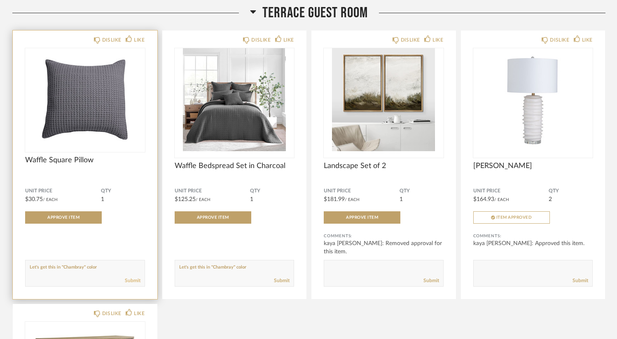
type textarea "Let's get this in "Chambray" color"
click at [134, 284] on link "Submit" at bounding box center [133, 280] width 16 height 7
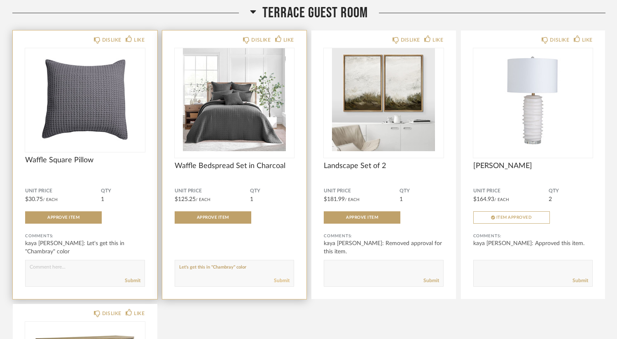
click at [278, 284] on link "Submit" at bounding box center [282, 280] width 16 height 7
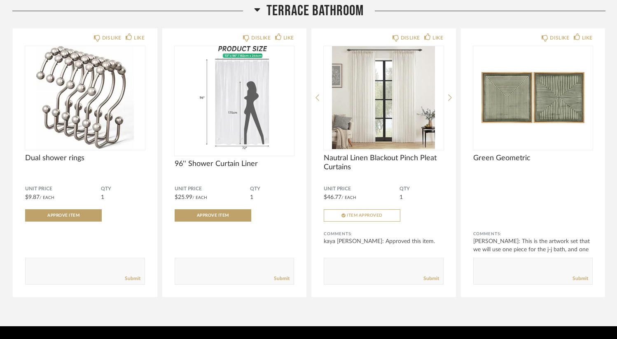
scroll to position [9825, 0]
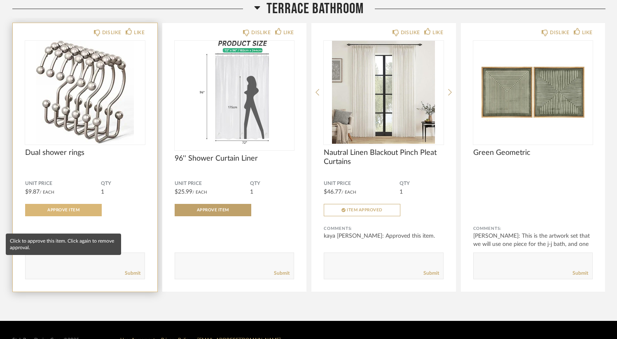
click at [86, 216] on button "Approve Item" at bounding box center [63, 210] width 77 height 12
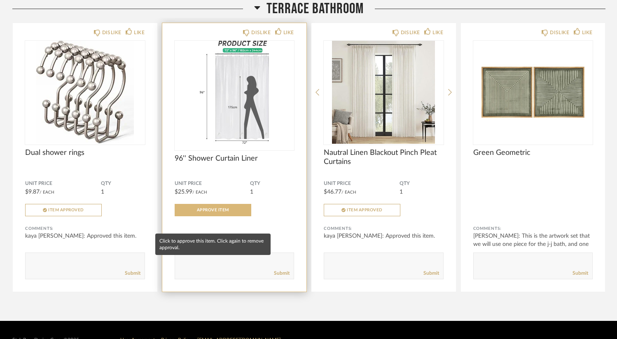
click at [203, 216] on button "Approve Item" at bounding box center [213, 210] width 77 height 12
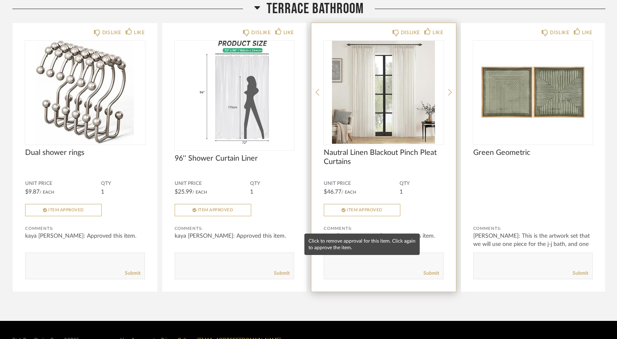
click at [363, 212] on span "Item Approved" at bounding box center [365, 210] width 36 height 4
click at [363, 212] on span "Approve Item" at bounding box center [362, 210] width 32 height 4
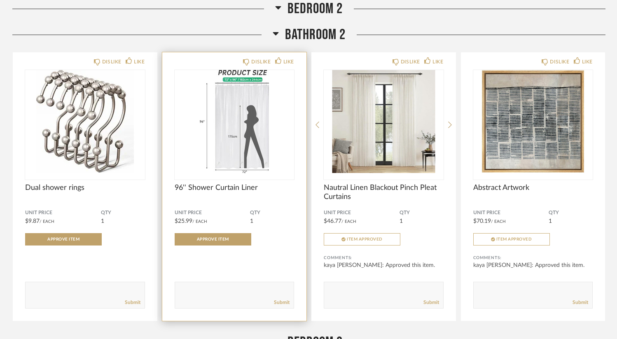
scroll to position [5246, 0]
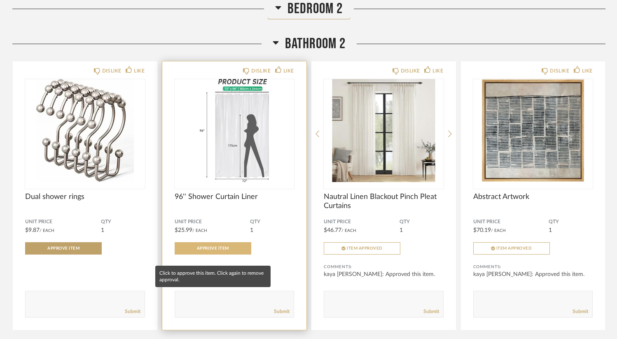
click at [213, 251] on span "Approve Item" at bounding box center [213, 248] width 32 height 4
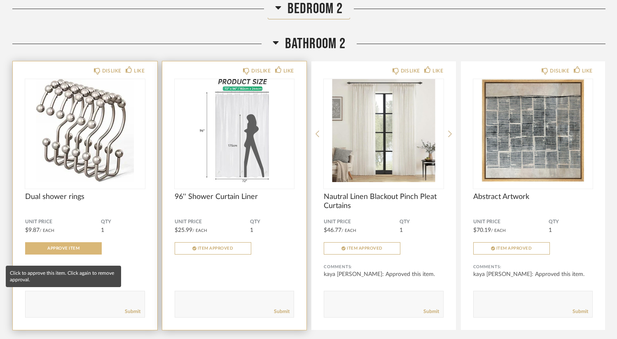
click at [73, 251] on span "Approve Item" at bounding box center [63, 248] width 32 height 4
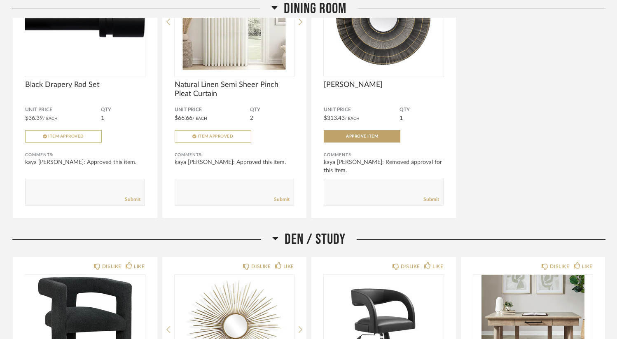
scroll to position [0, 0]
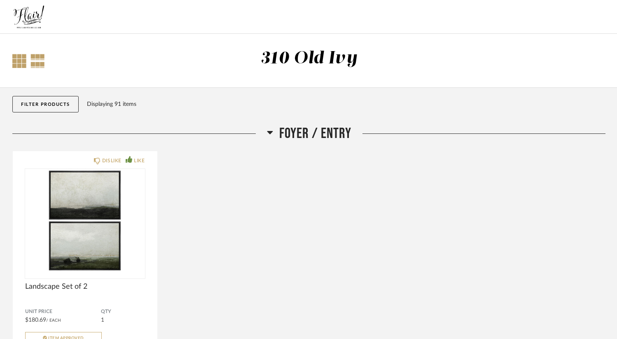
click at [21, 59] on div at bounding box center [19, 61] width 14 height 14
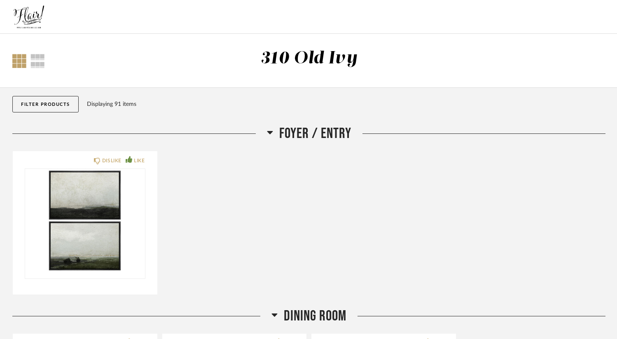
click at [25, 56] on div "Thumbnail View Full View 310 Old Ivy" at bounding box center [309, 60] width 606 height 25
click at [0, 55] on html "Thumbnail View Full View 310 Old Ivy Filter Items Category Seating (7) Tables (…" at bounding box center [308, 169] width 617 height 339
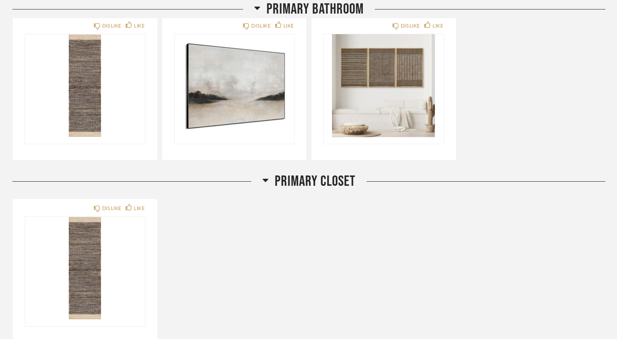
scroll to position [2189, 0]
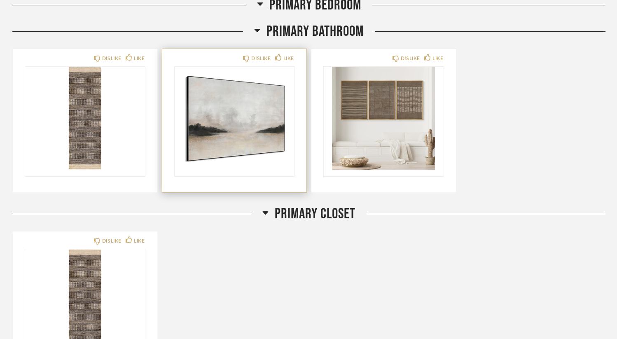
click at [225, 120] on img "0" at bounding box center [235, 118] width 120 height 103
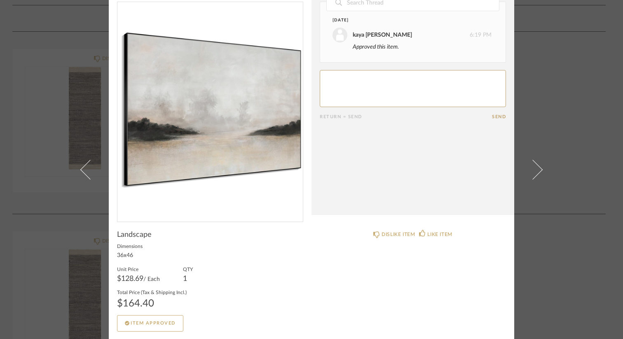
scroll to position [0, 0]
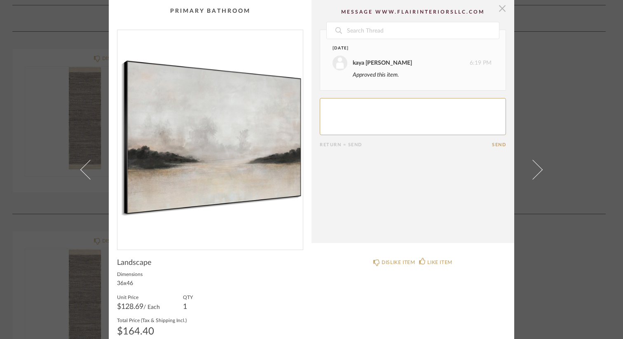
click at [501, 9] on span "button" at bounding box center [502, 8] width 16 height 16
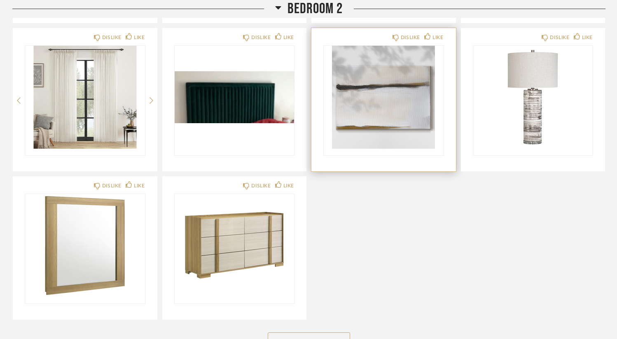
scroll to position [2724, 0]
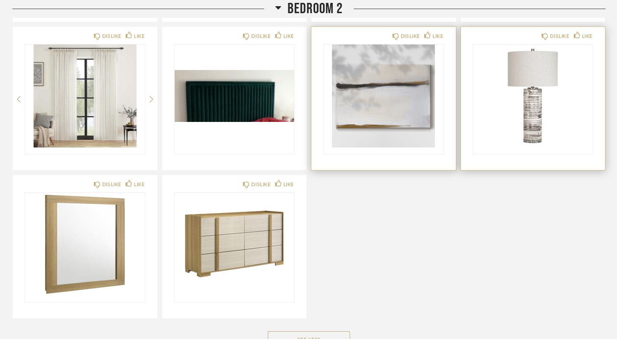
click at [528, 95] on img "0" at bounding box center [533, 96] width 120 height 103
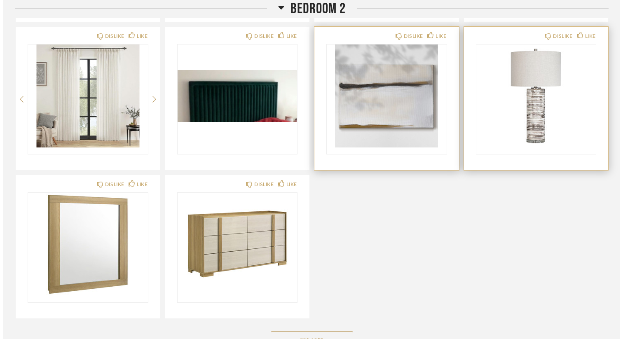
scroll to position [0, 0]
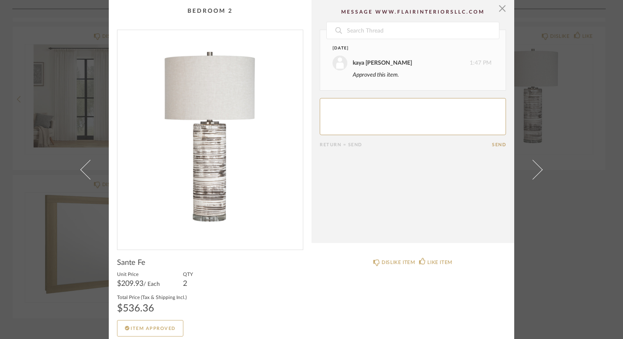
click at [560, 185] on div "× Date [DATE] kaya [PERSON_NAME] 1:47 PM Approved this item. Return = Send Send…" at bounding box center [311, 169] width 623 height 339
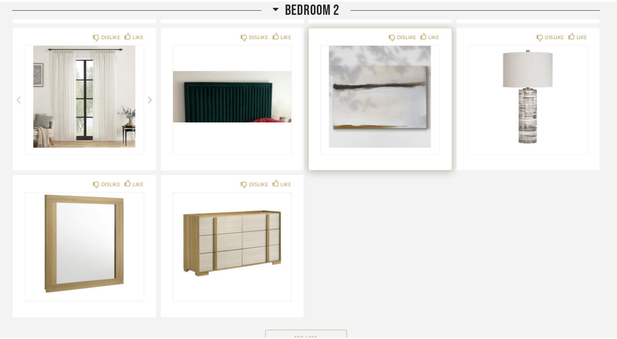
scroll to position [2724, 0]
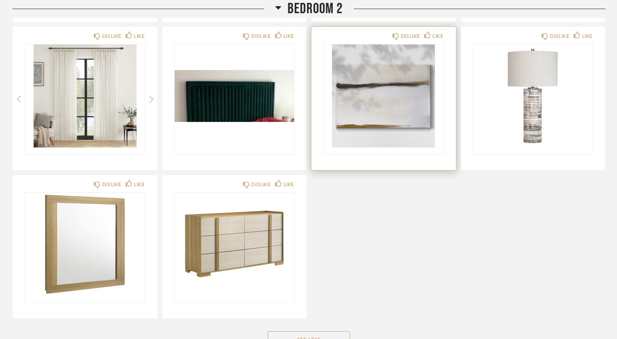
click at [391, 91] on img "0" at bounding box center [384, 96] width 120 height 103
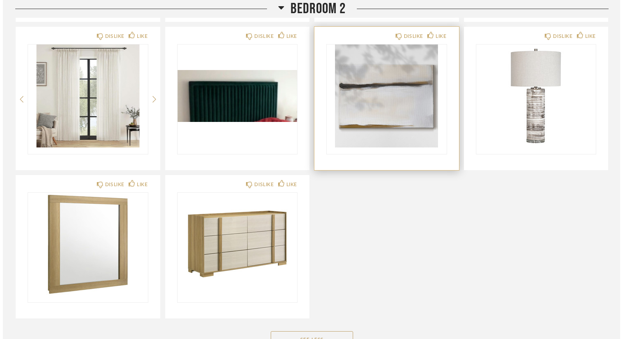
scroll to position [0, 0]
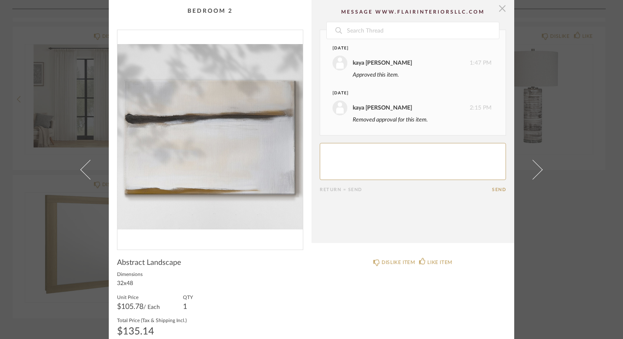
click at [499, 10] on span "button" at bounding box center [502, 8] width 16 height 16
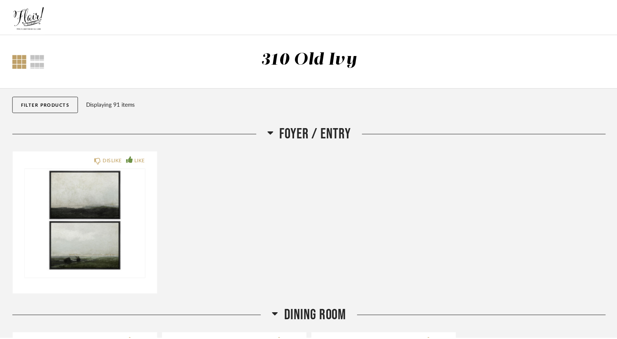
scroll to position [2724, 0]
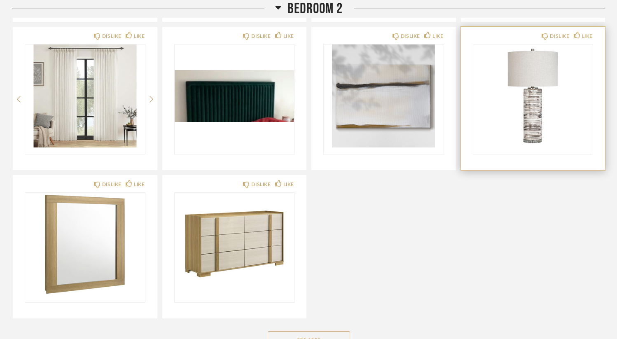
click at [514, 111] on img "0" at bounding box center [533, 96] width 120 height 103
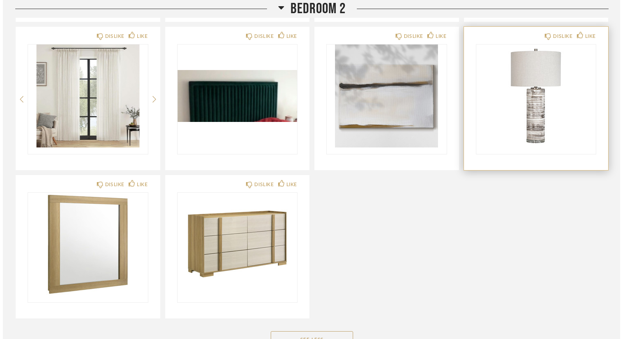
scroll to position [0, 0]
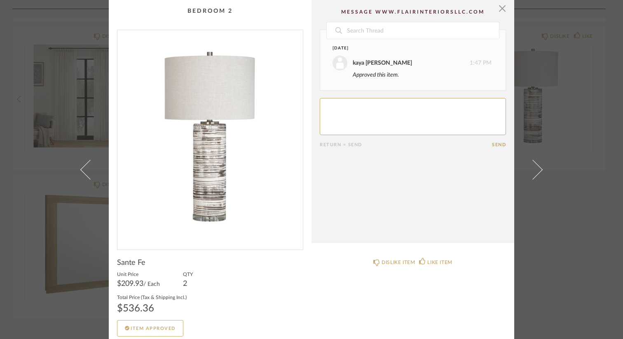
click at [562, 224] on div "× Date [DATE] kaya [PERSON_NAME] 1:47 PM Approved this item. Return = Send Send…" at bounding box center [311, 169] width 623 height 339
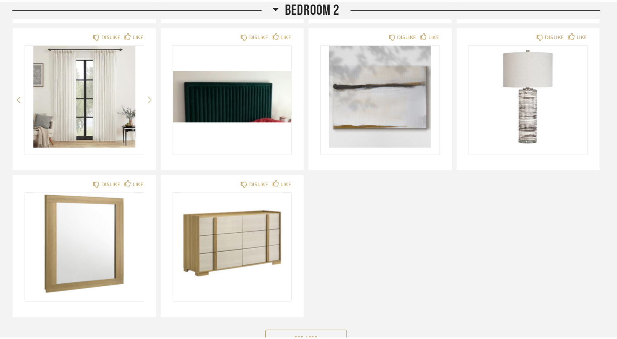
scroll to position [2724, 0]
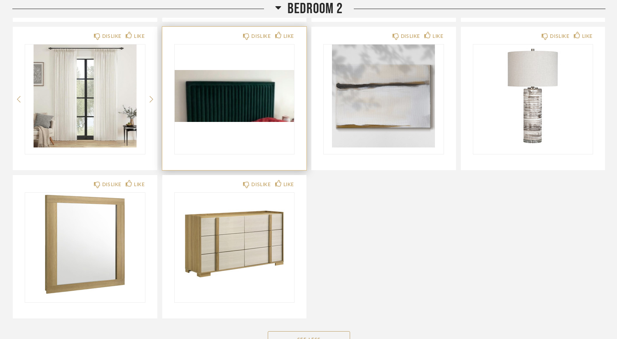
click at [267, 99] on img "0" at bounding box center [235, 96] width 120 height 103
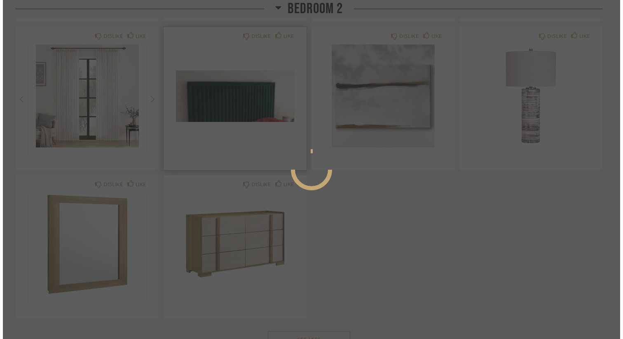
scroll to position [0, 0]
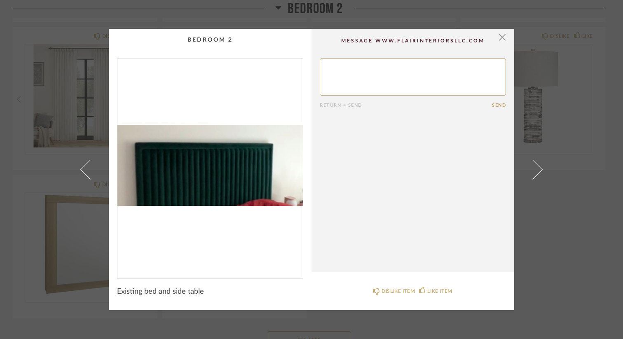
click at [559, 211] on div "× Return = Send Send Existing bed and side table DISLIKE ITEM LIKE ITEM" at bounding box center [311, 169] width 623 height 339
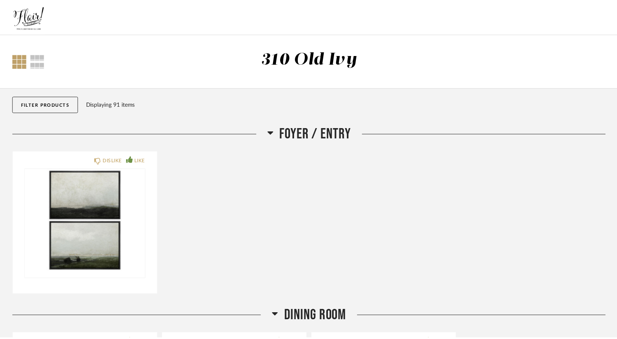
scroll to position [2724, 0]
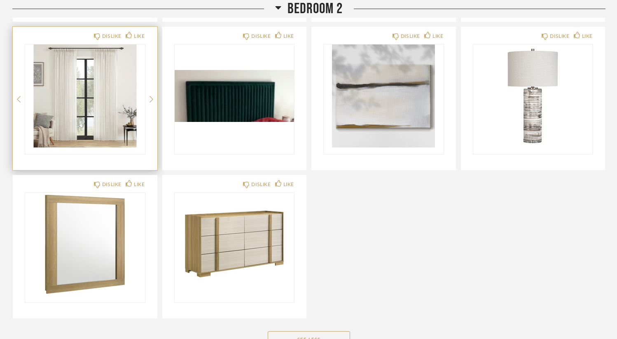
click at [111, 68] on img "0" at bounding box center [85, 96] width 120 height 103
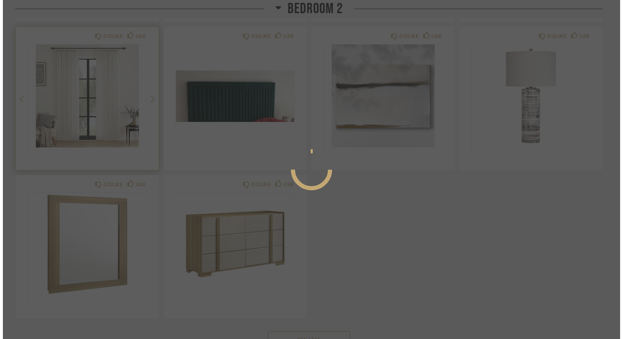
scroll to position [0, 0]
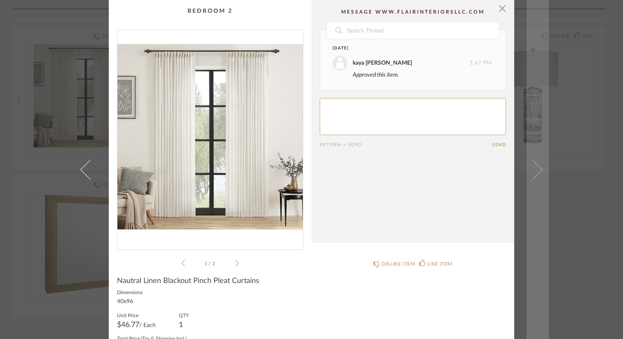
click at [542, 228] on link at bounding box center [538, 169] width 22 height 339
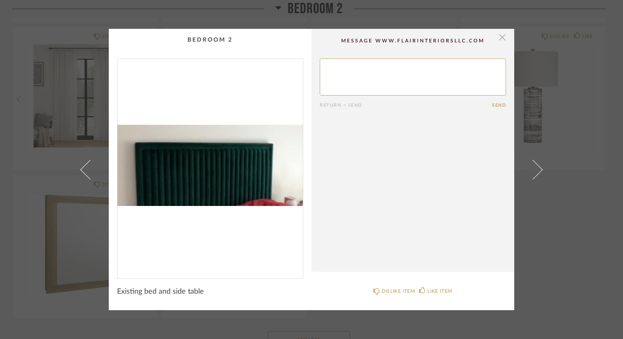
click at [499, 38] on span "button" at bounding box center [502, 37] width 16 height 16
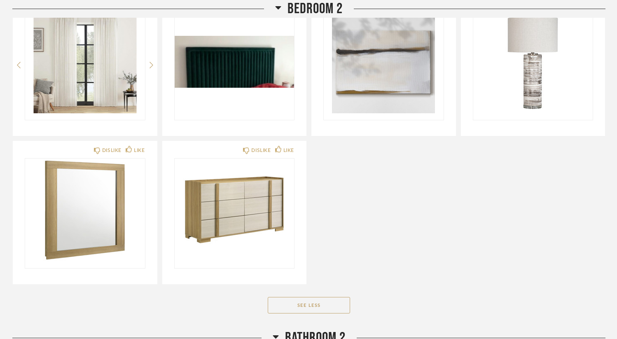
scroll to position [2740, 0]
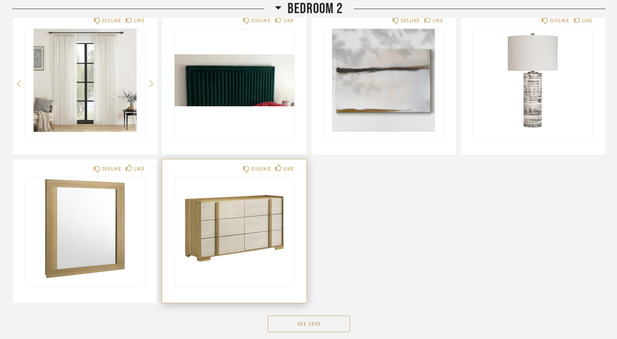
click at [200, 221] on img "0" at bounding box center [235, 228] width 120 height 103
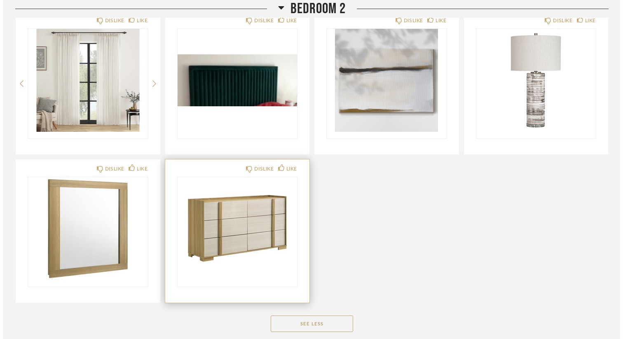
scroll to position [0, 0]
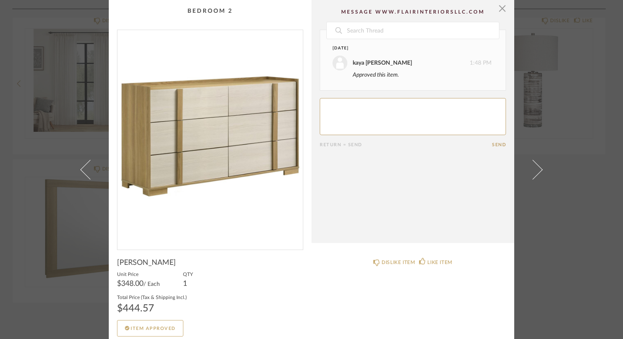
click at [600, 107] on div "× Date [DATE] kaya [PERSON_NAME] 1:48 PM Approved this item. Return = Send Send…" at bounding box center [311, 169] width 623 height 339
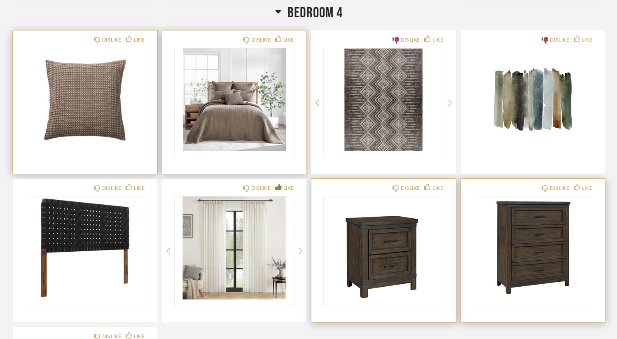
scroll to position [3962, 0]
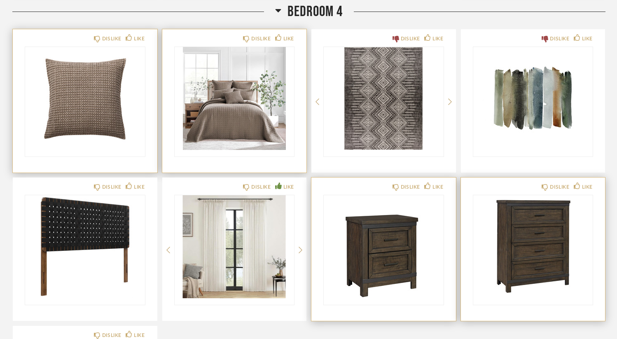
click at [253, 116] on img "0" at bounding box center [235, 98] width 120 height 103
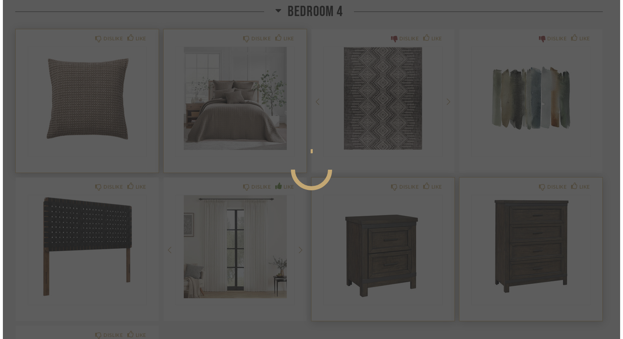
scroll to position [0, 0]
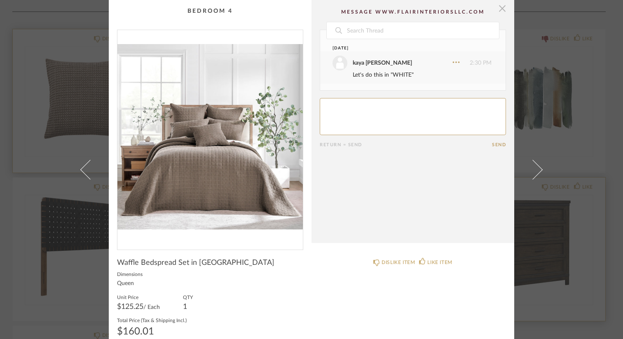
click at [502, 9] on span "button" at bounding box center [502, 8] width 16 height 16
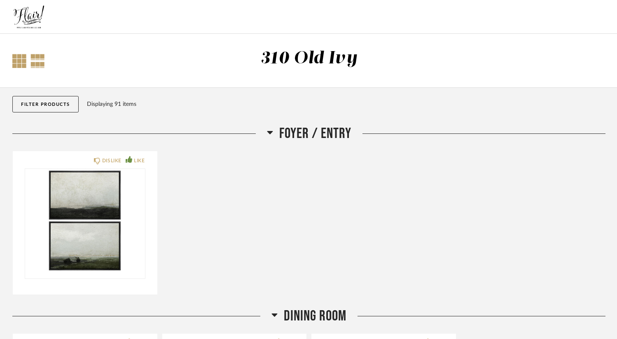
click at [37, 60] on div at bounding box center [37, 61] width 14 height 14
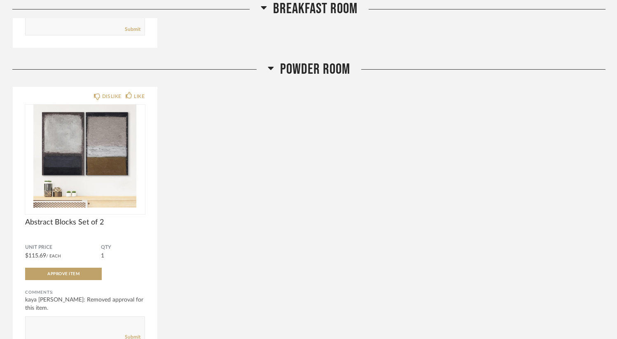
scroll to position [2216, 0]
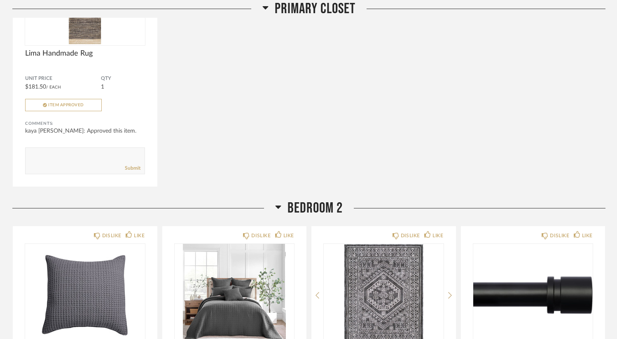
scroll to position [3748, 0]
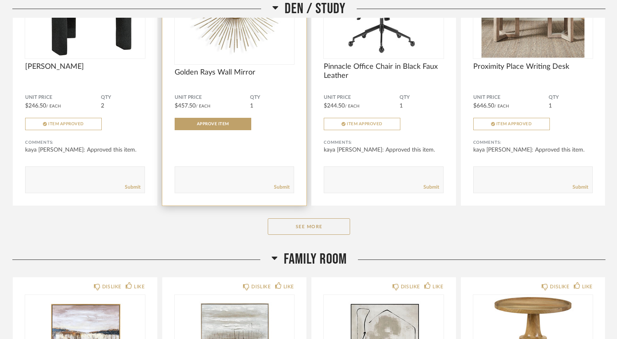
scroll to position [825, 0]
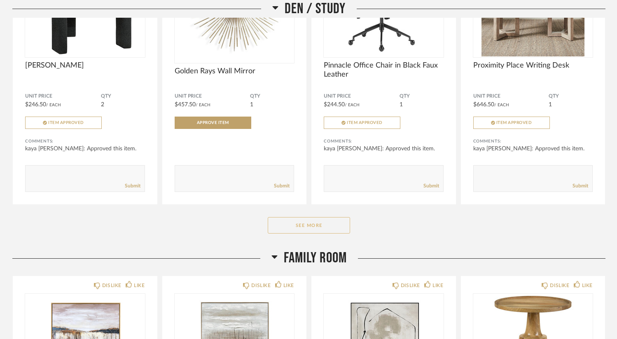
click at [310, 227] on button "See More" at bounding box center [309, 225] width 82 height 16
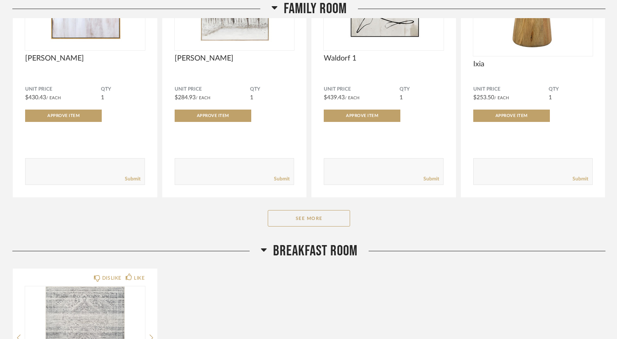
scroll to position [1448, 0]
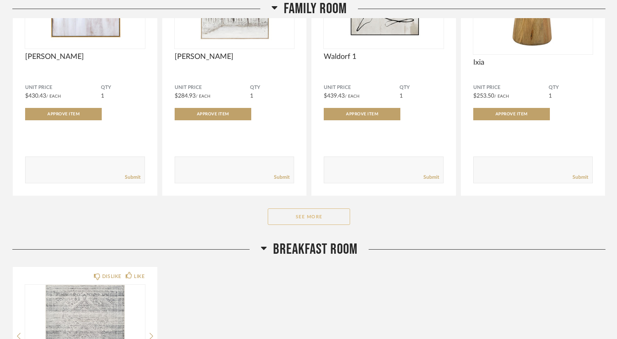
click at [339, 223] on button "See More" at bounding box center [309, 216] width 82 height 16
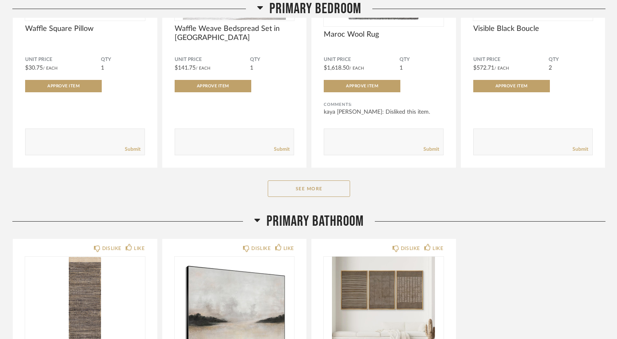
scroll to position [3011, 0]
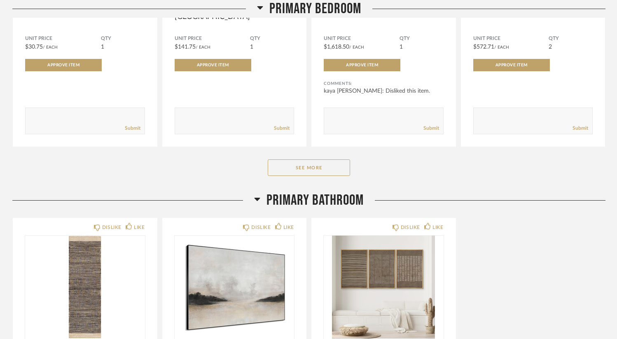
click at [325, 180] on div "Primary Bedroom DISLIKE LIKE Waffle Square Pillow Unit Price $30.75 / Each QTY …" at bounding box center [308, 22] width 593 height 340
click at [326, 174] on button "See More" at bounding box center [309, 167] width 82 height 16
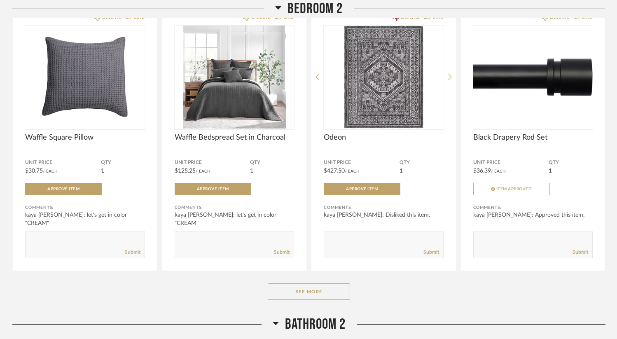
scroll to position [4369, 0]
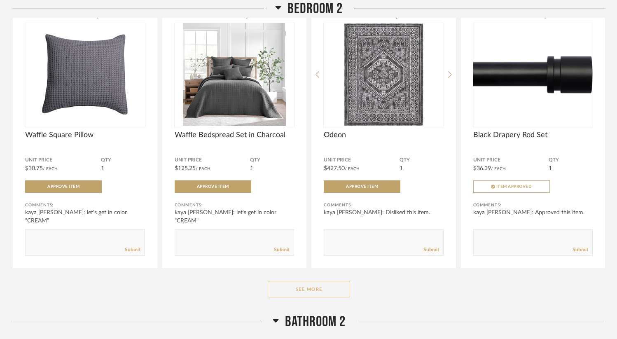
click at [307, 293] on button "See More" at bounding box center [309, 289] width 82 height 16
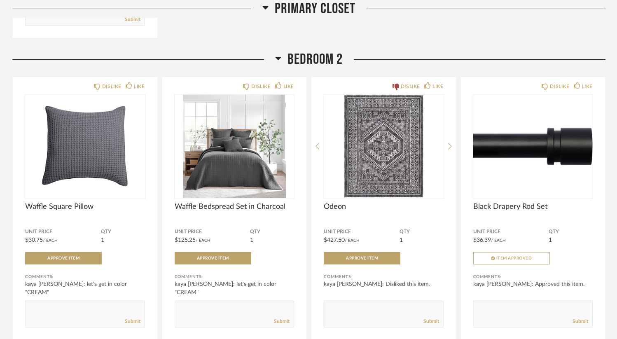
scroll to position [4291, 0]
